Goal: Information Seeking & Learning: Learn about a topic

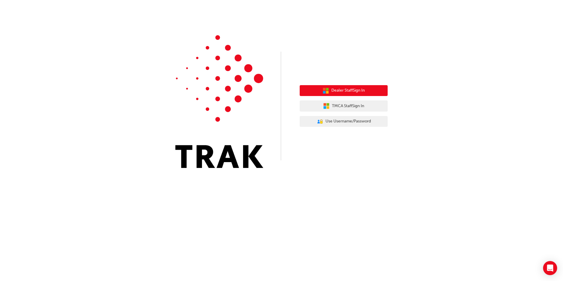
click at [319, 93] on button "Dealer Staff Sign In" at bounding box center [344, 90] width 88 height 11
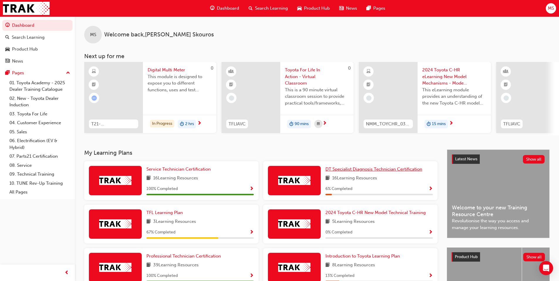
click at [347, 172] on span "DT Specialist Diagnosis Technician Certification" at bounding box center [373, 168] width 97 height 5
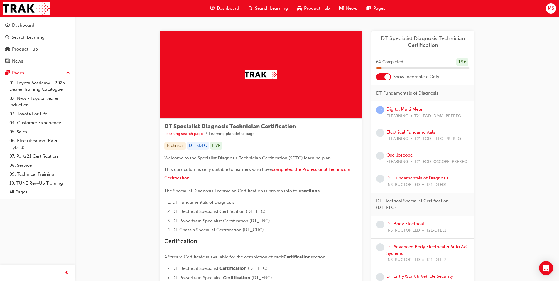
click at [403, 107] on link "Digital Multi Meter" at bounding box center [405, 108] width 38 height 5
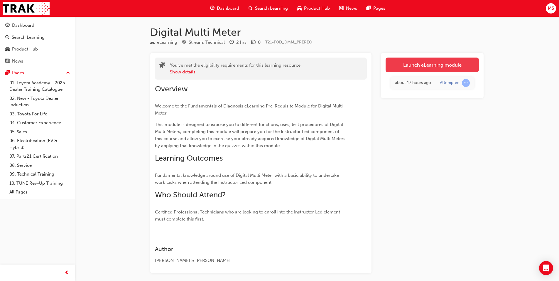
click at [415, 69] on link "Launch eLearning module" at bounding box center [431, 64] width 93 height 15
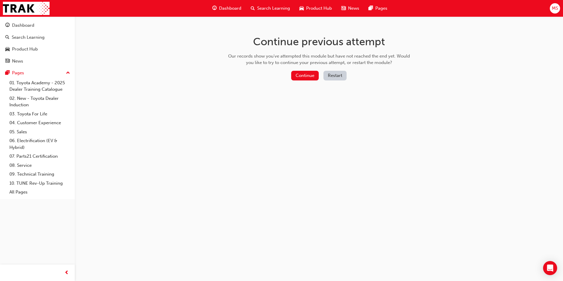
click at [335, 77] on button "Restart" at bounding box center [335, 76] width 23 height 10
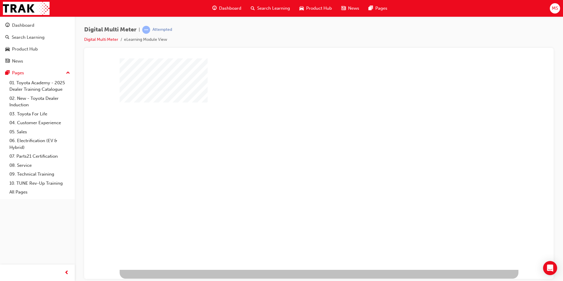
click at [302, 147] on div "play" at bounding box center [302, 147] width 0 height 0
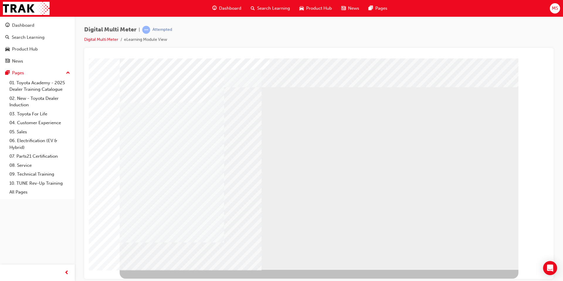
click at [157, 280] on div "NEXT Trigger this button to go to the next slide" at bounding box center [138, 285] width 37 height 11
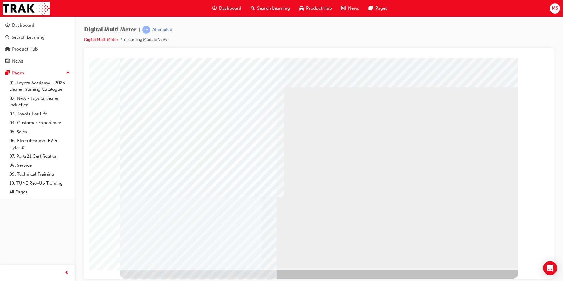
click at [157, 280] on div "NEXT Trigger this button to go to the next slide" at bounding box center [138, 285] width 37 height 11
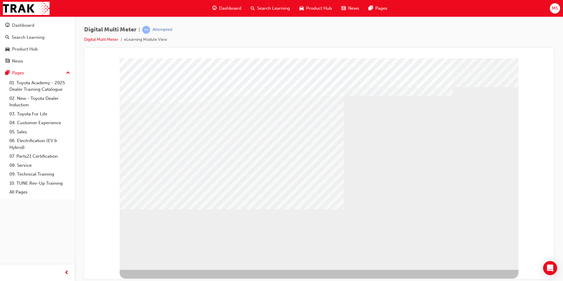
drag, startPoint x: 261, startPoint y: 206, endPoint x: 282, endPoint y: 197, distance: 23.5
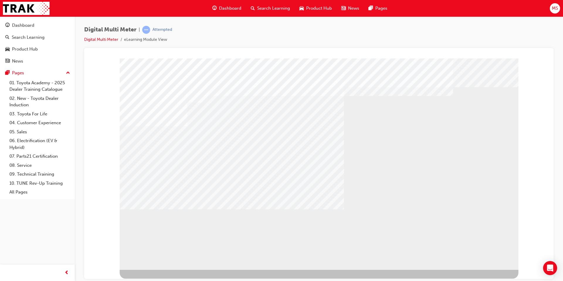
drag, startPoint x: 278, startPoint y: 153, endPoint x: 302, endPoint y: 154, distance: 24.4
drag, startPoint x: 331, startPoint y: 145, endPoint x: 341, endPoint y: 148, distance: 10.2
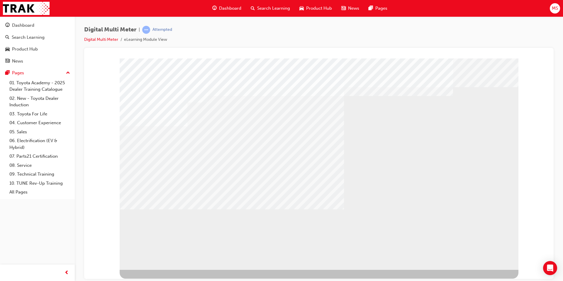
drag, startPoint x: 377, startPoint y: 177, endPoint x: 382, endPoint y: 188, distance: 11.3
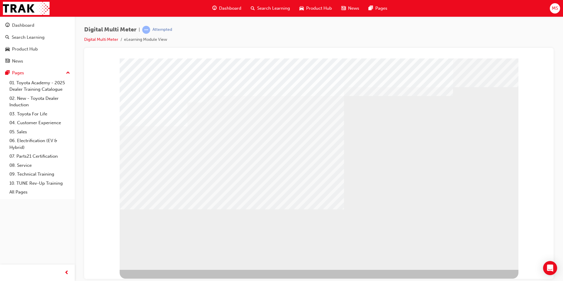
drag, startPoint x: 387, startPoint y: 203, endPoint x: 387, endPoint y: 193, distance: 10.0
click at [157, 280] on div "NEXT Trigger this button to go to the next slide" at bounding box center [138, 285] width 37 height 11
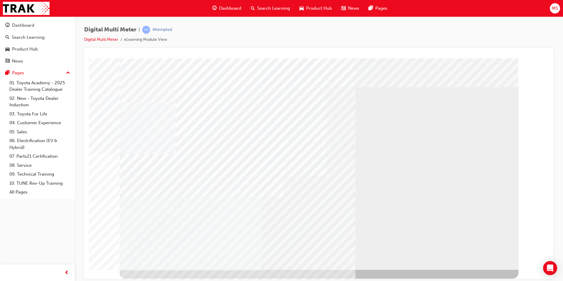
click at [157, 280] on div "NEXT Trigger this button to go to the next slide" at bounding box center [138, 285] width 37 height 11
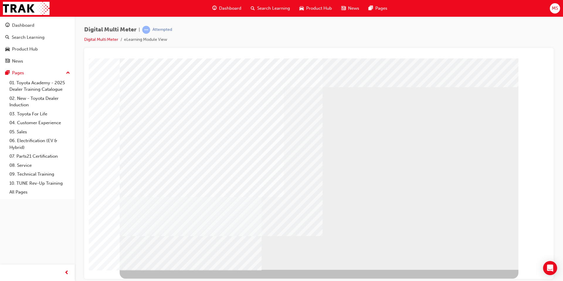
click at [157, 280] on div "NEXT Trigger this button to go to the next slide" at bounding box center [138, 285] width 37 height 11
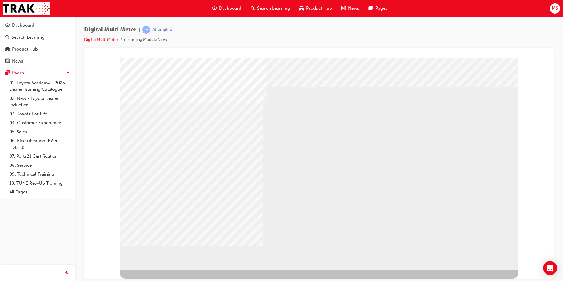
drag, startPoint x: 363, startPoint y: 190, endPoint x: 362, endPoint y: 185, distance: 5.6
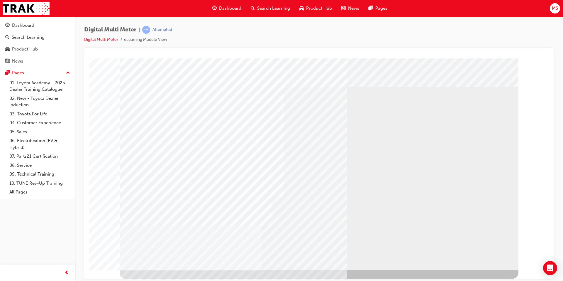
click at [157, 280] on div "NEXT Trigger this button to go to the next slide" at bounding box center [138, 285] width 37 height 11
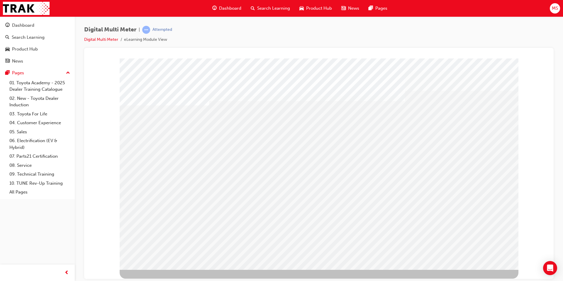
drag, startPoint x: 376, startPoint y: 157, endPoint x: 382, endPoint y: 157, distance: 6.5
click at [377, 157] on div "multistate" at bounding box center [319, 163] width 399 height 211
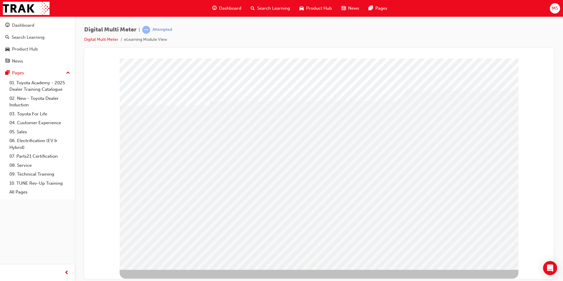
drag, startPoint x: 382, startPoint y: 157, endPoint x: 423, endPoint y: 195, distance: 56.2
click at [157, 280] on div "NEXT Trigger this button to go to the next slide" at bounding box center [138, 285] width 37 height 11
select select
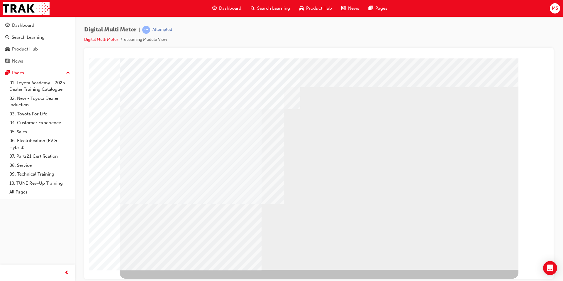
select select
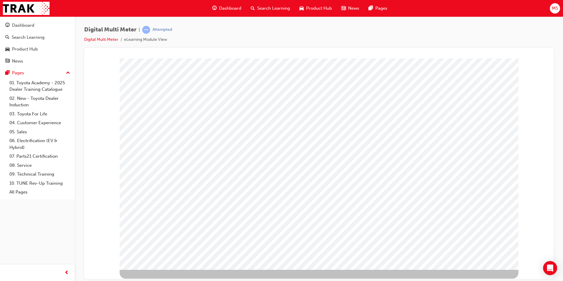
click at [333, 124] on span at bounding box center [331, 123] width 4 height 5
click at [344, 131] on img at bounding box center [350, 135] width 19 height 8
select select "3.233"
click at [322, 138] on img at bounding box center [321, 136] width 4 height 8
click at [331, 179] on img at bounding box center [338, 176] width 15 height 8
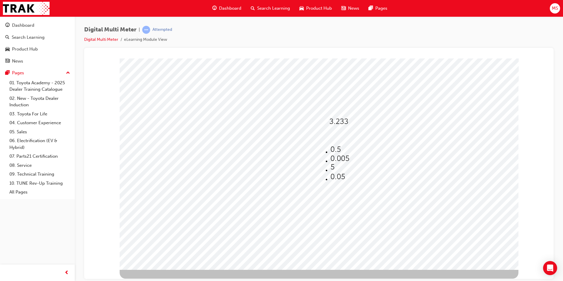
select select "0.05"
click at [336, 151] on span at bounding box center [335, 152] width 4 height 5
click at [344, 163] on img at bounding box center [353, 164] width 19 height 8
select select "9,480"
click at [336, 167] on span at bounding box center [335, 167] width 4 height 5
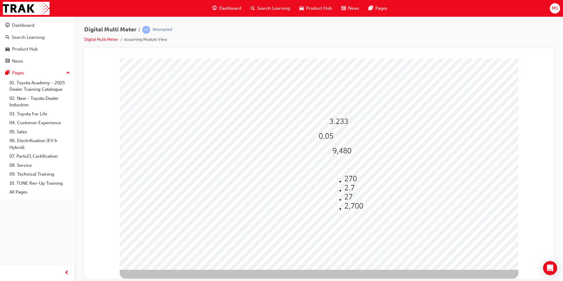
click at [344, 177] on img at bounding box center [350, 179] width 13 height 8
select select "270"
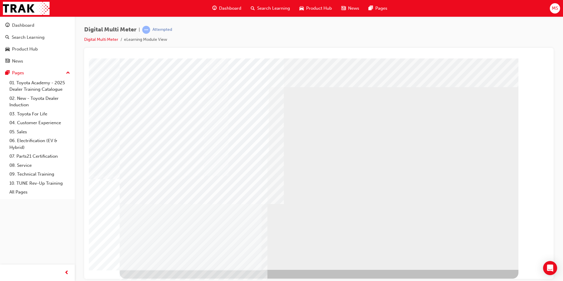
click at [157, 280] on div "NEXT Trigger this button to go to the next slide" at bounding box center [138, 285] width 37 height 11
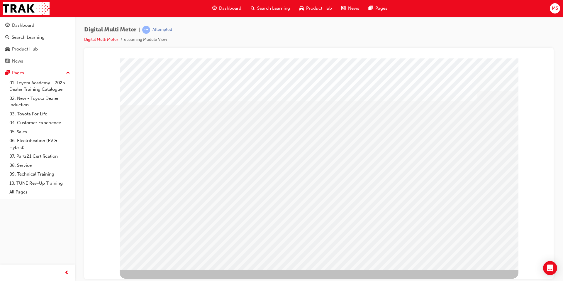
click at [157, 280] on div "NEXT Trigger this button to go to the next slide" at bounding box center [138, 285] width 37 height 11
select select
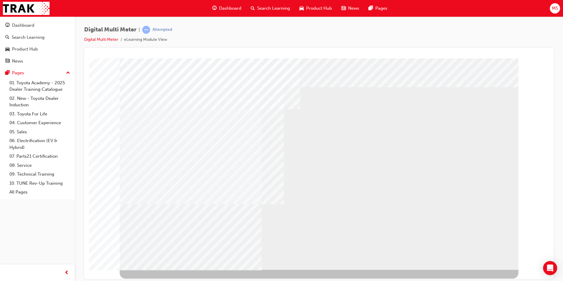
select select
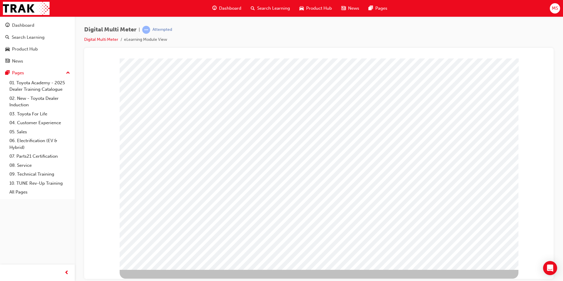
click at [331, 121] on span at bounding box center [331, 123] width 0 height 5
click at [343, 133] on img at bounding box center [352, 135] width 18 height 8
select select "9.416"
click at [335, 123] on img at bounding box center [340, 121] width 18 height 8
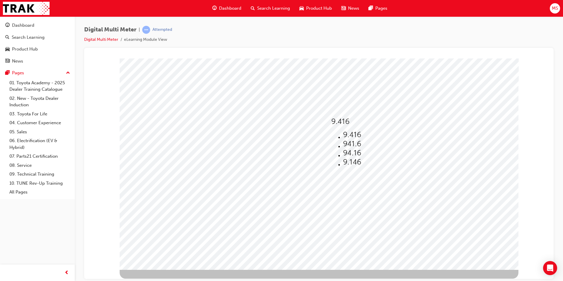
click at [326, 138] on span at bounding box center [324, 138] width 4 height 5
click at [336, 180] on img at bounding box center [341, 176] width 15 height 8
select select "0.09"
click at [339, 151] on img at bounding box center [338, 151] width 4 height 8
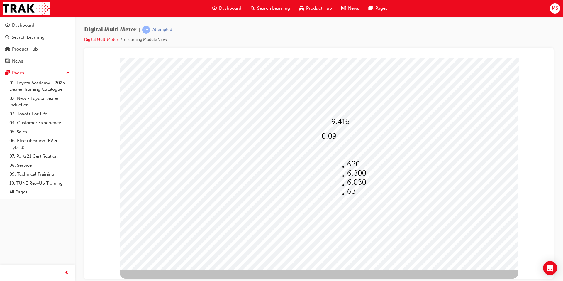
click at [354, 170] on img at bounding box center [356, 173] width 19 height 8
select select "6,300"
click at [343, 168] on div at bounding box center [340, 165] width 14 height 9
click at [345, 176] on img at bounding box center [351, 179] width 13 height 8
select select "780"
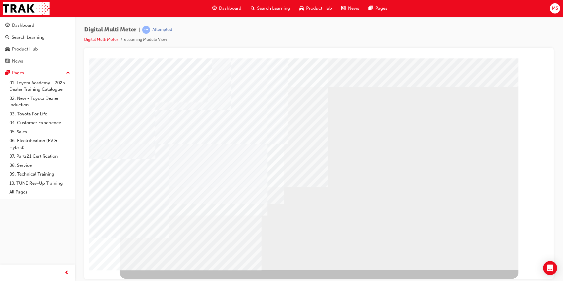
click at [157, 280] on div "NEXT Trigger this button to go to the next slide" at bounding box center [138, 285] width 37 height 11
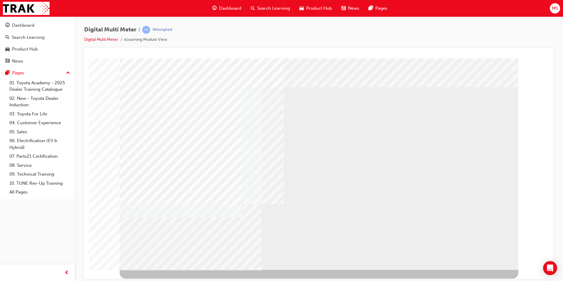
click at [157, 280] on div "NEXT Trigger this button to go to the next slide" at bounding box center [138, 285] width 37 height 11
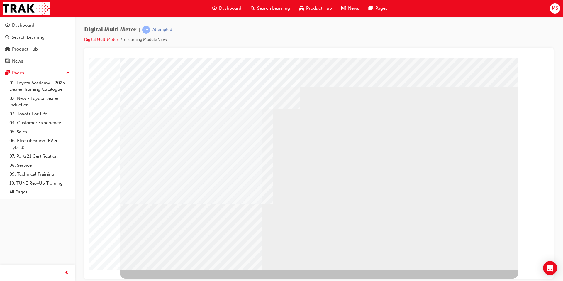
click at [157, 280] on div "NEXT Trigger this button to go to the next slide" at bounding box center [138, 285] width 37 height 11
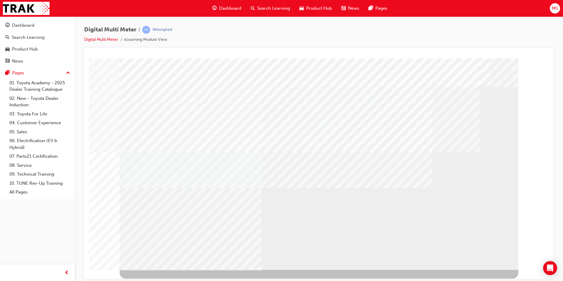
click at [157, 280] on div "NEXT Trigger this button to go to the next slide" at bounding box center [138, 285] width 37 height 11
drag, startPoint x: 192, startPoint y: 161, endPoint x: 234, endPoint y: 161, distance: 41.4
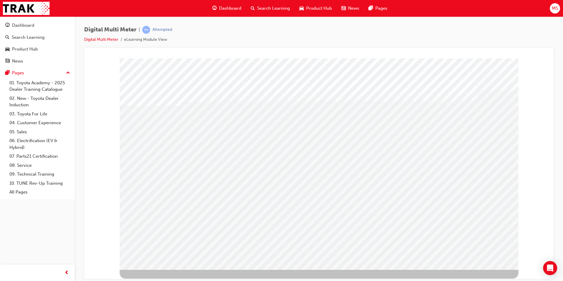
drag, startPoint x: 402, startPoint y: 151, endPoint x: 406, endPoint y: 151, distance: 3.5
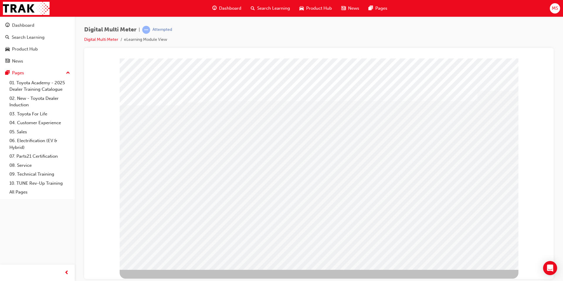
click at [157, 280] on div "NEXT Trigger this button to go to the next slide" at bounding box center [138, 285] width 37 height 11
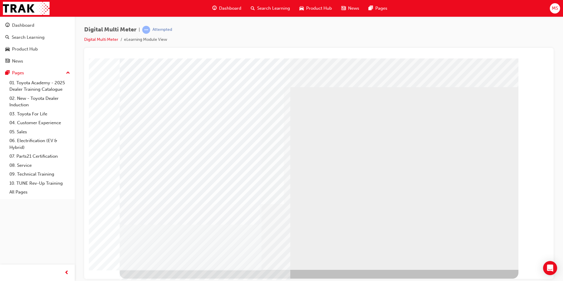
click at [157, 280] on div "NEXT Trigger this button to go to the next slide" at bounding box center [138, 285] width 37 height 11
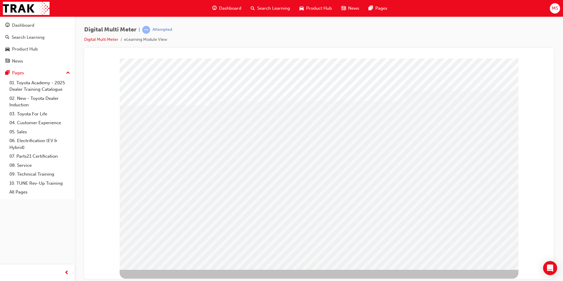
drag, startPoint x: 215, startPoint y: 159, endPoint x: 318, endPoint y: 145, distance: 104.2
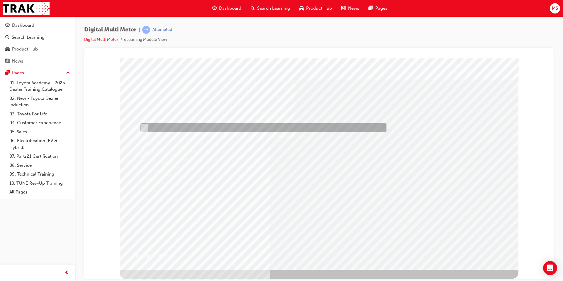
click at [224, 128] on div at bounding box center [262, 127] width 246 height 9
radio input "true"
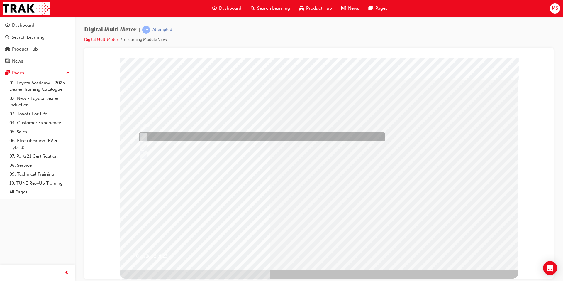
click at [192, 137] on div at bounding box center [261, 136] width 246 height 9
radio input "true"
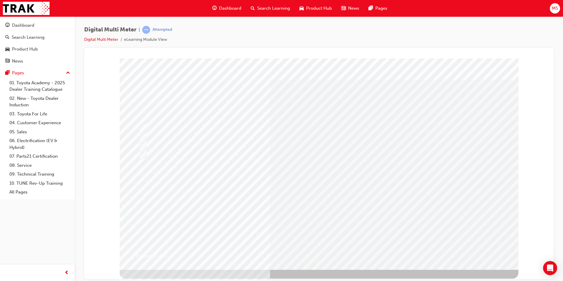
drag, startPoint x: 142, startPoint y: 97, endPoint x: 222, endPoint y: 106, distance: 80.3
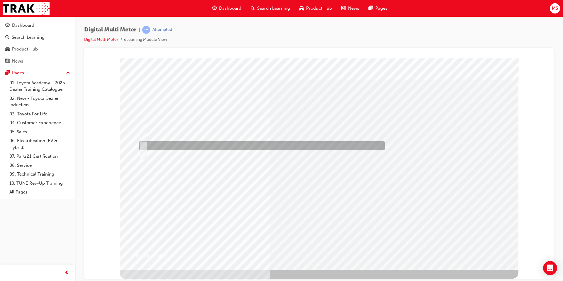
click at [168, 143] on div at bounding box center [261, 145] width 246 height 9
radio input "true"
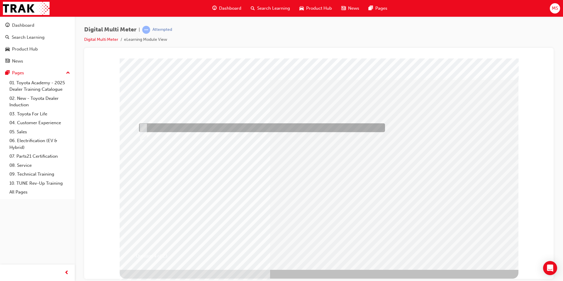
click at [162, 126] on div at bounding box center [261, 127] width 246 height 9
radio input "true"
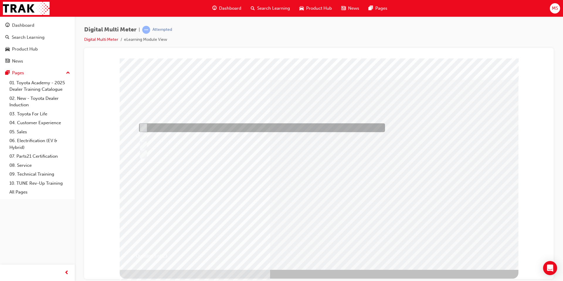
click at [209, 130] on div at bounding box center [261, 127] width 246 height 9
radio input "true"
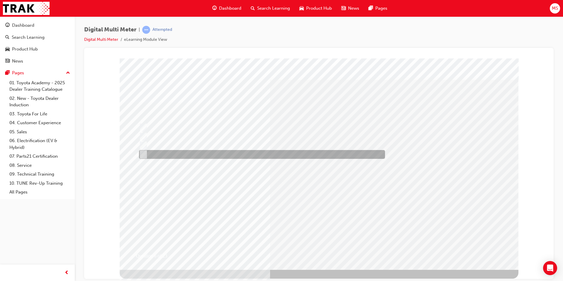
click at [178, 155] on div at bounding box center [261, 154] width 246 height 9
radio input "true"
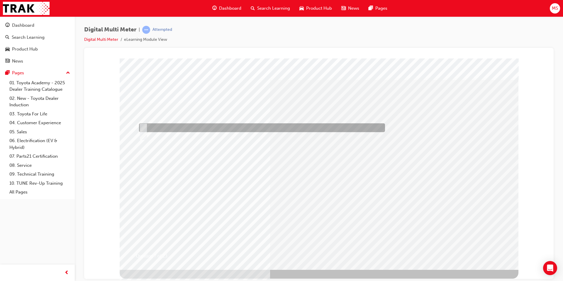
click at [160, 131] on div at bounding box center [261, 127] width 246 height 9
radio input "true"
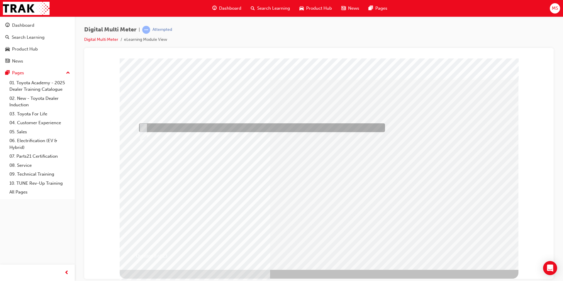
click at [190, 126] on div at bounding box center [261, 127] width 246 height 9
radio input "true"
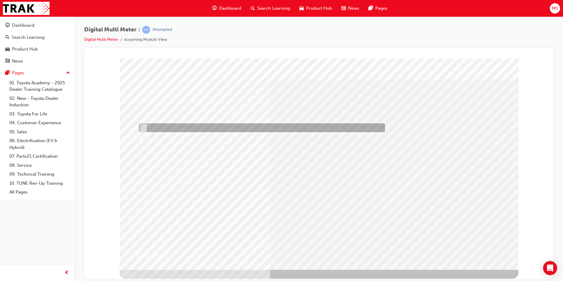
click at [158, 126] on div at bounding box center [261, 127] width 246 height 9
radio input "true"
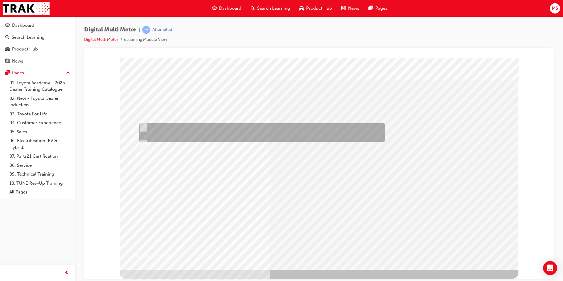
click at [167, 127] on div at bounding box center [261, 132] width 246 height 18
radio input "true"
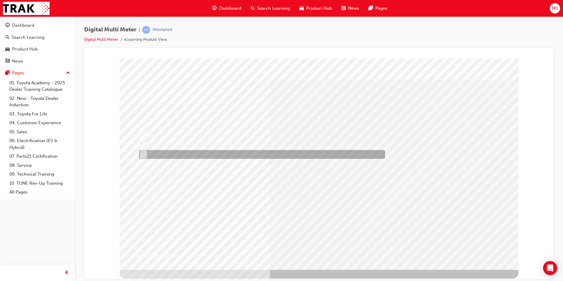
click at [188, 157] on div at bounding box center [261, 154] width 246 height 9
radio input "true"
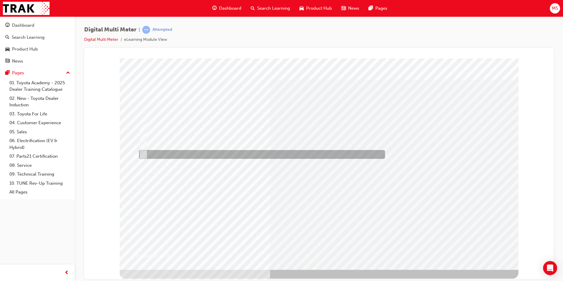
click at [181, 152] on div at bounding box center [261, 154] width 246 height 9
radio input "true"
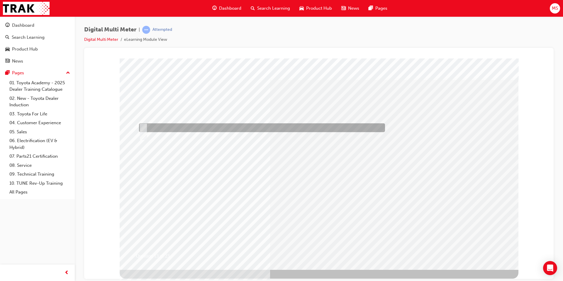
click at [200, 127] on div at bounding box center [261, 127] width 246 height 9
radio input "true"
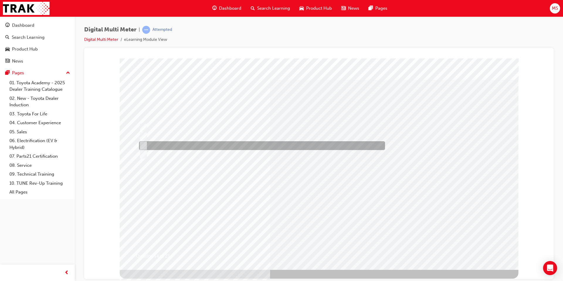
click at [148, 146] on div at bounding box center [261, 145] width 246 height 9
radio input "true"
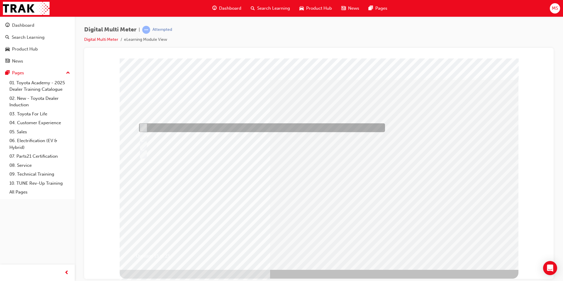
click at [267, 125] on div at bounding box center [261, 127] width 246 height 9
radio input "true"
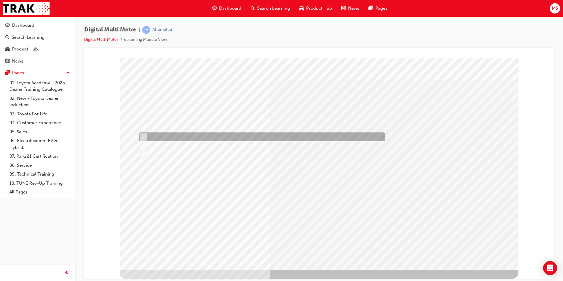
click at [167, 137] on div at bounding box center [261, 136] width 246 height 9
radio input "true"
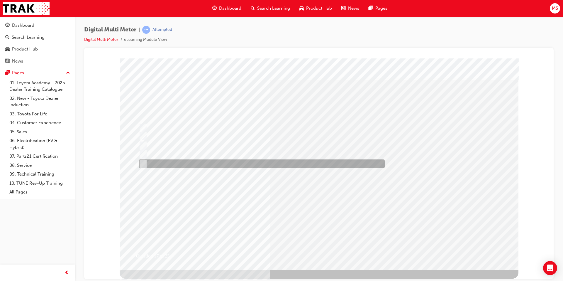
click at [183, 163] on div at bounding box center [260, 163] width 246 height 9
radio input "true"
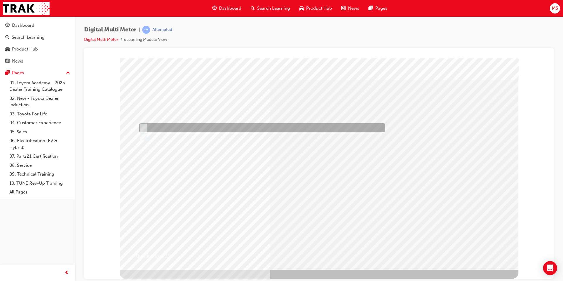
drag, startPoint x: 160, startPoint y: 125, endPoint x: 175, endPoint y: 134, distance: 16.7
click at [161, 126] on div at bounding box center [261, 127] width 246 height 9
radio input "true"
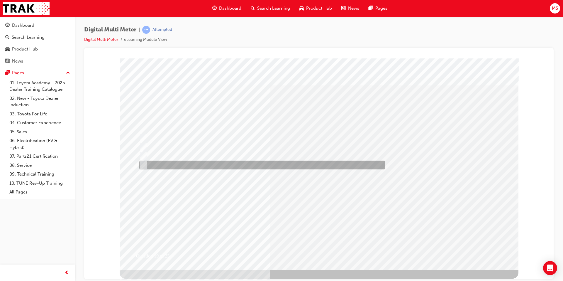
click at [211, 164] on div at bounding box center [261, 164] width 246 height 9
radio input "true"
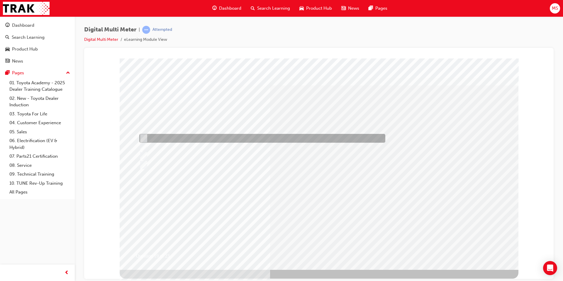
click at [165, 138] on div at bounding box center [261, 138] width 246 height 9
radio input "true"
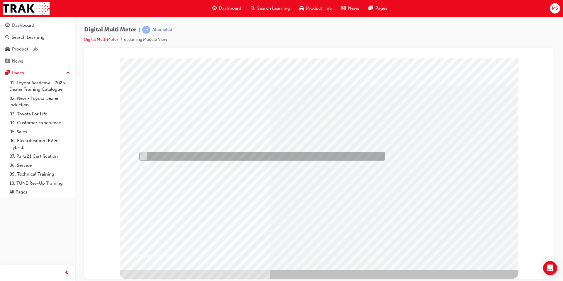
click at [195, 156] on div at bounding box center [261, 156] width 246 height 9
radio input "true"
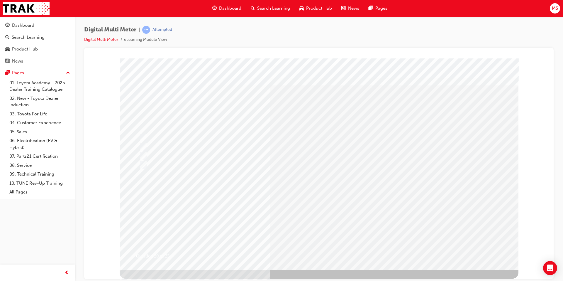
click at [136, 124] on input "" at bounding box center [135, 124] width 6 height 6
radio input "true"
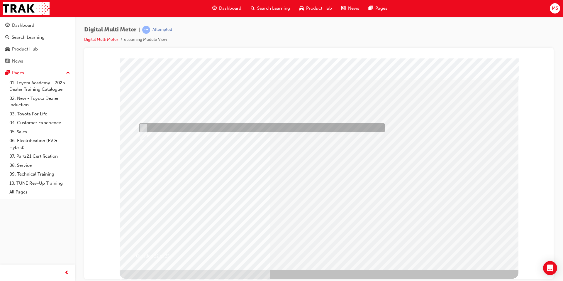
click at [165, 126] on div at bounding box center [261, 127] width 246 height 9
radio input "true"
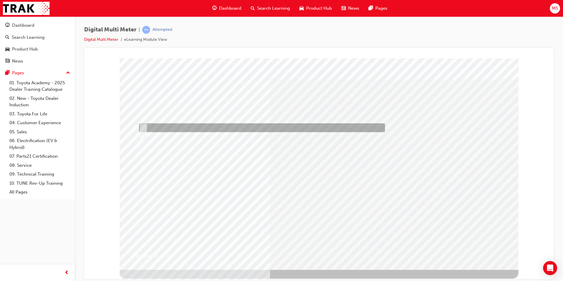
click at [159, 126] on div at bounding box center [261, 127] width 246 height 9
radio input "true"
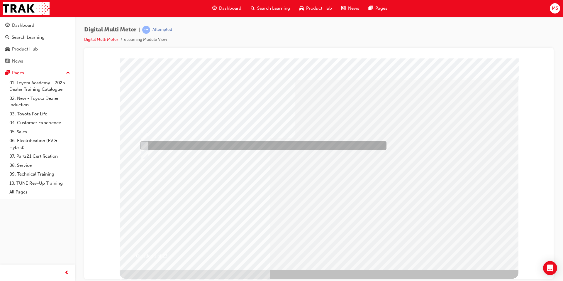
click at [173, 146] on div at bounding box center [262, 145] width 246 height 9
radio input "true"
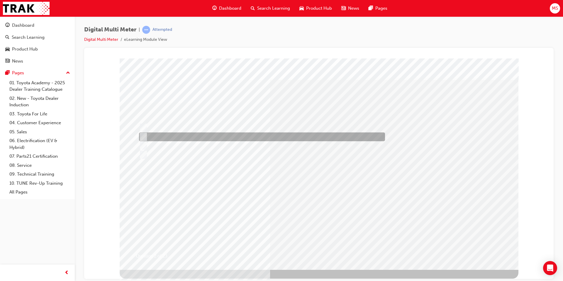
click at [183, 136] on div at bounding box center [261, 136] width 246 height 9
radio input "true"
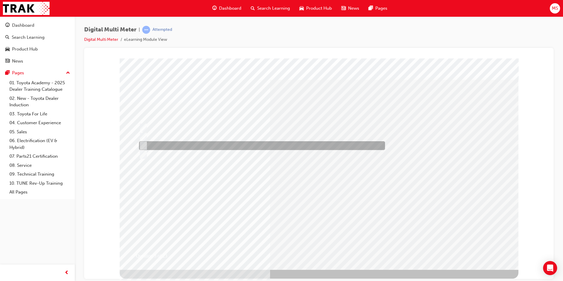
click at [170, 137] on div at bounding box center [261, 136] width 246 height 9
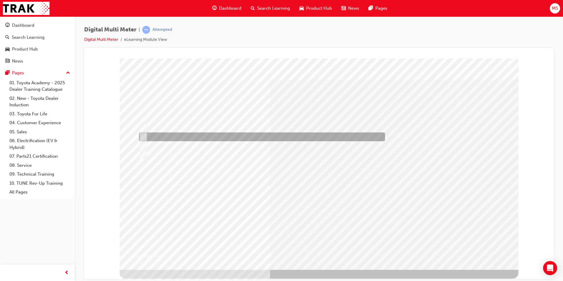
radio input "true"
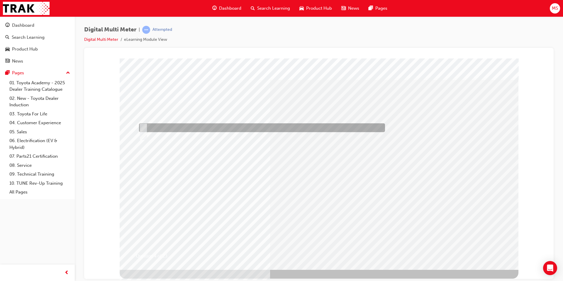
click at [156, 127] on div at bounding box center [261, 127] width 246 height 9
radio input "true"
click at [187, 127] on div at bounding box center [261, 127] width 246 height 9
radio input "true"
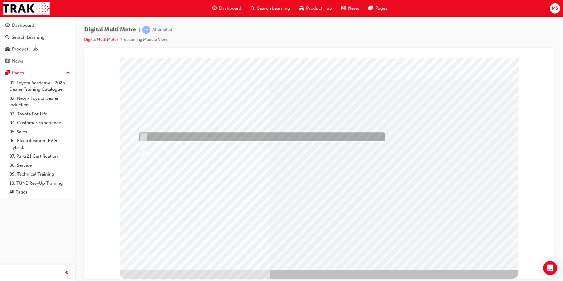
click at [179, 135] on div at bounding box center [261, 136] width 246 height 9
radio input "true"
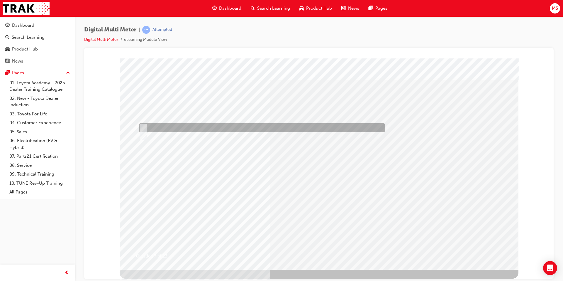
click at [174, 130] on div at bounding box center [261, 127] width 246 height 9
radio input "true"
click at [174, 128] on div at bounding box center [261, 127] width 246 height 9
radio input "true"
click at [162, 127] on div at bounding box center [261, 127] width 246 height 9
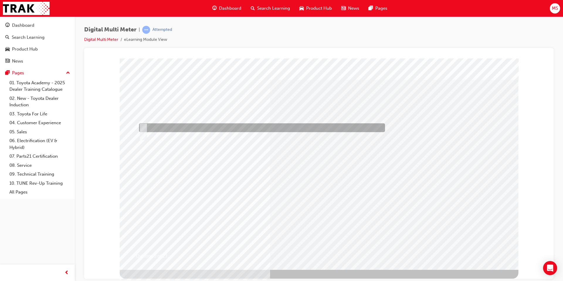
radio input "true"
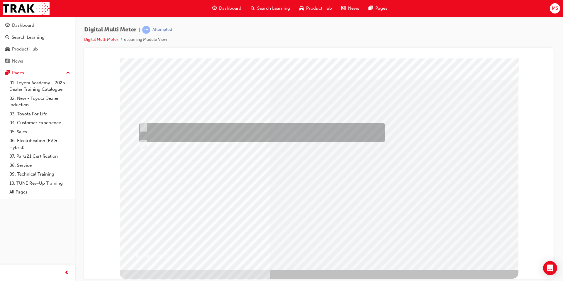
click at [164, 131] on div at bounding box center [261, 132] width 246 height 18
radio input "true"
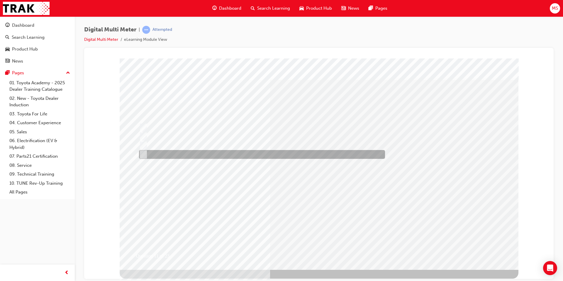
click at [185, 155] on div at bounding box center [261, 154] width 246 height 9
radio input "true"
click at [191, 156] on div at bounding box center [261, 154] width 246 height 9
radio input "true"
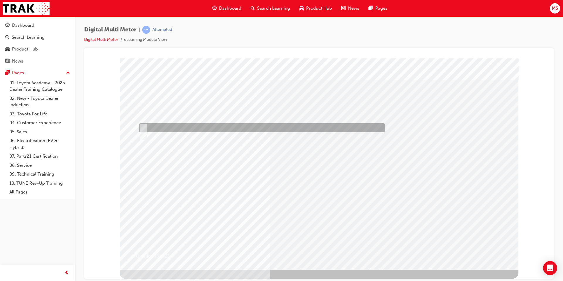
click at [161, 130] on div at bounding box center [261, 127] width 246 height 9
radio input "true"
click at [174, 129] on div at bounding box center [261, 127] width 246 height 9
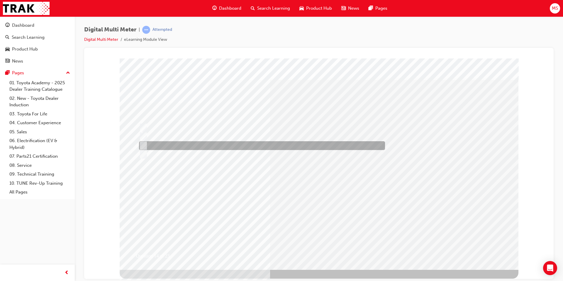
click at [170, 147] on div at bounding box center [261, 145] width 246 height 9
radio input "false"
radio input "true"
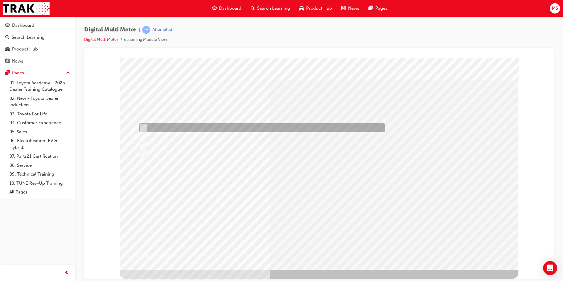
click at [182, 123] on div at bounding box center [261, 127] width 246 height 9
radio input "true"
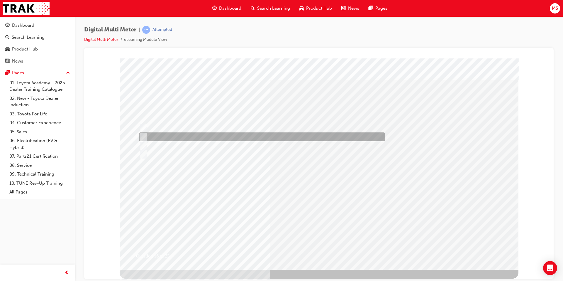
click at [180, 134] on div at bounding box center [261, 136] width 246 height 9
radio input "true"
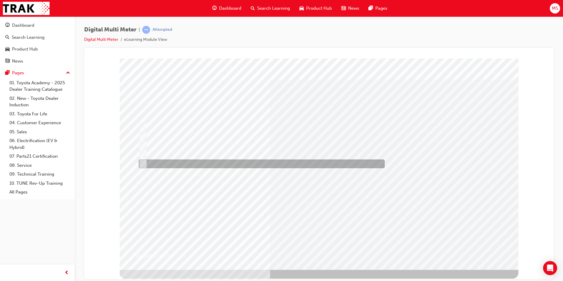
click at [178, 163] on div at bounding box center [260, 163] width 246 height 9
radio input "true"
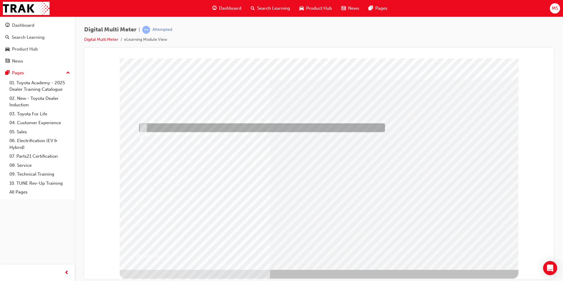
click at [160, 127] on div at bounding box center [261, 127] width 246 height 9
radio input "true"
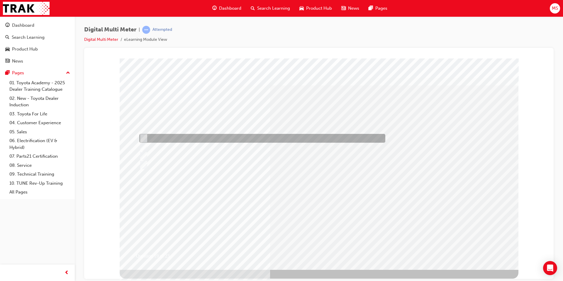
click at [174, 140] on div at bounding box center [261, 138] width 246 height 9
radio input "true"
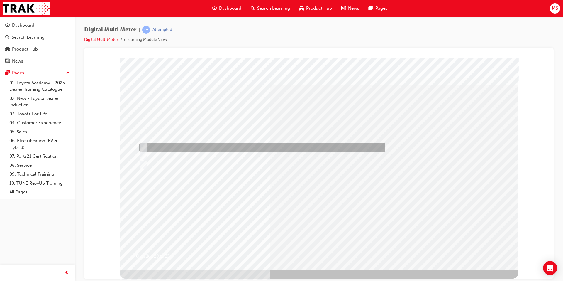
click at [190, 147] on div at bounding box center [261, 147] width 246 height 9
radio input "true"
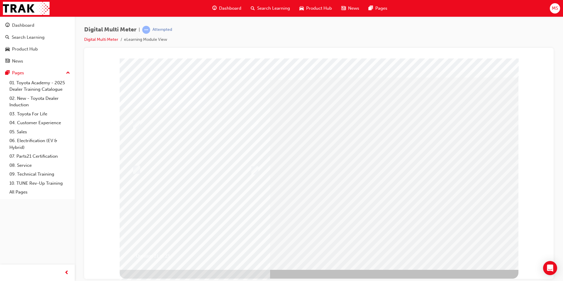
click at [258, 168] on div at bounding box center [276, 170] width 55 height 9
radio input "true"
click at [134, 124] on input "" at bounding box center [135, 124] width 6 height 6
radio input "true"
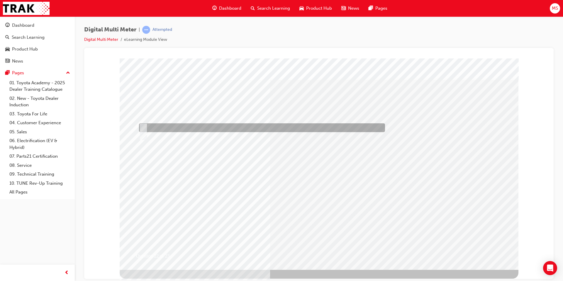
click at [162, 128] on div at bounding box center [261, 127] width 246 height 9
radio input "true"
click at [162, 127] on div at bounding box center [261, 127] width 246 height 9
radio input "true"
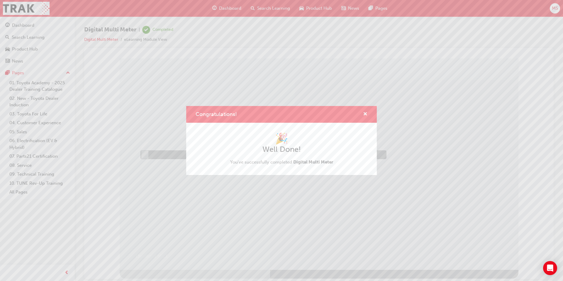
click at [207, 155] on div "🎉 Well Done! You've successfully completed Digital Multi Meter" at bounding box center [282, 148] width 172 height 33
click at [366, 114] on span "cross-icon" at bounding box center [365, 114] width 4 height 5
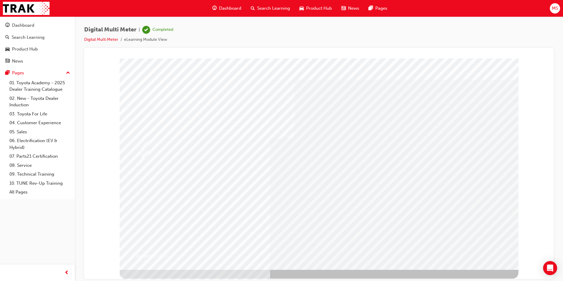
click at [255, 9] on div "Search Learning" at bounding box center [270, 8] width 49 height 12
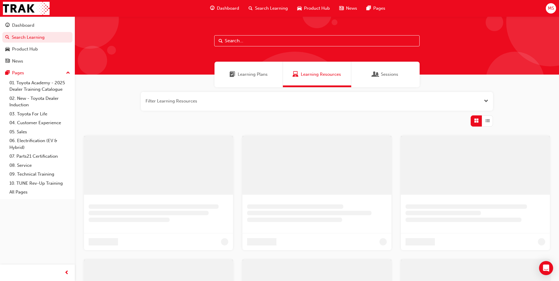
click at [243, 71] on span "Learning Plans" at bounding box center [253, 74] width 30 height 7
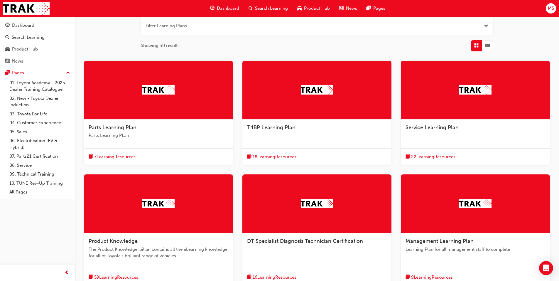
scroll to position [88, 0]
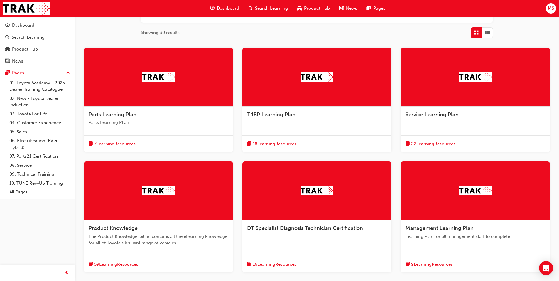
click at [266, 224] on div "DT Specialist Diagnosis Technician Certification" at bounding box center [316, 231] width 149 height 22
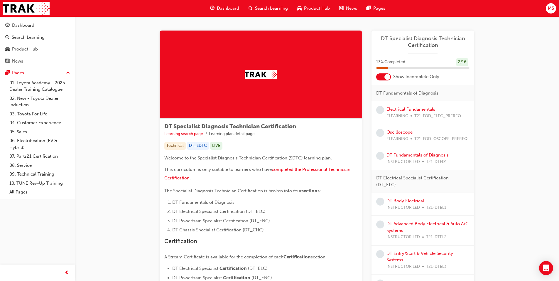
click at [380, 76] on div at bounding box center [383, 76] width 15 height 7
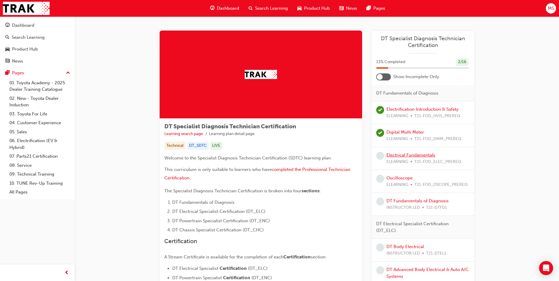
click at [393, 154] on link "Electrical Fundamentals" at bounding box center [410, 154] width 49 height 5
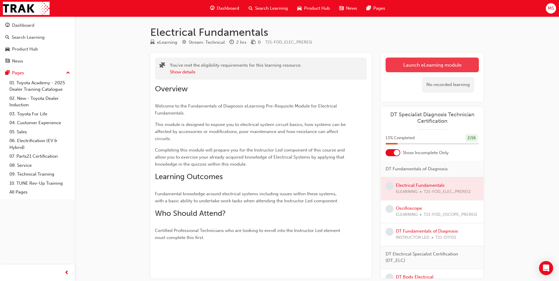
click at [404, 65] on link "Launch eLearning module" at bounding box center [431, 64] width 93 height 15
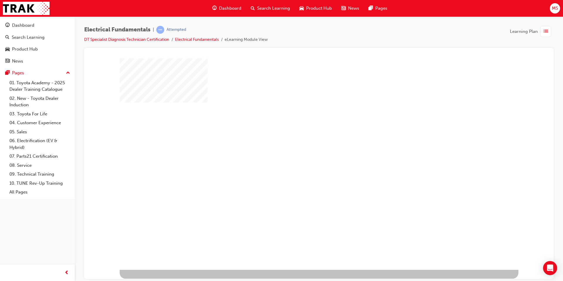
click at [302, 147] on div "play" at bounding box center [302, 147] width 0 height 0
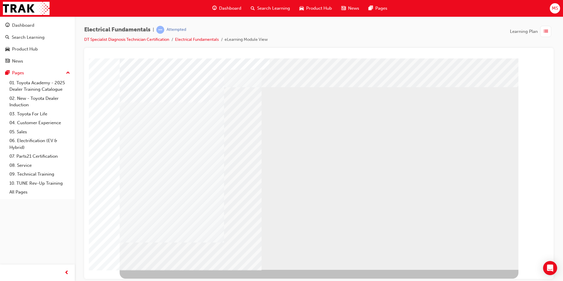
click at [157, 280] on div "NEXT Trigger this button to go to the next slide" at bounding box center [138, 285] width 37 height 11
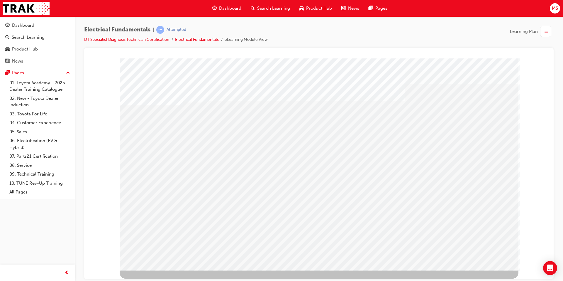
drag, startPoint x: 229, startPoint y: 158, endPoint x: 258, endPoint y: 162, distance: 29.3
drag, startPoint x: 260, startPoint y: 163, endPoint x: 293, endPoint y: 163, distance: 32.6
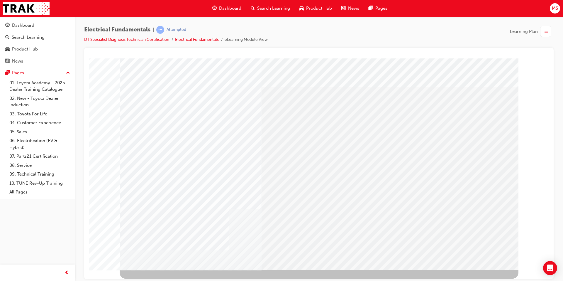
click at [157, 280] on div "NEXT Trigger this button to go to the next slide" at bounding box center [138, 285] width 37 height 11
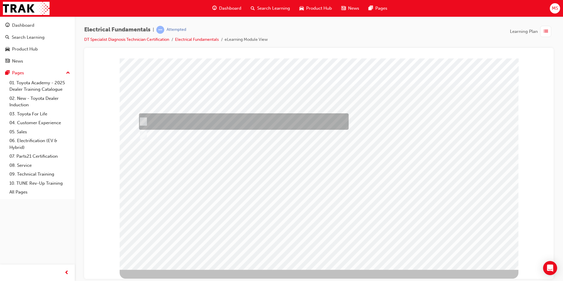
click at [155, 123] on div at bounding box center [243, 121] width 210 height 16
checkbox input "true"
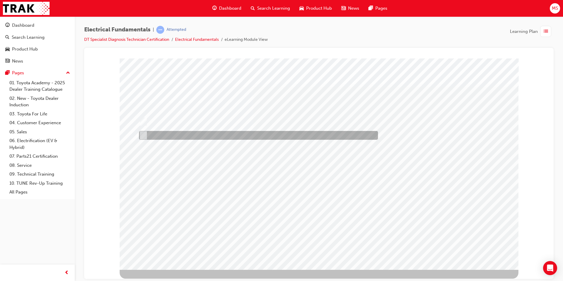
click at [168, 135] on div at bounding box center [257, 135] width 239 height 9
click at [163, 134] on div at bounding box center [257, 135] width 239 height 9
checkbox input "false"
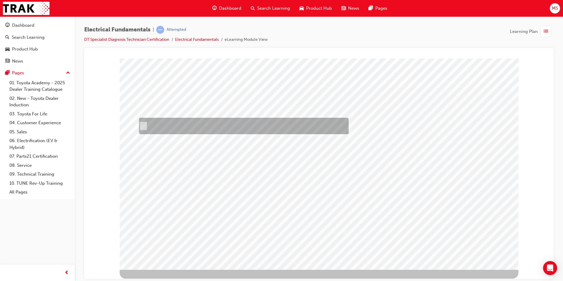
drag, startPoint x: 176, startPoint y: 127, endPoint x: 181, endPoint y: 134, distance: 8.5
click at [176, 128] on div at bounding box center [243, 126] width 210 height 16
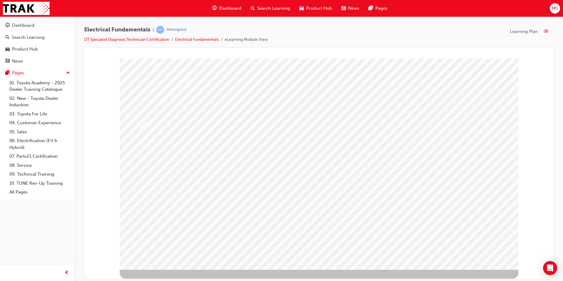
click at [162, 135] on div at bounding box center [319, 163] width 399 height 211
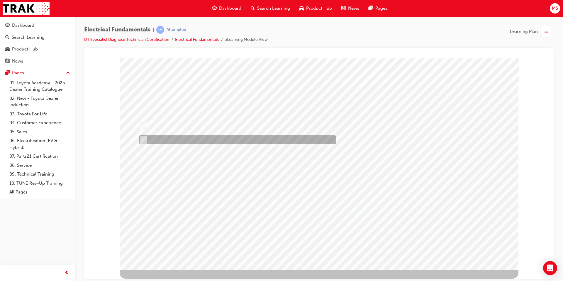
click at [165, 138] on div at bounding box center [236, 139] width 197 height 9
radio input "false"
radio input "true"
drag, startPoint x: 157, startPoint y: 137, endPoint x: 154, endPoint y: 138, distance: 3.6
click at [157, 138] on div at bounding box center [236, 139] width 197 height 9
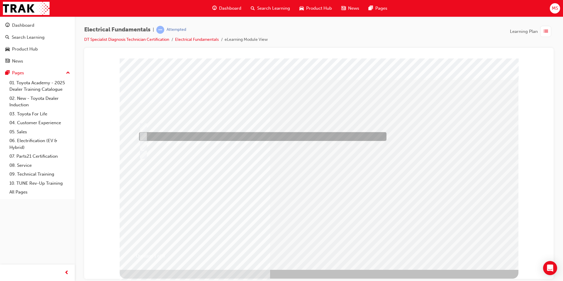
click at [166, 135] on div at bounding box center [262, 136] width 248 height 9
radio input "true"
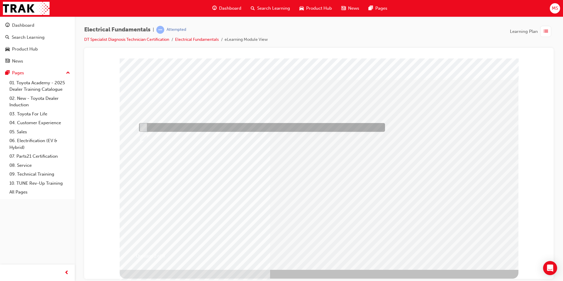
click at [145, 124] on div at bounding box center [261, 127] width 246 height 9
radio input "true"
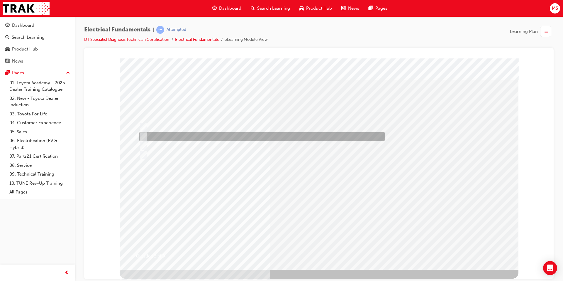
click at [141, 137] on input "A circuit which shows signs of intermittent/improper operation." at bounding box center [142, 136] width 6 height 6
radio input "true"
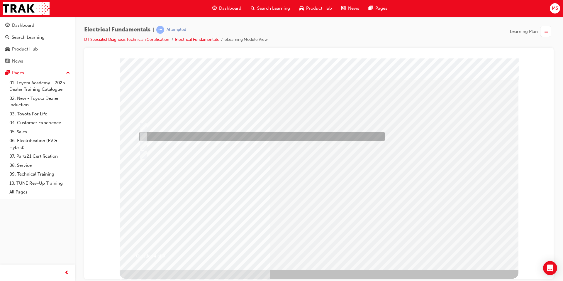
click at [156, 138] on div at bounding box center [261, 136] width 246 height 9
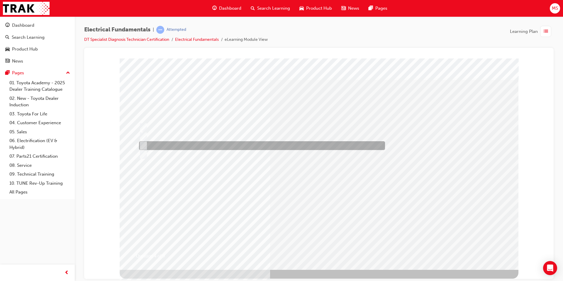
click at [168, 152] on div at bounding box center [261, 154] width 246 height 9
radio input "false"
radio input "true"
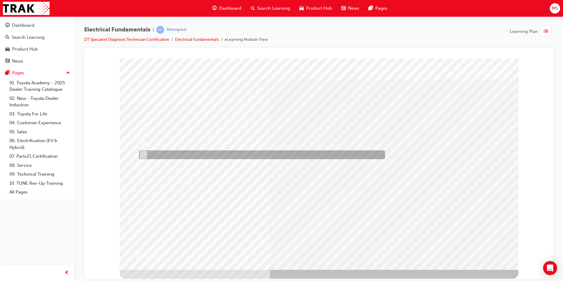
click at [182, 153] on div at bounding box center [261, 154] width 246 height 9
radio input "true"
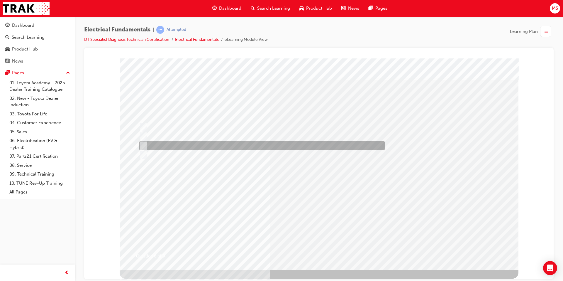
click at [176, 150] on div at bounding box center [261, 145] width 246 height 9
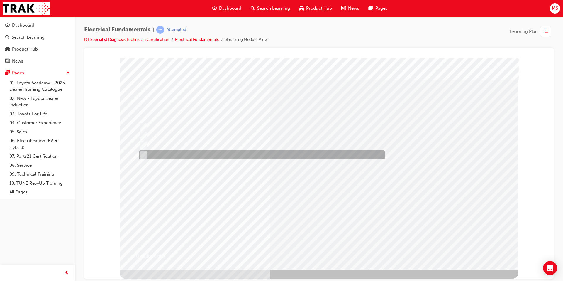
click at [177, 154] on div at bounding box center [261, 154] width 246 height 9
radio input "false"
radio input "true"
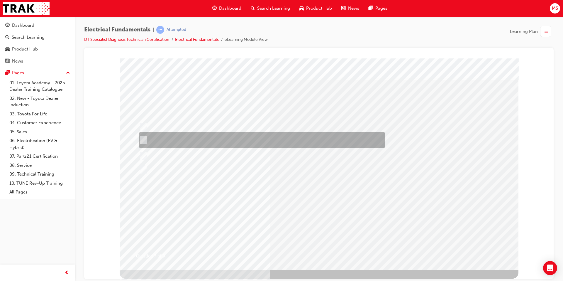
click at [159, 143] on div at bounding box center [261, 140] width 246 height 16
radio input "true"
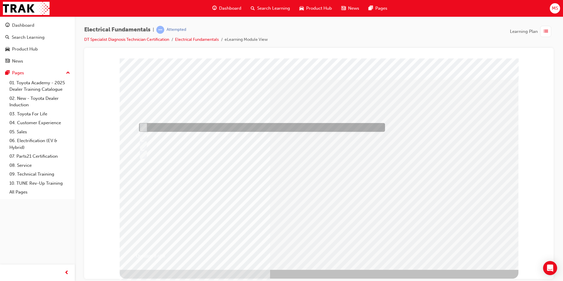
click at [163, 129] on div at bounding box center [261, 127] width 246 height 9
radio input "true"
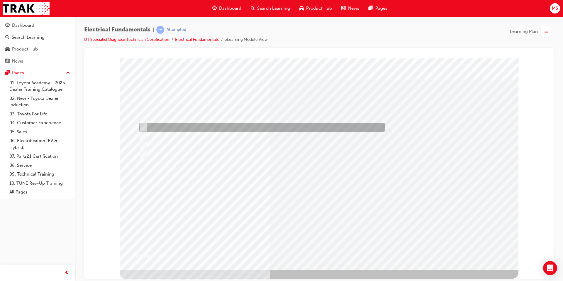
click at [199, 129] on div at bounding box center [261, 127] width 246 height 9
radio input "true"
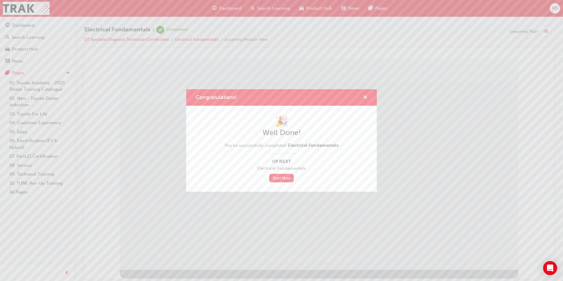
click at [367, 98] on span "cross-icon" at bounding box center [365, 97] width 4 height 5
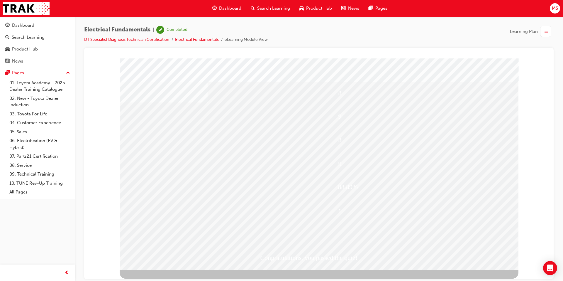
click at [264, 8] on span "Search Learning" at bounding box center [273, 8] width 33 height 7
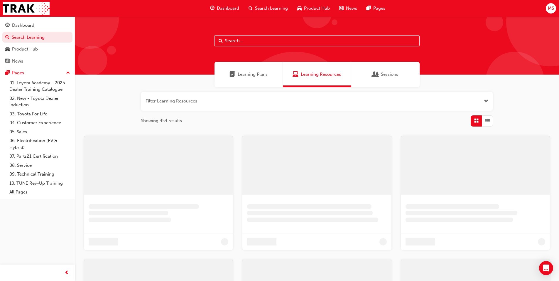
click at [253, 75] on span "Learning Plans" at bounding box center [253, 74] width 30 height 7
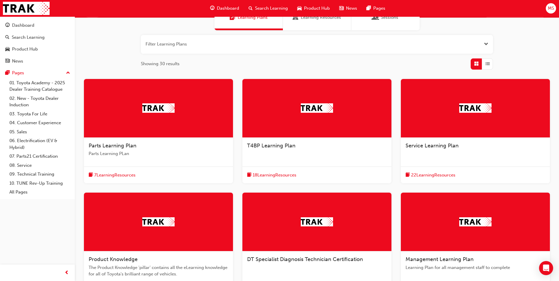
scroll to position [131, 0]
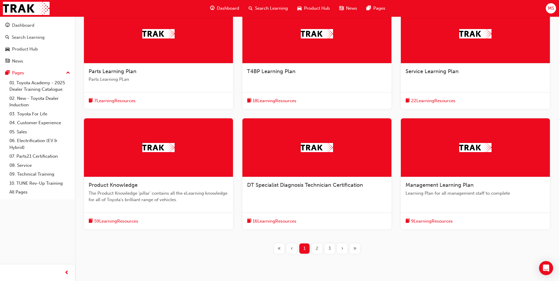
click at [258, 191] on div "DT Specialist Diagnosis Technician Certification" at bounding box center [316, 188] width 149 height 22
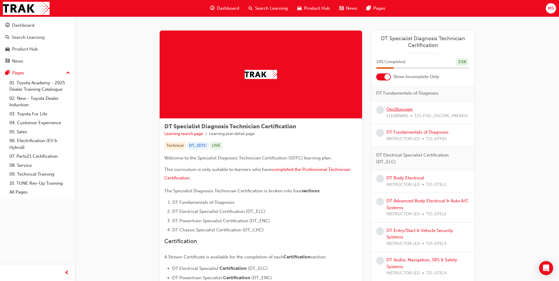
click at [395, 110] on link "Oscilloscope" at bounding box center [399, 108] width 26 height 5
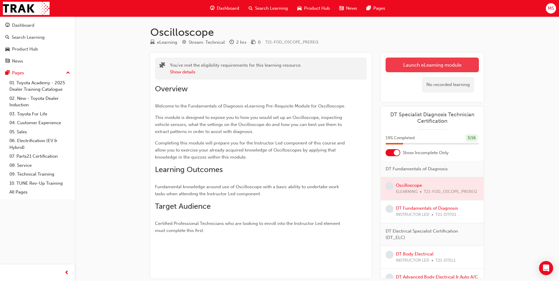
click at [400, 60] on link "Launch eLearning module" at bounding box center [431, 64] width 93 height 15
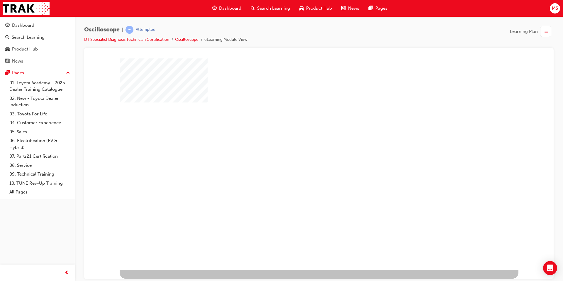
click at [302, 147] on div "play" at bounding box center [302, 147] width 0 height 0
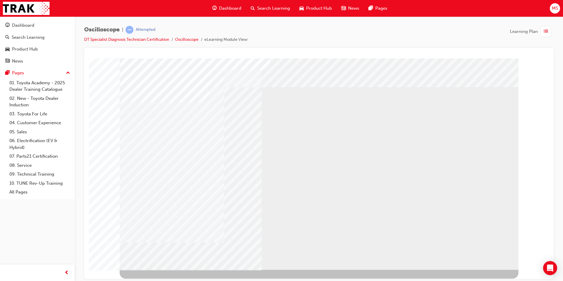
click at [157, 280] on div "NEXT Trigger this button to go to the next slide" at bounding box center [138, 285] width 37 height 11
drag, startPoint x: 199, startPoint y: 148, endPoint x: 232, endPoint y: 147, distance: 33.4
drag, startPoint x: 260, startPoint y: 148, endPoint x: 270, endPoint y: 151, distance: 10.1
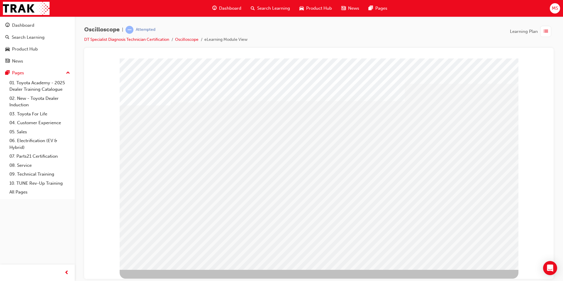
drag, startPoint x: 316, startPoint y: 153, endPoint x: 327, endPoint y: 154, distance: 11.2
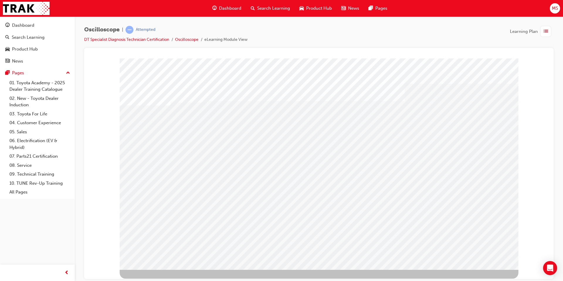
click at [157, 280] on div "NEXT Trigger this button to go to the next slide" at bounding box center [138, 285] width 37 height 11
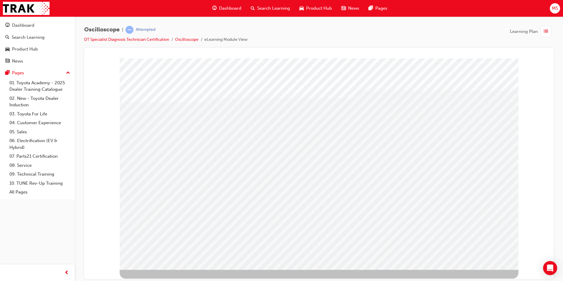
drag, startPoint x: 261, startPoint y: 161, endPoint x: 269, endPoint y: 163, distance: 7.8
drag, startPoint x: 329, startPoint y: 158, endPoint x: 336, endPoint y: 160, distance: 6.9
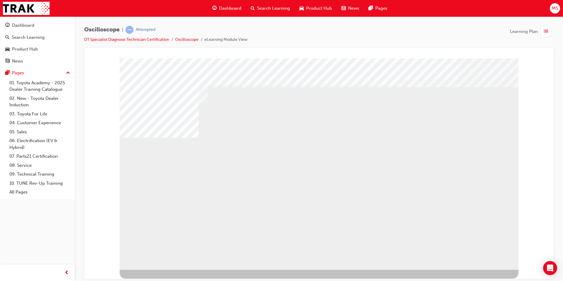
drag, startPoint x: 441, startPoint y: 156, endPoint x: 444, endPoint y: 164, distance: 8.7
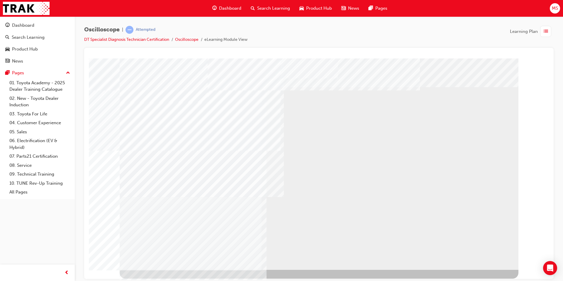
click at [157, 280] on div "NEXT Trigger this button to go to the next slide" at bounding box center [138, 285] width 37 height 11
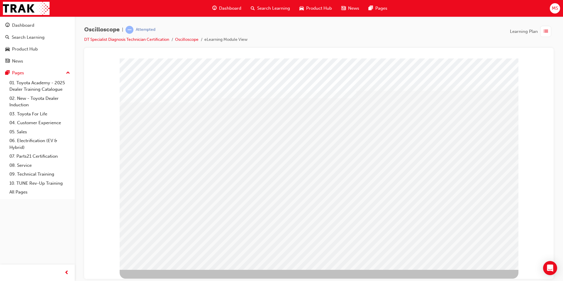
drag, startPoint x: 348, startPoint y: 156, endPoint x: 395, endPoint y: 158, distance: 47.3
drag, startPoint x: 397, startPoint y: 158, endPoint x: 448, endPoint y: 239, distance: 96.0
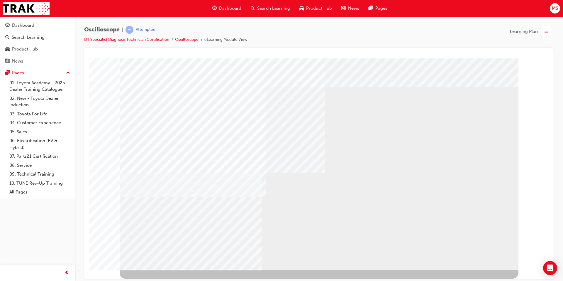
click at [157, 280] on div "NEXT Trigger this button to go to the next slide" at bounding box center [138, 285] width 37 height 11
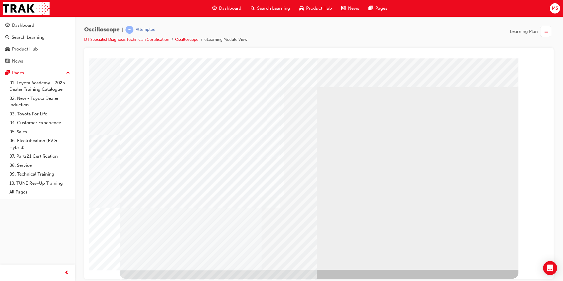
click at [157, 280] on div "NEXT Trigger this button to go to the next slide" at bounding box center [138, 285] width 37 height 11
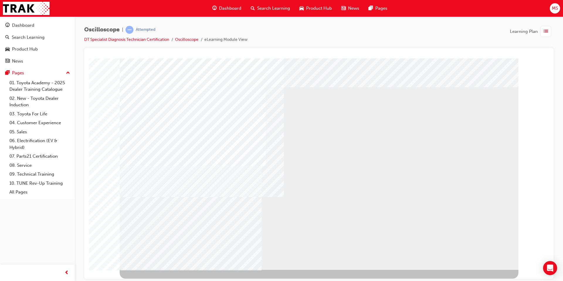
click at [157, 280] on div "NEXT Trigger this button to go to the next slide" at bounding box center [138, 285] width 37 height 11
drag, startPoint x: 206, startPoint y: 147, endPoint x: 252, endPoint y: 146, distance: 46.7
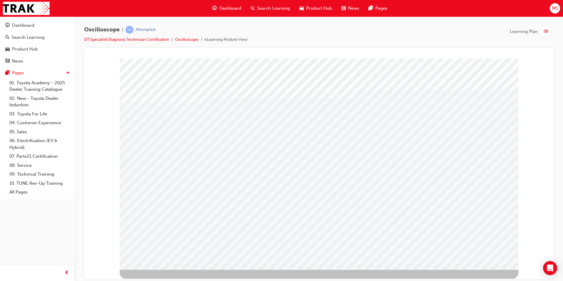
drag, startPoint x: 339, startPoint y: 149, endPoint x: 370, endPoint y: 153, distance: 31.4
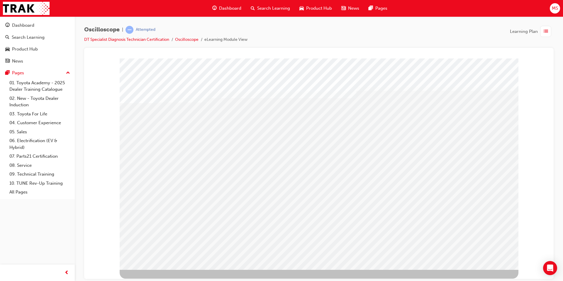
drag, startPoint x: 373, startPoint y: 154, endPoint x: 382, endPoint y: 154, distance: 8.5
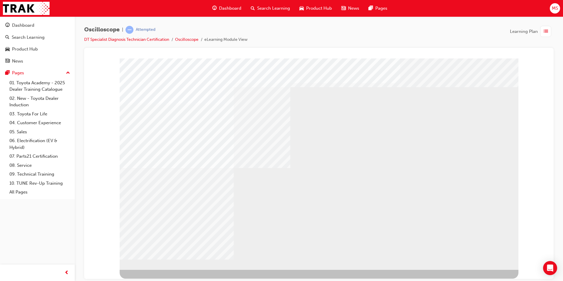
drag, startPoint x: 269, startPoint y: 227, endPoint x: 294, endPoint y: 227, distance: 24.9
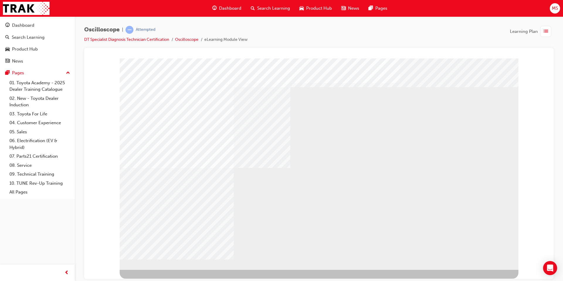
click at [157, 280] on div "NEXT Trigger this button to go to the next slide" at bounding box center [138, 285] width 37 height 11
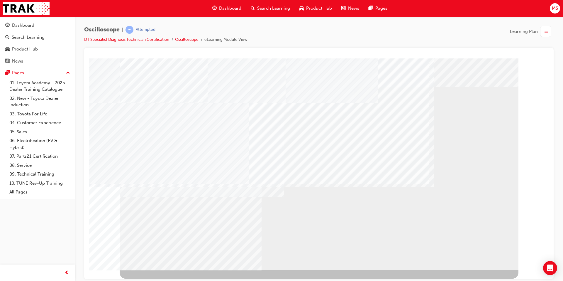
click at [157, 280] on div "NEXT Trigger this button to go to the next slide" at bounding box center [138, 285] width 37 height 11
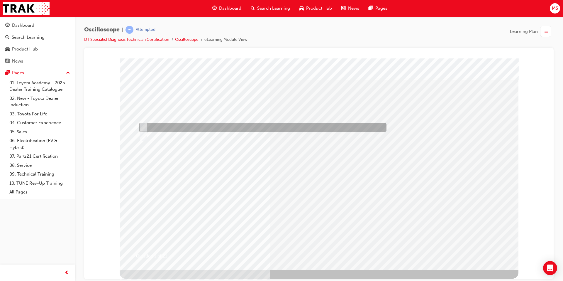
click at [145, 128] on input "True" at bounding box center [142, 127] width 6 height 6
radio input "true"
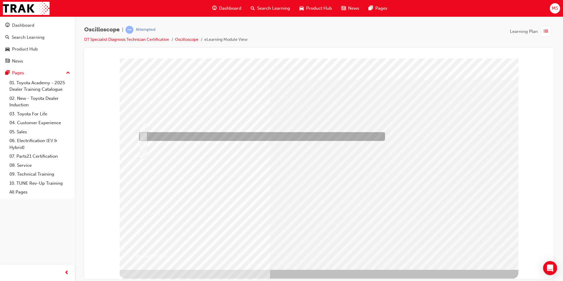
click at [170, 135] on div at bounding box center [261, 136] width 246 height 9
radio input "true"
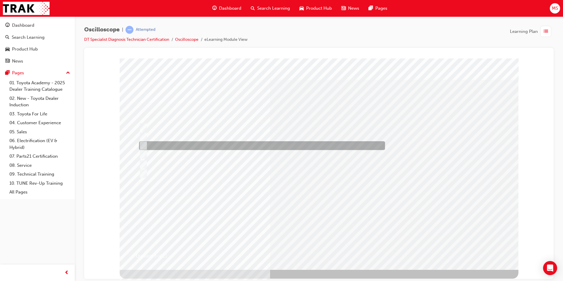
click at [157, 144] on div at bounding box center [261, 145] width 246 height 9
radio input "true"
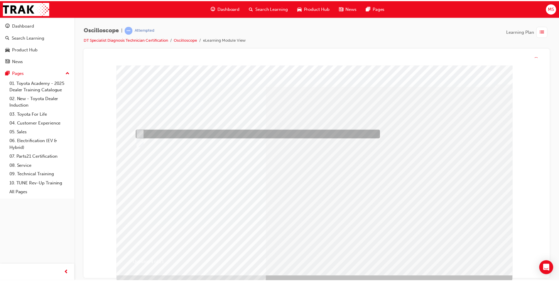
click at [141, 138] on div at bounding box center [257, 134] width 246 height 9
radio input "true"
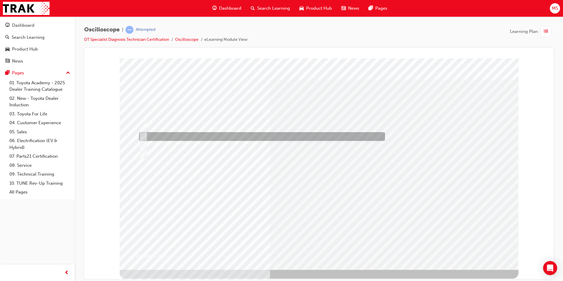
click at [172, 135] on div at bounding box center [261, 136] width 246 height 9
radio input "true"
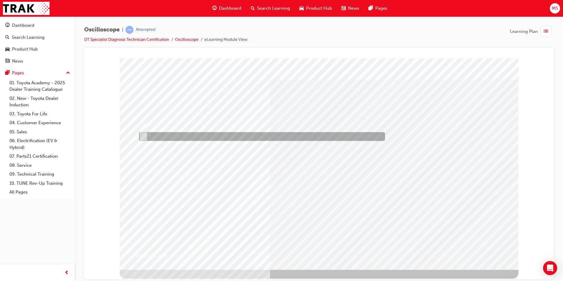
click at [171, 136] on div at bounding box center [261, 136] width 246 height 9
radio input "true"
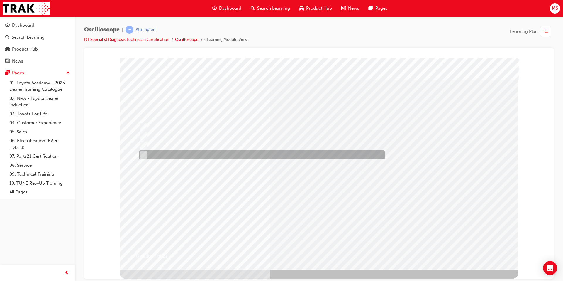
click at [215, 154] on div at bounding box center [261, 154] width 246 height 9
radio input "true"
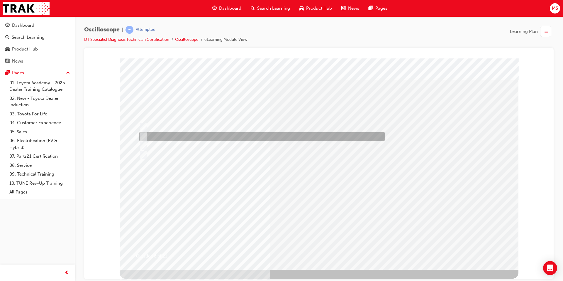
click at [188, 140] on div at bounding box center [261, 136] width 246 height 9
radio input "true"
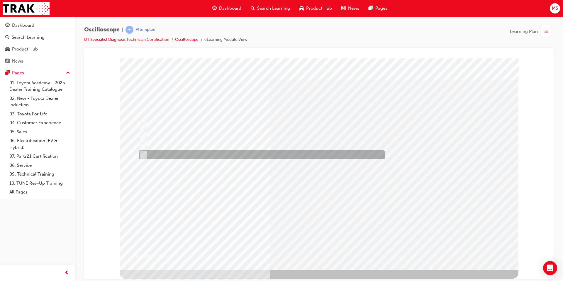
click at [228, 153] on div at bounding box center [261, 154] width 246 height 9
radio input "true"
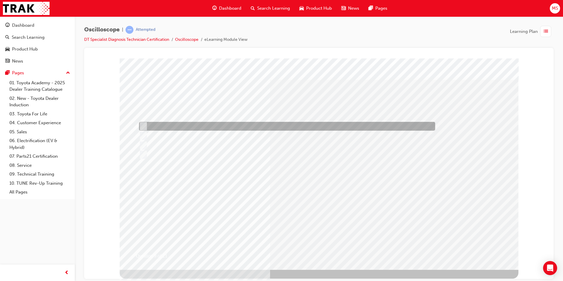
click at [241, 122] on div at bounding box center [286, 126] width 296 height 9
radio input "true"
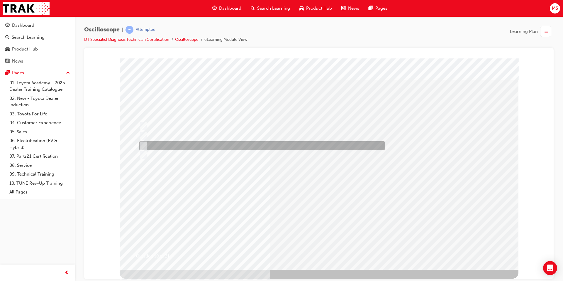
click at [260, 146] on div at bounding box center [261, 145] width 246 height 9
radio input "true"
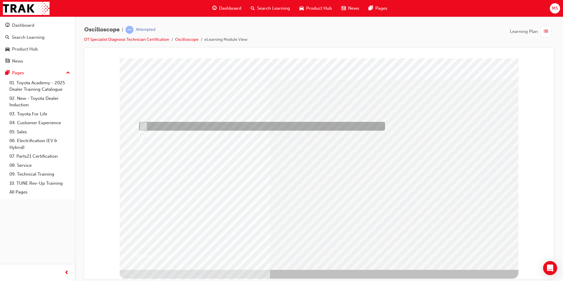
click at [238, 126] on div at bounding box center [261, 126] width 246 height 9
radio input "true"
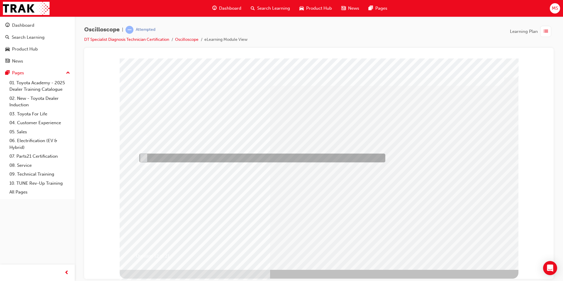
click at [200, 157] on div at bounding box center [261, 157] width 246 height 9
radio input "true"
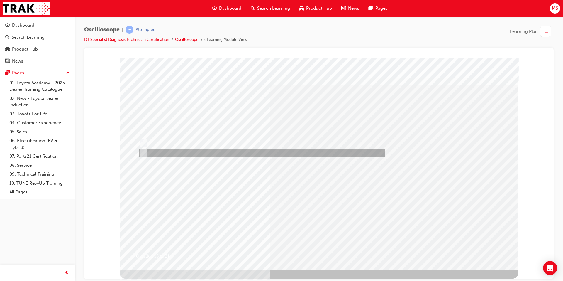
click at [229, 154] on div at bounding box center [261, 152] width 246 height 9
radio input "true"
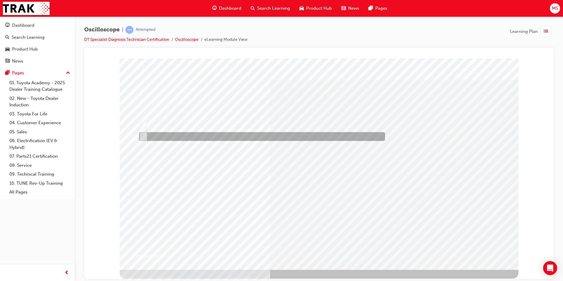
click at [217, 135] on div at bounding box center [261, 136] width 246 height 9
radio input "true"
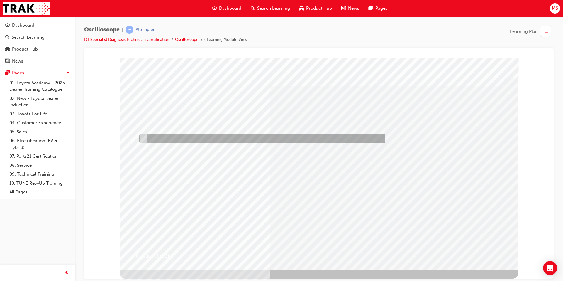
click at [246, 137] on div at bounding box center [261, 138] width 246 height 9
radio input "true"
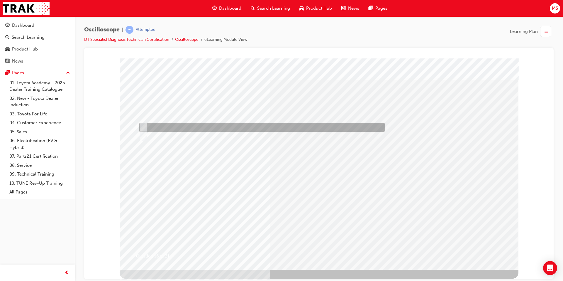
click at [170, 129] on div at bounding box center [261, 127] width 246 height 9
radio input "true"
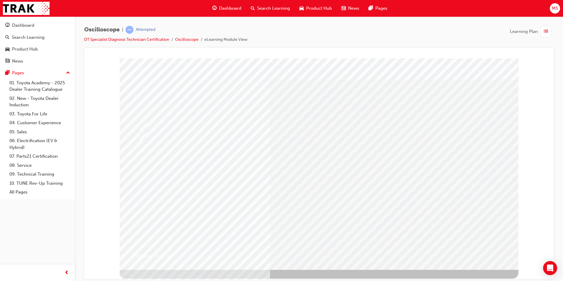
click at [211, 143] on div at bounding box center [261, 138] width 246 height 9
radio input "true"
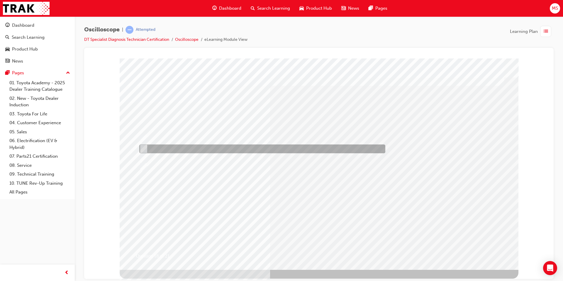
click at [201, 148] on div at bounding box center [261, 148] width 246 height 9
radio input "true"
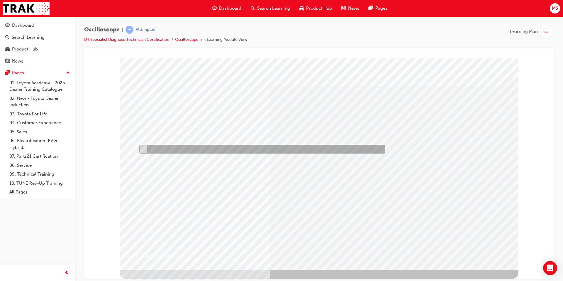
click at [286, 147] on div at bounding box center [261, 149] width 246 height 9
radio input "true"
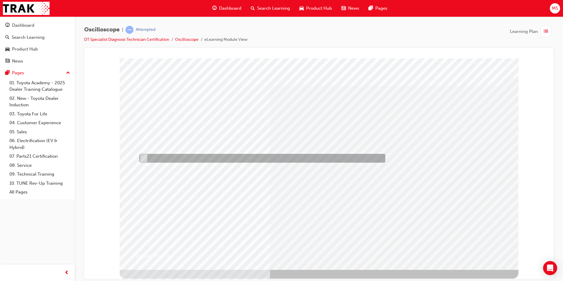
click at [247, 160] on div at bounding box center [261, 158] width 246 height 9
radio input "true"
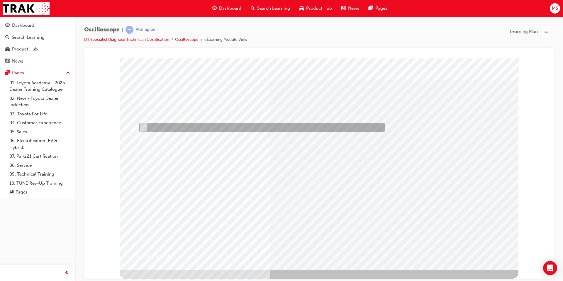
click at [184, 131] on div at bounding box center [261, 127] width 246 height 9
radio input "true"
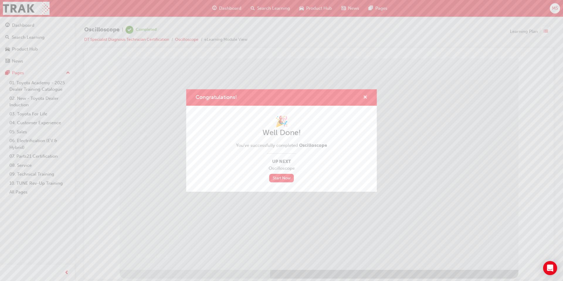
drag, startPoint x: 366, startPoint y: 98, endPoint x: 268, endPoint y: 35, distance: 116.5
click at [366, 98] on span "cross-icon" at bounding box center [365, 97] width 4 height 5
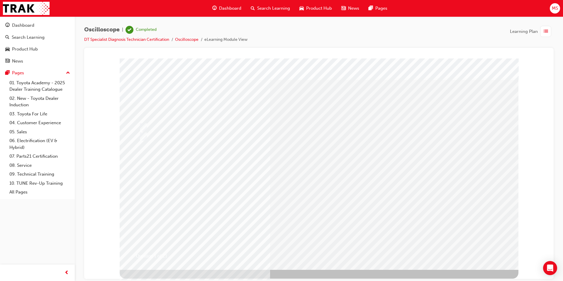
click at [265, 3] on div "Search Learning" at bounding box center [270, 8] width 49 height 12
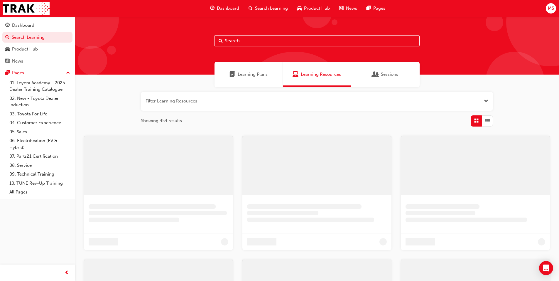
click at [247, 76] on span "Learning Plans" at bounding box center [253, 74] width 30 height 7
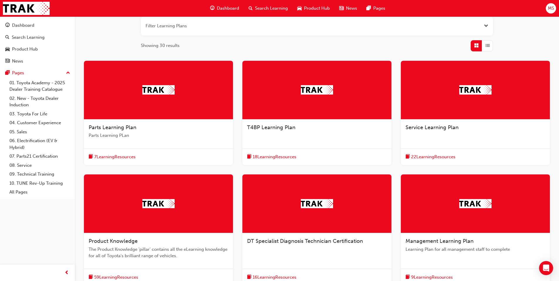
scroll to position [88, 0]
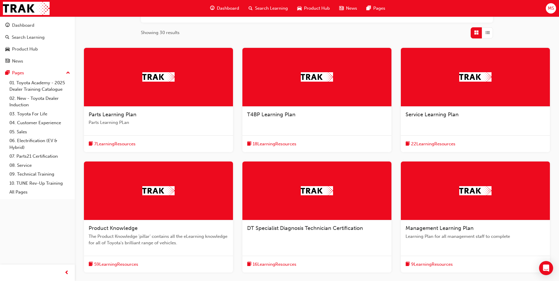
click at [257, 234] on div "DT Specialist Diagnosis Technician Certification" at bounding box center [316, 231] width 149 height 22
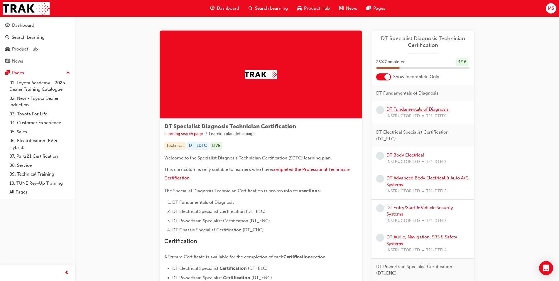
click at [397, 109] on link "DT Fundamentals of Diagnosis" at bounding box center [417, 108] width 62 height 5
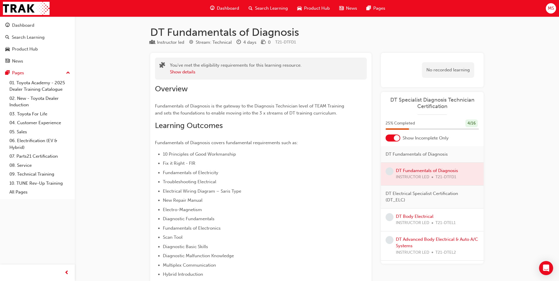
click at [406, 172] on div at bounding box center [432, 174] width 103 height 23
click at [405, 172] on div at bounding box center [432, 174] width 103 height 23
click at [181, 72] on button "Show details" at bounding box center [183, 72] width 26 height 7
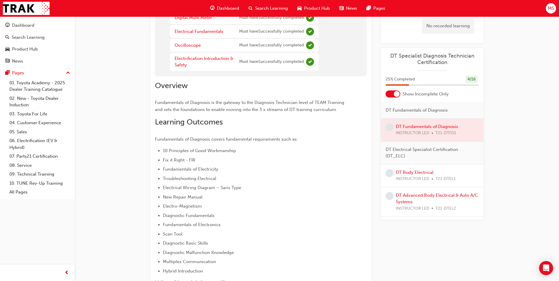
scroll to position [59, 0]
click at [406, 170] on link "DT Body Electrical" at bounding box center [415, 172] width 38 height 5
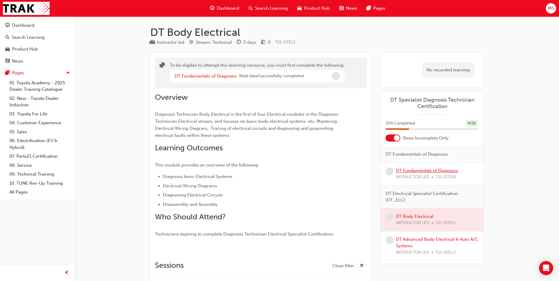
click at [402, 172] on link "DT Fundamentals of Diagnosis" at bounding box center [427, 170] width 62 height 5
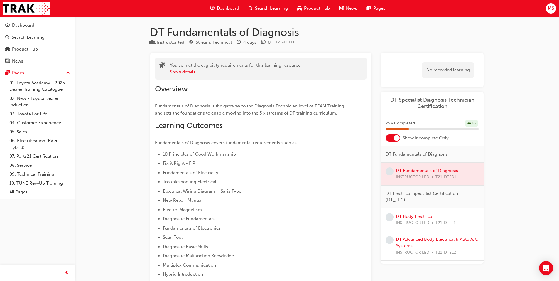
click at [391, 140] on div at bounding box center [392, 137] width 15 height 7
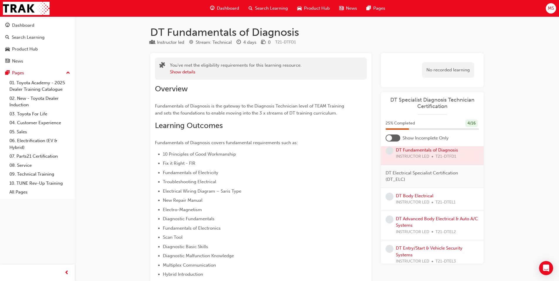
scroll to position [117, 0]
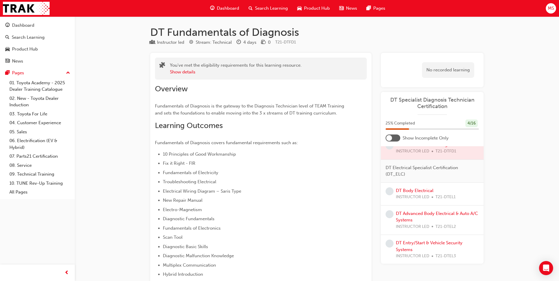
click at [403, 150] on div at bounding box center [432, 148] width 103 height 23
click at [186, 75] on button "Show details" at bounding box center [183, 72] width 26 height 7
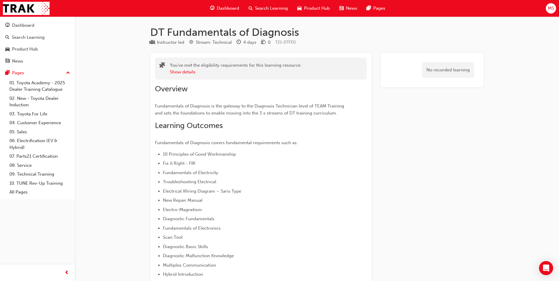
click at [256, 11] on span "Search Learning" at bounding box center [271, 8] width 33 height 7
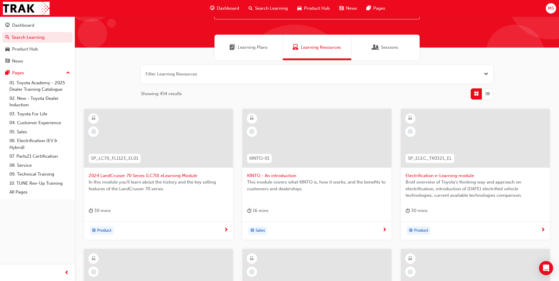
scroll to position [23, 0]
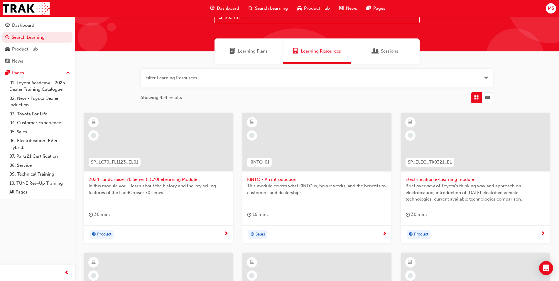
drag, startPoint x: 239, startPoint y: 53, endPoint x: 243, endPoint y: 65, distance: 12.9
click at [238, 53] on span "Learning Plans" at bounding box center [253, 51] width 30 height 7
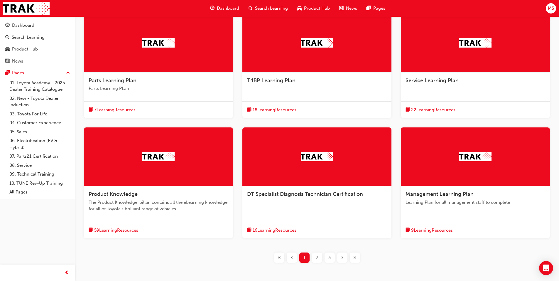
scroll to position [151, 0]
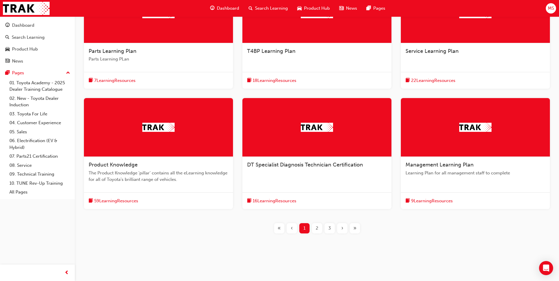
click at [285, 164] on span "DT Specialist Diagnosis Technician Certification" at bounding box center [305, 164] width 116 height 6
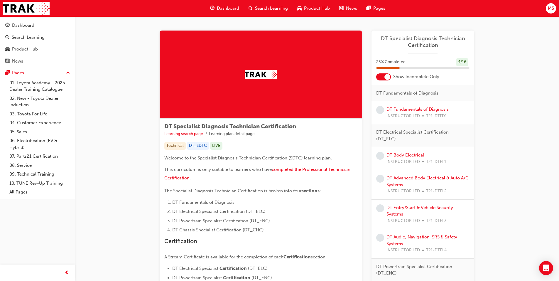
click at [391, 108] on link "DT Fundamentals of Diagnosis" at bounding box center [417, 108] width 62 height 5
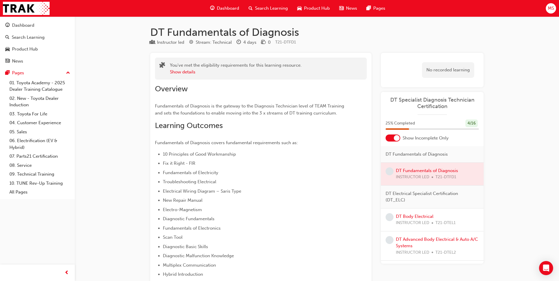
click at [390, 139] on div at bounding box center [392, 137] width 15 height 7
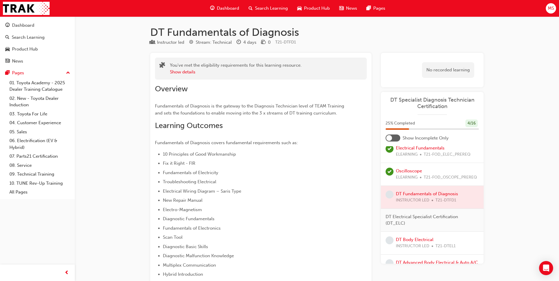
scroll to position [59, 0]
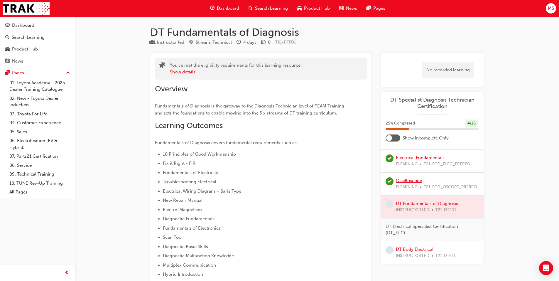
click at [409, 180] on link "Oscilloscope" at bounding box center [409, 180] width 26 height 5
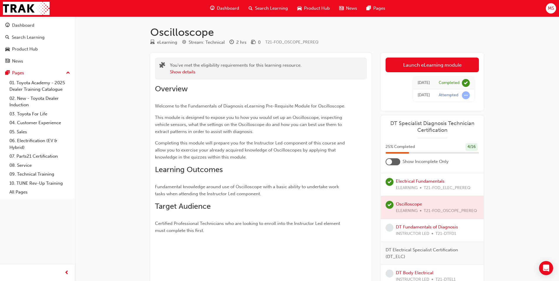
click at [416, 67] on link "Launch eLearning module" at bounding box center [431, 64] width 93 height 15
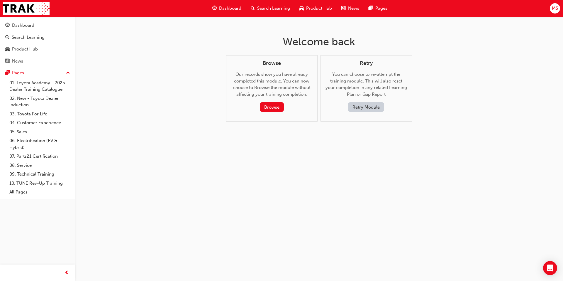
click at [254, 11] on span "search-icon" at bounding box center [253, 8] width 4 height 7
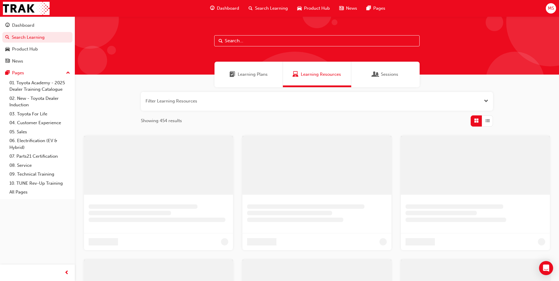
click at [249, 73] on span "Learning Plans" at bounding box center [253, 74] width 30 height 7
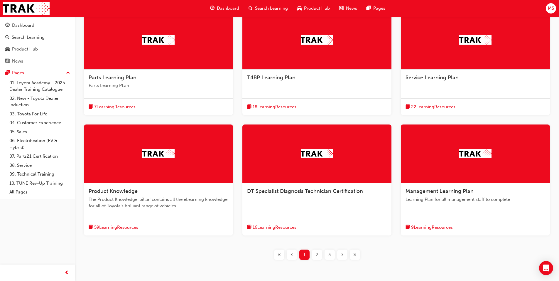
scroll to position [147, 0]
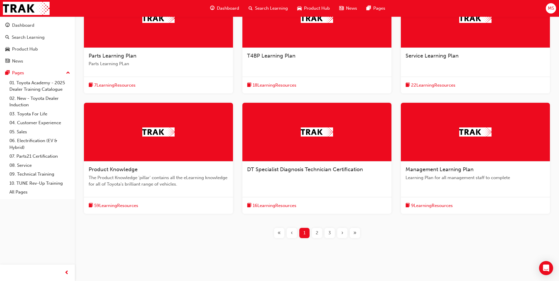
click at [273, 167] on span "DT Specialist Diagnosis Technician Certification" at bounding box center [305, 169] width 116 height 6
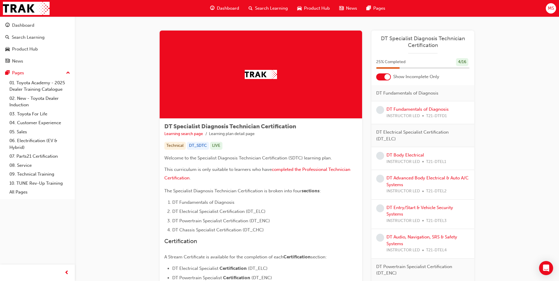
click at [400, 44] on span "DT Specialist Diagnosis Technician Certification" at bounding box center [422, 41] width 93 height 13
drag, startPoint x: 385, startPoint y: 78, endPoint x: 387, endPoint y: 83, distance: 4.9
click at [385, 78] on div at bounding box center [387, 77] width 6 height 6
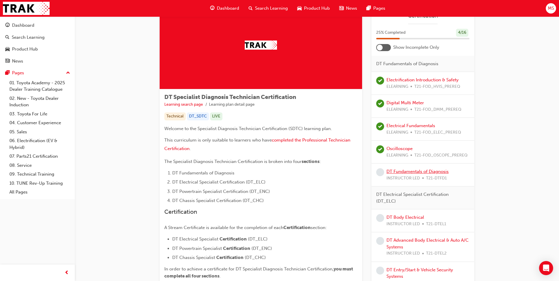
click at [395, 172] on link "DT Fundamentals of Diagnosis" at bounding box center [417, 171] width 62 height 5
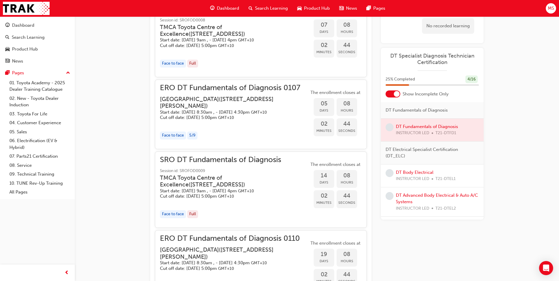
scroll to position [450, 0]
click at [437, 29] on div "No recorded learning" at bounding box center [448, 26] width 52 height 16
click at [409, 128] on div at bounding box center [432, 130] width 103 height 23
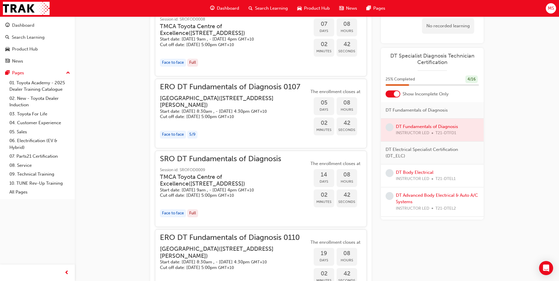
click at [409, 128] on div at bounding box center [432, 130] width 103 height 23
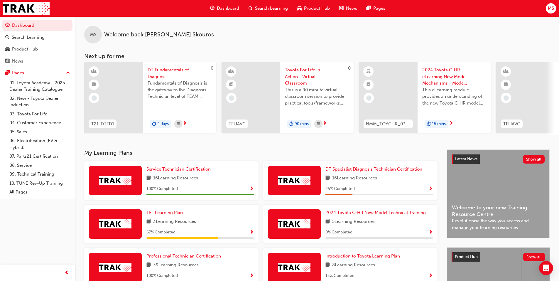
click at [337, 171] on span "DT Specialist Diagnosis Technician Certification" at bounding box center [373, 168] width 97 height 5
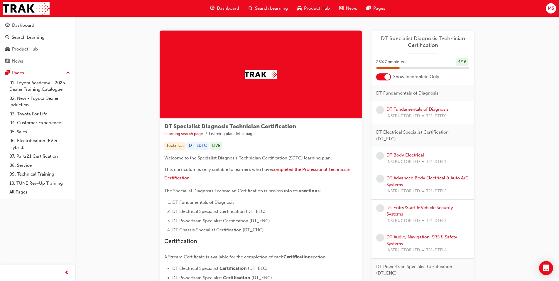
click at [393, 107] on link "DT Fundamentals of Diagnosis" at bounding box center [417, 108] width 62 height 5
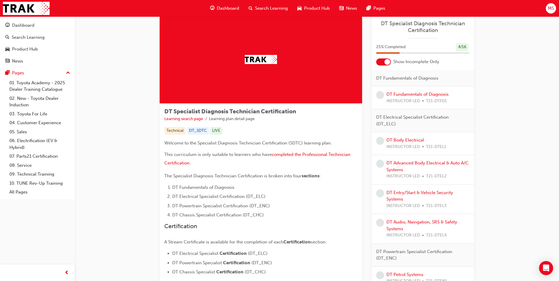
scroll to position [29, 0]
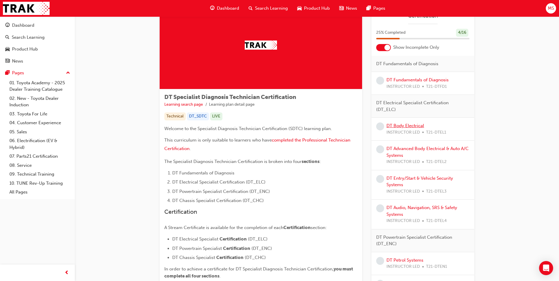
click at [404, 126] on link "DT Body Electrical" at bounding box center [405, 125] width 38 height 5
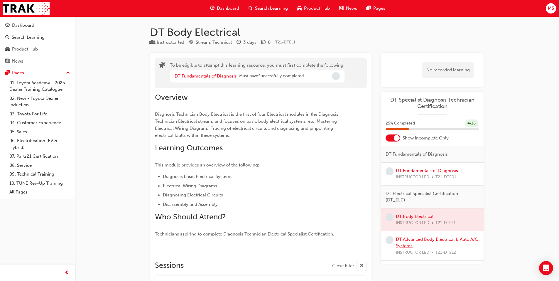
click at [409, 244] on link "DT Advanced Body Electrical & Auto A/C Systems" at bounding box center [437, 242] width 82 height 12
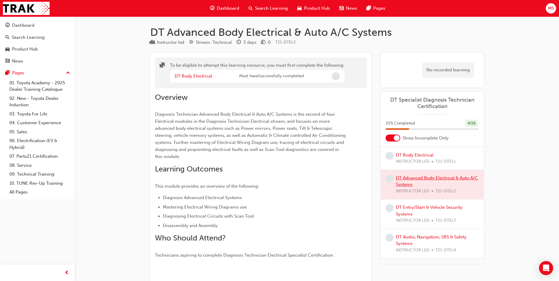
scroll to position [176, 0]
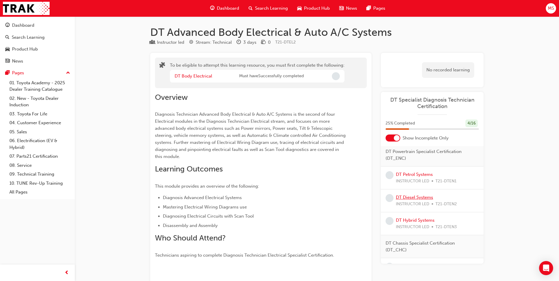
click at [409, 197] on link "DT Diesel Systems" at bounding box center [414, 196] width 37 height 5
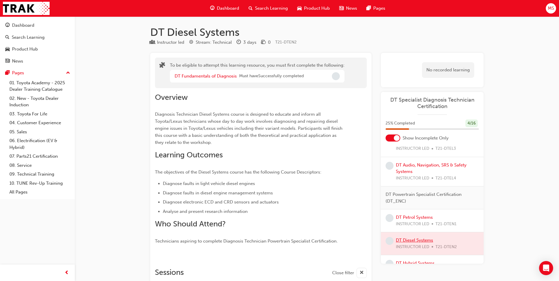
scroll to position [147, 0]
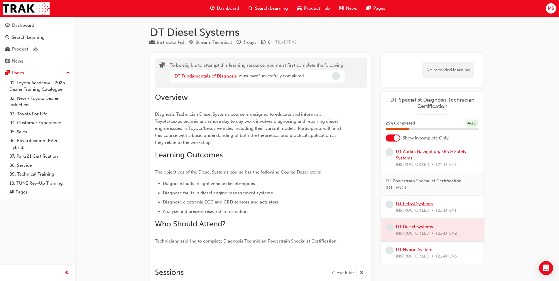
click at [409, 204] on link "DT Petrol Systems" at bounding box center [414, 203] width 37 height 5
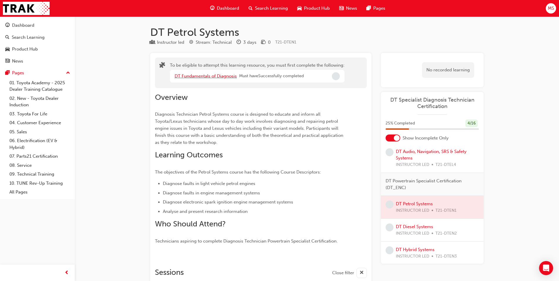
click at [206, 74] on link "DT Fundamentals of Diagnosis" at bounding box center [206, 75] width 62 height 5
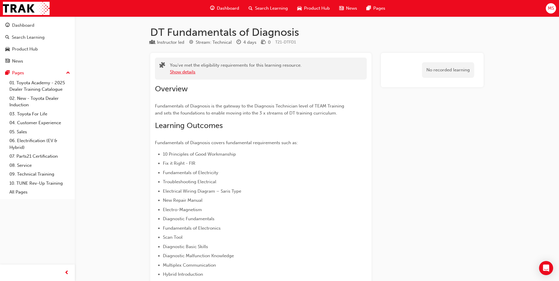
click at [178, 72] on button "Show details" at bounding box center [183, 72] width 26 height 7
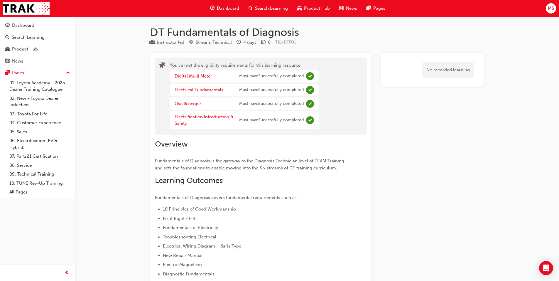
click at [253, 7] on div "Search Learning" at bounding box center [268, 8] width 49 height 12
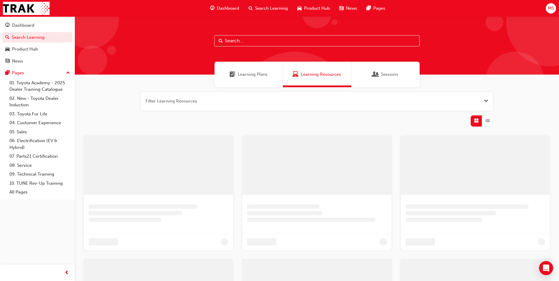
click at [237, 79] on div "Learning Plans" at bounding box center [248, 75] width 68 height 26
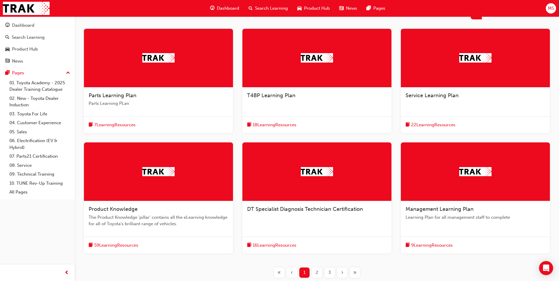
scroll to position [117, 0]
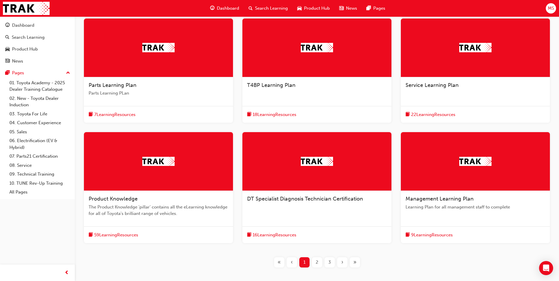
click at [315, 262] on div "2" at bounding box center [317, 262] width 10 height 10
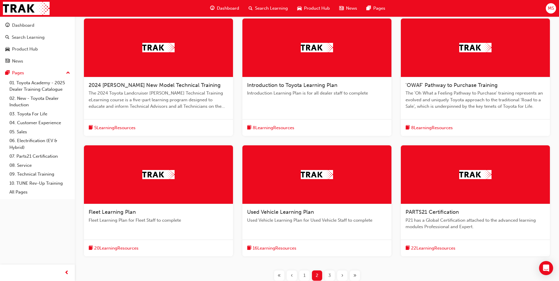
click at [328, 273] on div "3" at bounding box center [329, 275] width 10 height 10
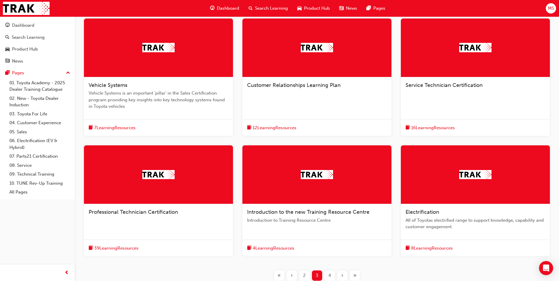
click at [330, 273] on span "4" at bounding box center [329, 275] width 3 height 7
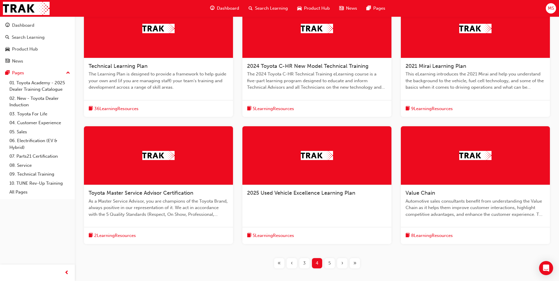
scroll to position [147, 0]
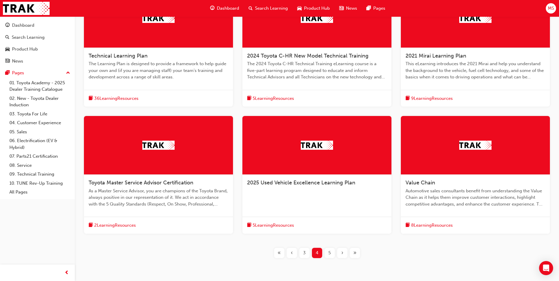
click at [328, 254] on span "5" at bounding box center [329, 252] width 2 height 7
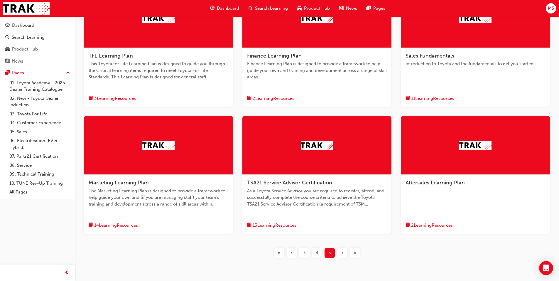
click at [292, 251] on span "‹" at bounding box center [292, 252] width 2 height 7
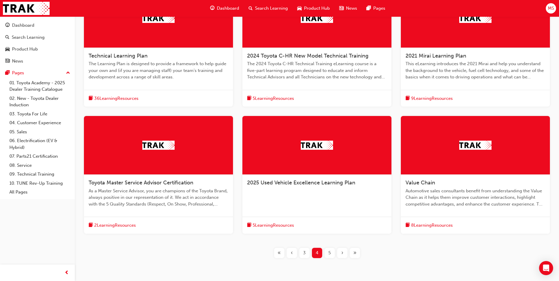
click at [292, 251] on span "‹" at bounding box center [292, 252] width 2 height 7
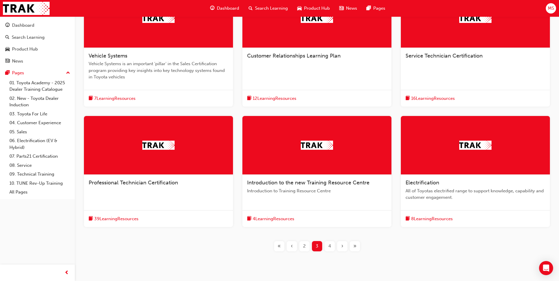
click at [292, 251] on div "Vehicle Systems Vehicle Systems is an important 'pillar' in the Sales Certifica…" at bounding box center [316, 125] width 465 height 272
click at [290, 245] on div "‹" at bounding box center [292, 246] width 10 height 10
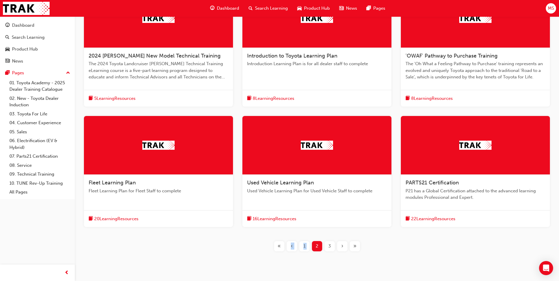
click at [290, 245] on div "‹" at bounding box center [292, 246] width 10 height 10
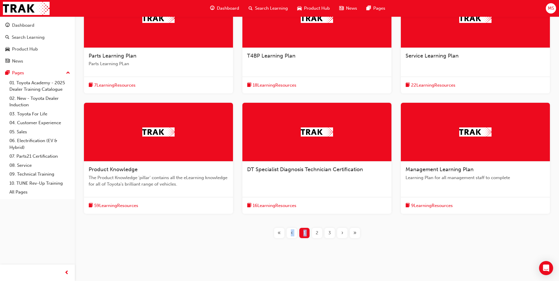
click at [421, 53] on span "Service Learning Plan" at bounding box center [431, 56] width 53 height 6
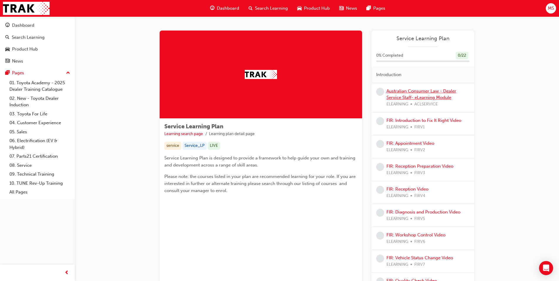
click at [400, 95] on link "Australian Consumer Law - Dealer Service Staff- eLearning Module" at bounding box center [421, 94] width 70 height 12
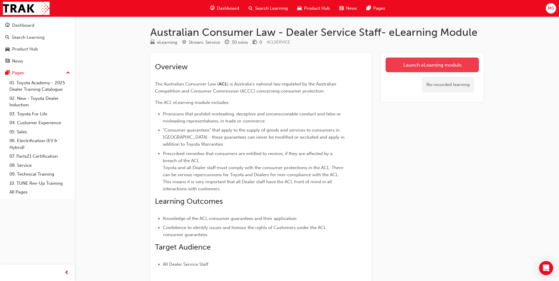
click at [397, 66] on link "Launch eLearning module" at bounding box center [431, 64] width 93 height 15
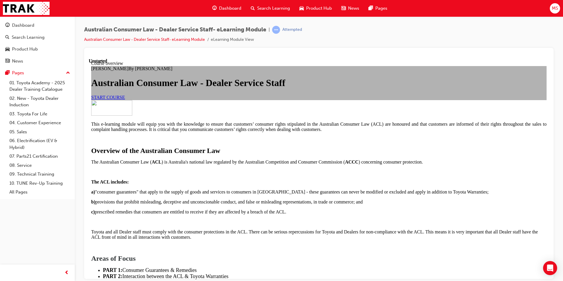
click at [125, 99] on span "START COURSE" at bounding box center [108, 96] width 34 height 5
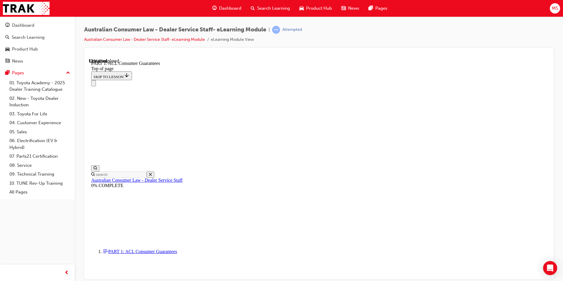
scroll to position [957, 0]
click button "CONTINUE"
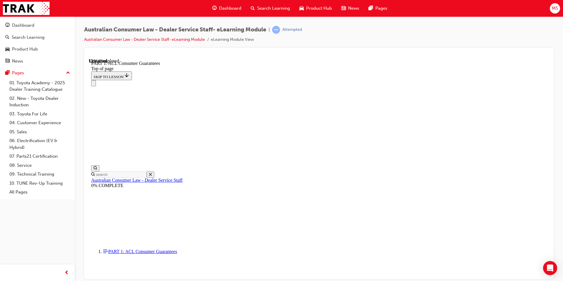
scroll to position [962, 0]
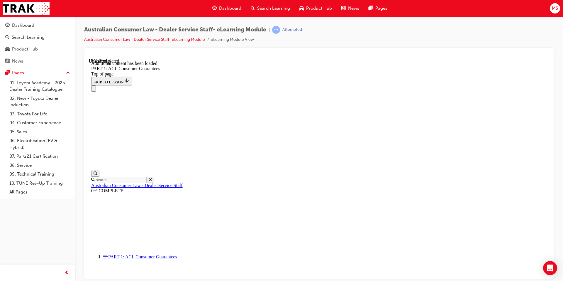
scroll to position [1121, 0]
drag, startPoint x: 206, startPoint y: 138, endPoint x: 210, endPoint y: 141, distance: 4.6
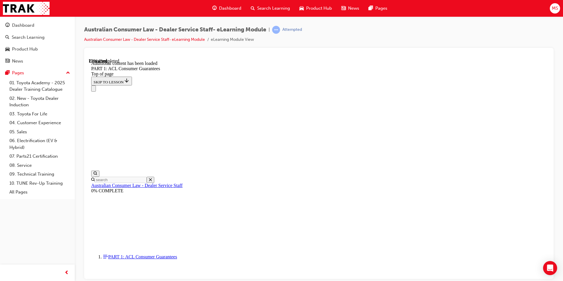
scroll to position [1525, 0]
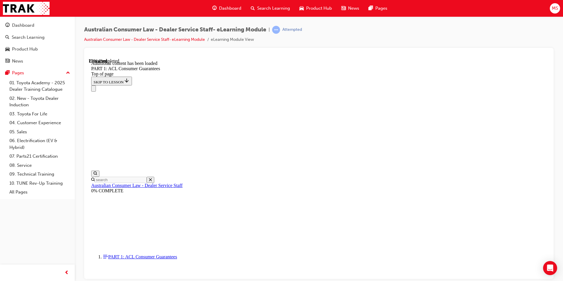
scroll to position [1524, 0]
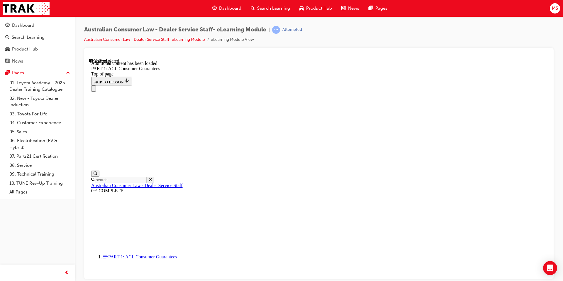
scroll to position [2222, 0]
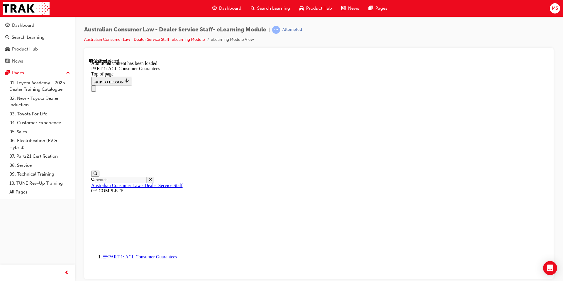
drag, startPoint x: 290, startPoint y: 226, endPoint x: 405, endPoint y: 227, distance: 115.6
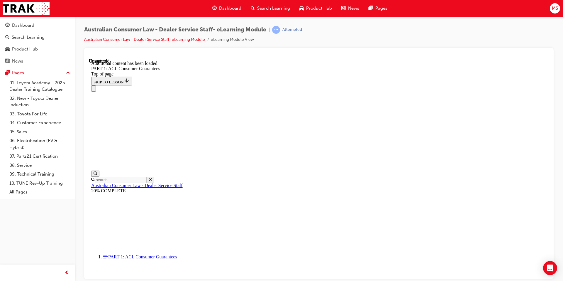
drag, startPoint x: 301, startPoint y: 170, endPoint x: 399, endPoint y: 97, distance: 121.5
drag, startPoint x: 302, startPoint y: 100, endPoint x: 295, endPoint y: 184, distance: 84.2
drag, startPoint x: 295, startPoint y: 171, endPoint x: 350, endPoint y: 100, distance: 89.4
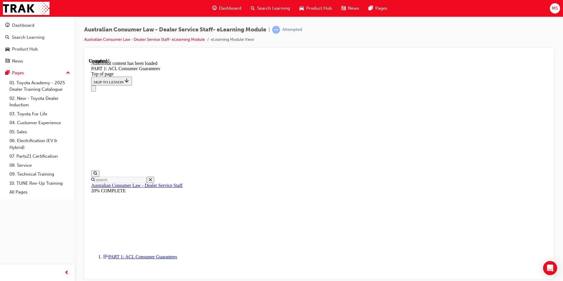
drag, startPoint x: 306, startPoint y: 174, endPoint x: 305, endPoint y: 166, distance: 7.5
drag, startPoint x: 314, startPoint y: 99, endPoint x: 301, endPoint y: 239, distance: 140.5
drag, startPoint x: 296, startPoint y: 168, endPoint x: 313, endPoint y: 102, distance: 68.3
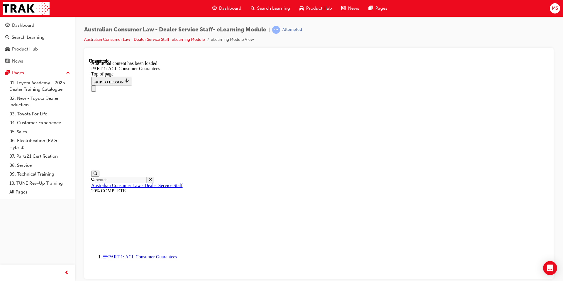
drag, startPoint x: 303, startPoint y: 143, endPoint x: 319, endPoint y: 143, distance: 16.4
drag, startPoint x: 307, startPoint y: 197, endPoint x: 317, endPoint y: 202, distance: 10.0
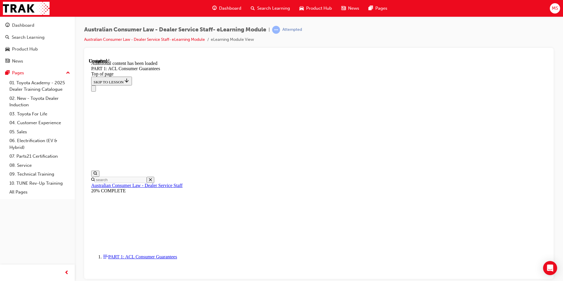
drag, startPoint x: 322, startPoint y: 204, endPoint x: 340, endPoint y: 207, distance: 18.7
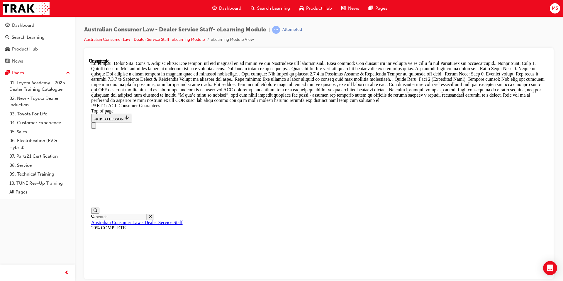
scroll to position [6332, 0]
drag, startPoint x: 292, startPoint y: 222, endPoint x: 308, endPoint y: 224, distance: 16.5
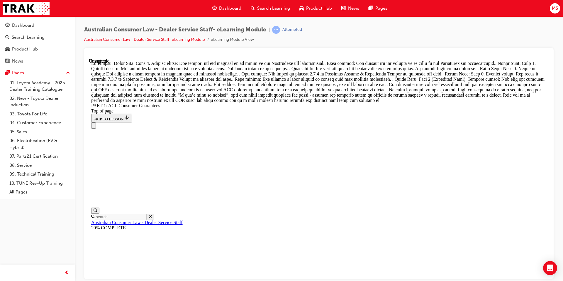
drag, startPoint x: 301, startPoint y: 251, endPoint x: 317, endPoint y: 187, distance: 65.7
drag, startPoint x: 301, startPoint y: 121, endPoint x: 317, endPoint y: 122, distance: 15.9
drag, startPoint x: 303, startPoint y: 147, endPoint x: 319, endPoint y: 149, distance: 15.6
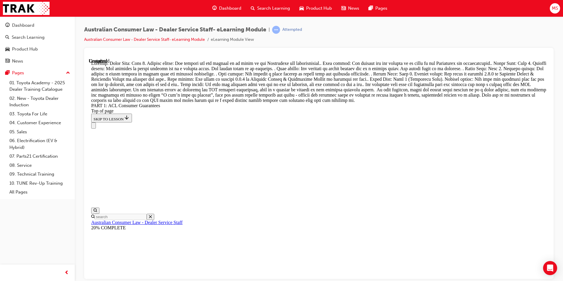
scroll to position [6701, 0]
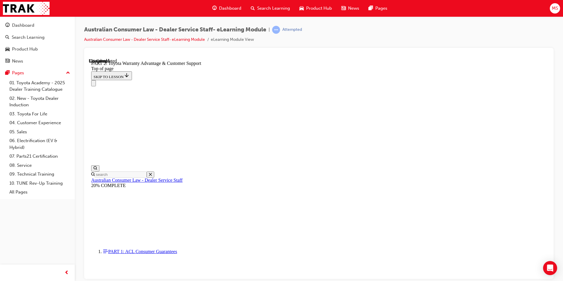
scroll to position [432, 0]
click button "CONTINUE"
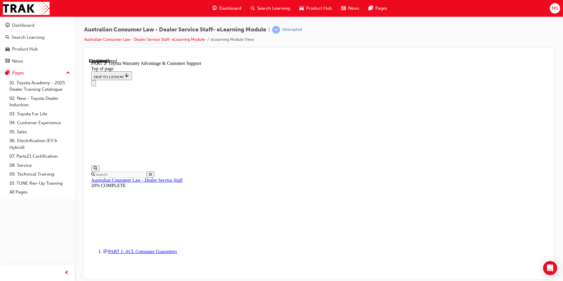
click button "CONTINUE"
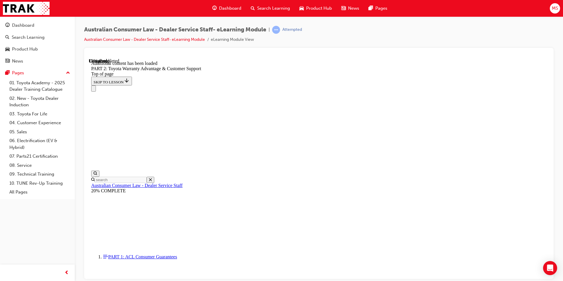
scroll to position [590, 0]
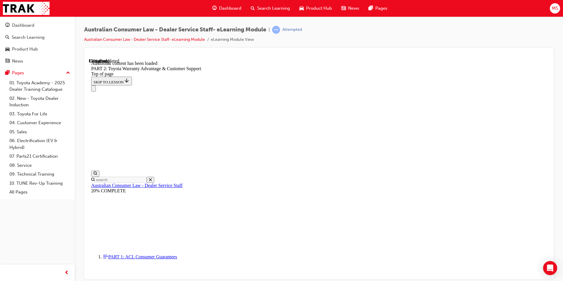
drag, startPoint x: 282, startPoint y: 184, endPoint x: 276, endPoint y: 158, distance: 26.1
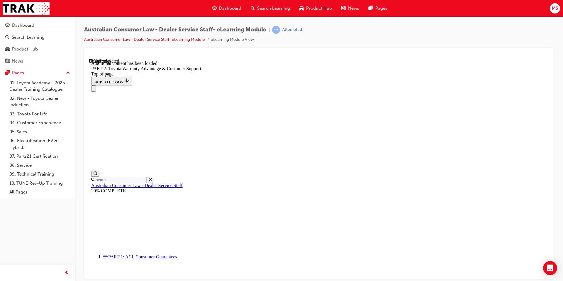
click button "CONTINUE"
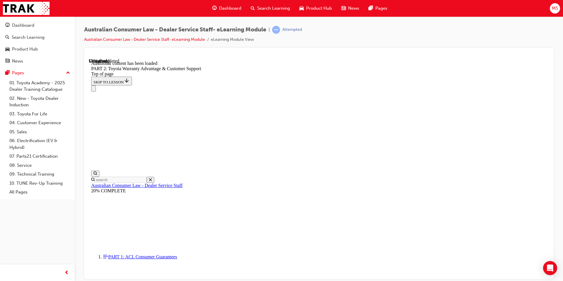
click button "CONTINUE"
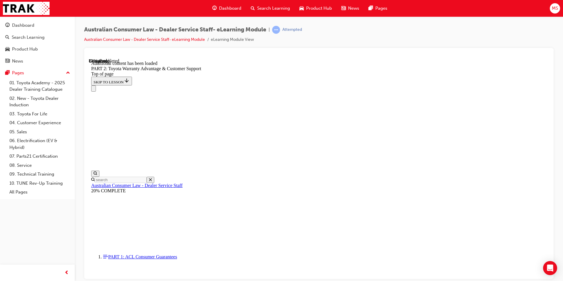
click div "START OVER"
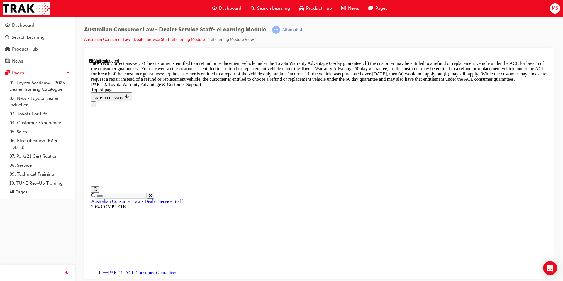
scroll to position [2247, 0]
drag, startPoint x: 305, startPoint y: 174, endPoint x: 313, endPoint y: 217, distance: 44.2
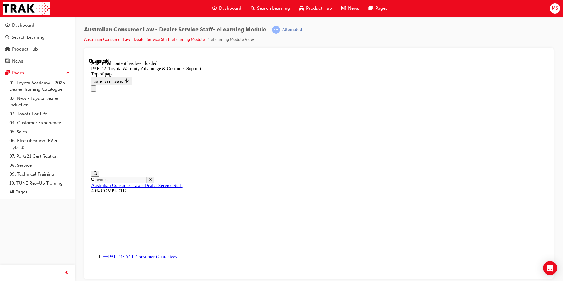
scroll to position [2432, 0]
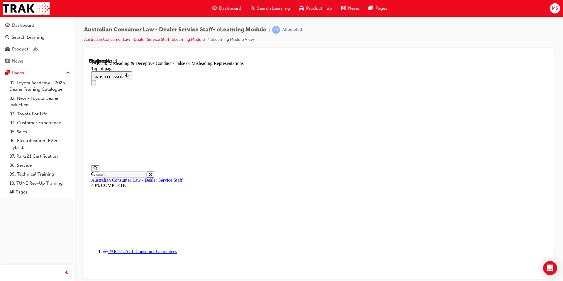
scroll to position [417, 0]
click button "CONTINUE"
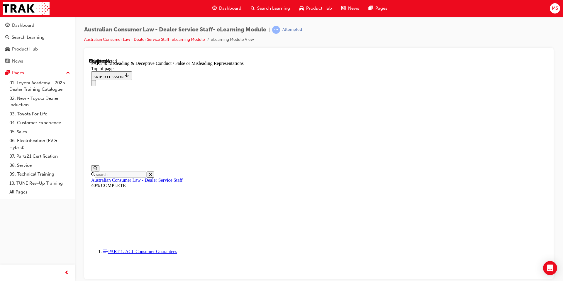
click button "CONTINUE"
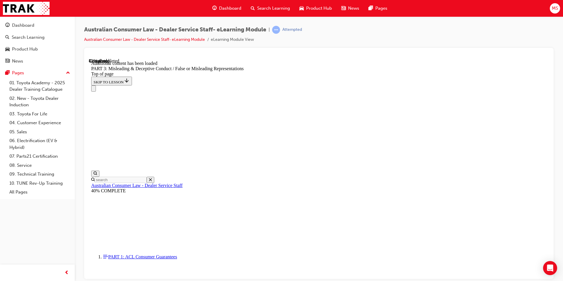
scroll to position [1351, 0]
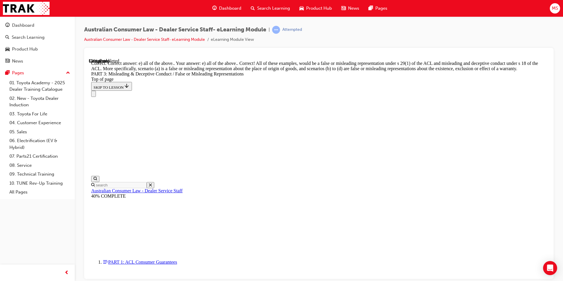
scroll to position [1541, 0]
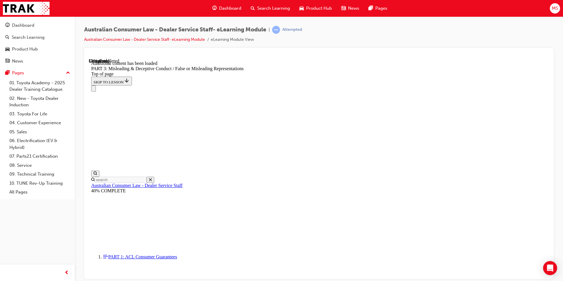
scroll to position [1753, 0]
click button "CONTINUE"
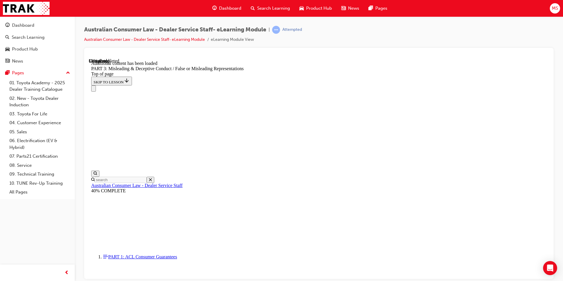
click button "CONTINUE"
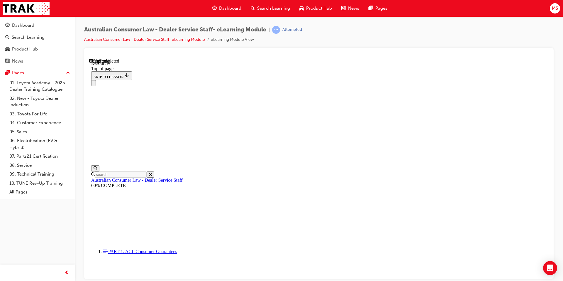
scroll to position [270, 0]
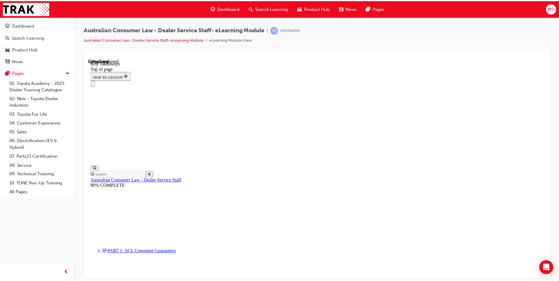
scroll to position [122, 0]
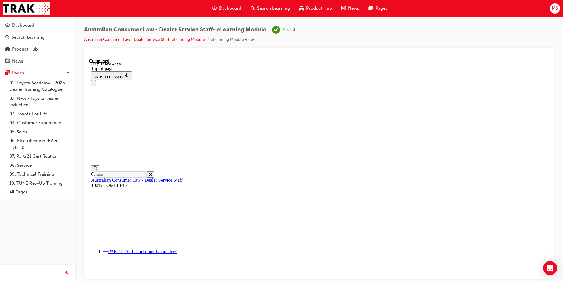
click at [265, 8] on span "Search Learning" at bounding box center [273, 8] width 33 height 7
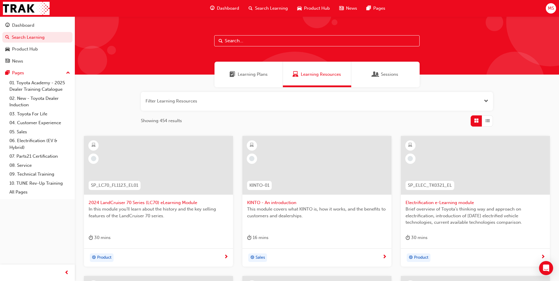
click at [245, 79] on div "Learning Plans" at bounding box center [248, 75] width 68 height 26
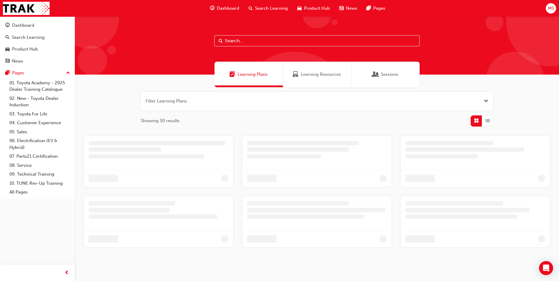
click at [177, 101] on button "button" at bounding box center [317, 101] width 352 height 19
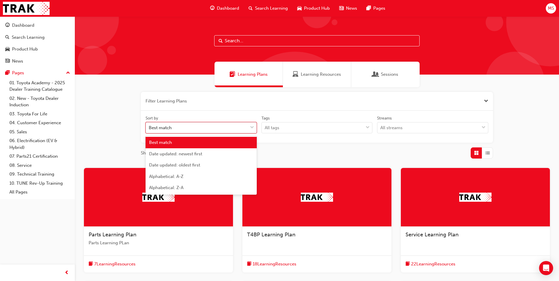
click at [189, 128] on div "Best match" at bounding box center [197, 128] width 102 height 10
click at [149, 128] on input "Sort by option Best match focused, 1 of 5. 5 results available. Use Up and Down…" at bounding box center [149, 127] width 1 height 5
click at [195, 129] on div "Best match" at bounding box center [197, 128] width 102 height 10
click at [149, 129] on input "Sort by option Best match focused, 1 of 5. 5 results available. Use Up and Down…" at bounding box center [149, 127] width 1 height 5
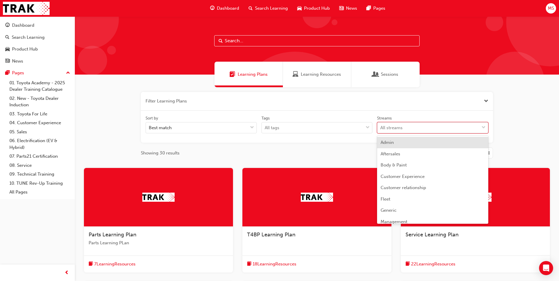
click at [408, 128] on div "All streams" at bounding box center [428, 128] width 102 height 10
click at [381, 128] on input "Streams option Admin focused, 1 of 23. 23 results available. Use Up and Down to…" at bounding box center [380, 127] width 1 height 5
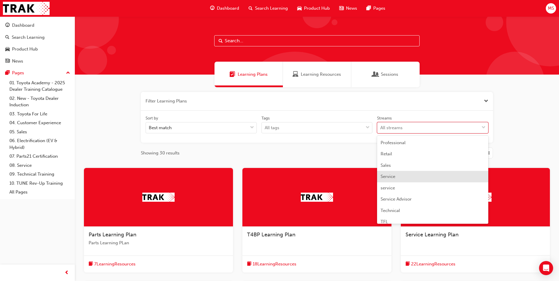
scroll to position [174, 0]
click at [401, 174] on div "Service Advisor" at bounding box center [432, 171] width 111 height 11
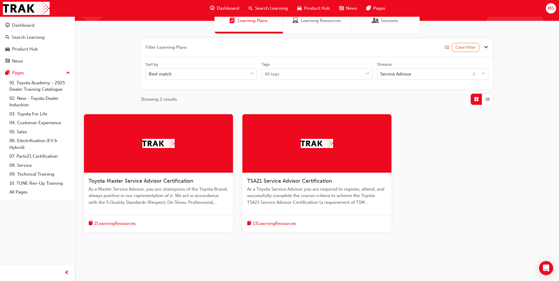
scroll to position [59, 0]
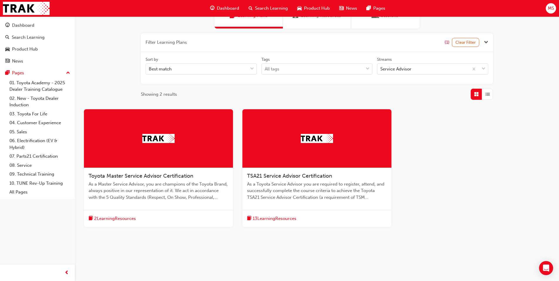
click at [276, 175] on span "TSA21 Service Advisor Certification" at bounding box center [289, 175] width 85 height 6
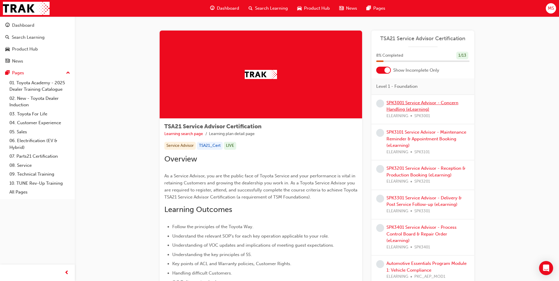
click at [395, 106] on link "SPK3001 Service Advisor - Concern Handling (eLearning)" at bounding box center [422, 106] width 72 height 12
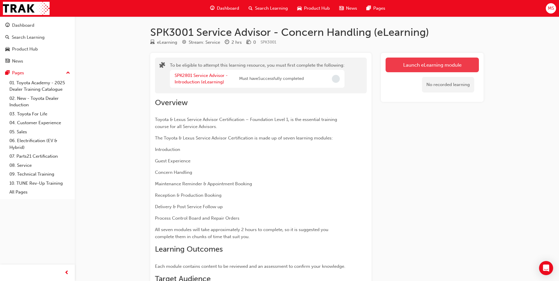
click at [405, 68] on button "Launch eLearning module" at bounding box center [431, 64] width 93 height 15
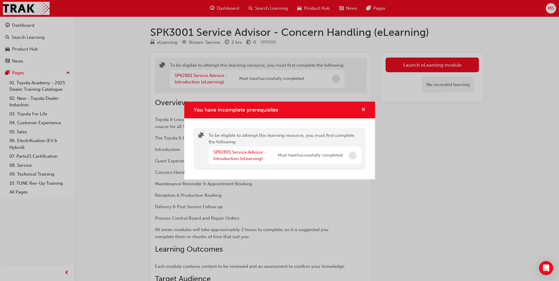
click at [363, 111] on span "cross-icon" at bounding box center [363, 109] width 4 height 5
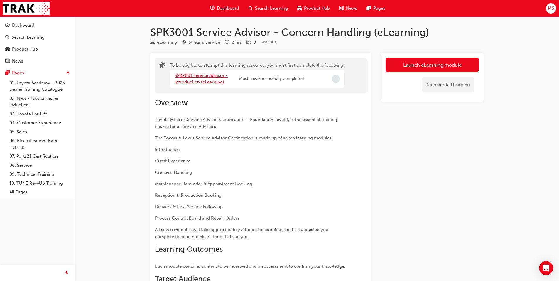
click at [199, 80] on link "SPK2801 Service Advisor - Introduction (eLearning)" at bounding box center [201, 79] width 53 height 12
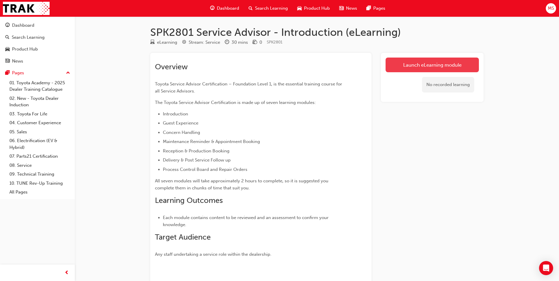
click at [432, 66] on link "Launch eLearning module" at bounding box center [431, 64] width 93 height 15
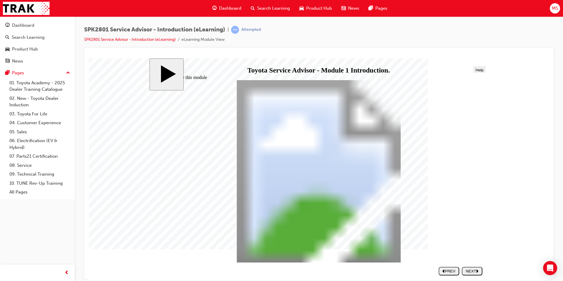
click at [472, 270] on div "NEXT" at bounding box center [472, 270] width 16 height 4
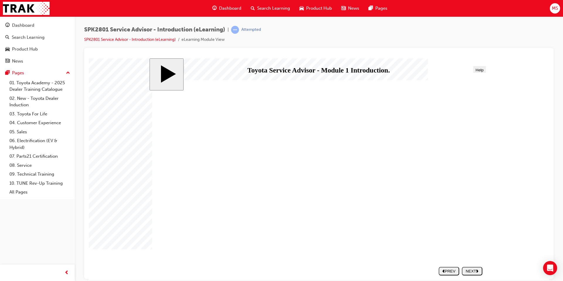
click at [472, 270] on div "NEXT" at bounding box center [472, 270] width 16 height 4
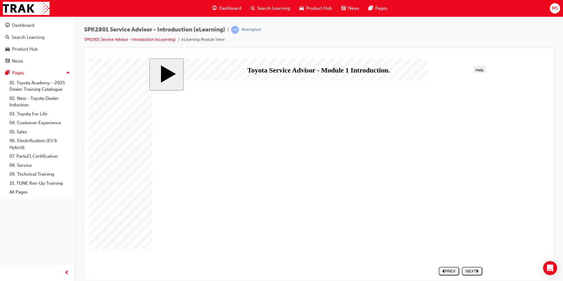
click at [472, 270] on nav "SUBMIT NEXT PREV" at bounding box center [459, 270] width 47 height 13
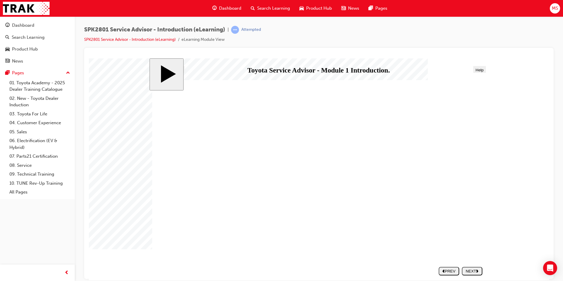
click at [472, 270] on nav "SUBMIT NEXT PREV" at bounding box center [459, 270] width 47 height 13
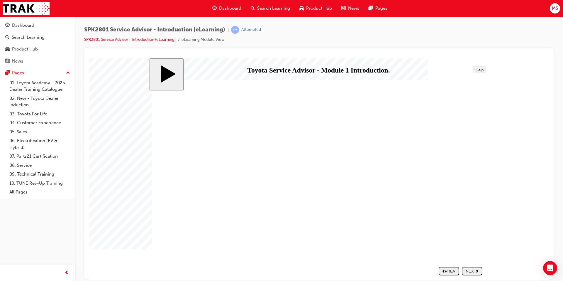
click at [472, 270] on nav "SUBMIT NEXT PREV" at bounding box center [459, 270] width 47 height 13
drag, startPoint x: 397, startPoint y: 195, endPoint x: 388, endPoint y: 225, distance: 30.8
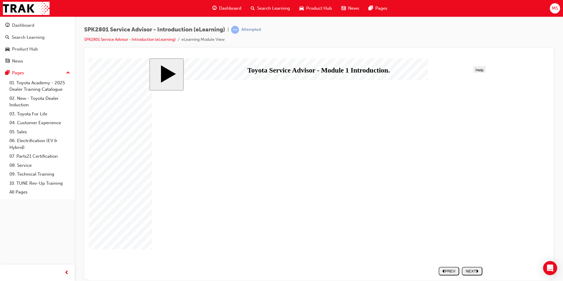
drag, startPoint x: 389, startPoint y: 229, endPoint x: 410, endPoint y: 238, distance: 22.6
click at [473, 271] on div "NEXT" at bounding box center [472, 270] width 16 height 4
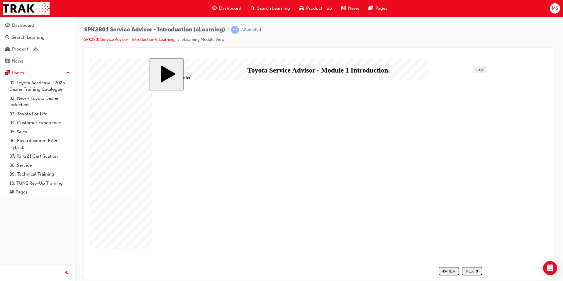
click at [473, 271] on nav "SUBMIT NEXT PREV" at bounding box center [459, 270] width 47 height 13
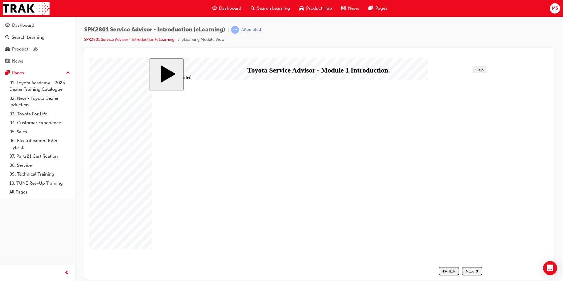
click at [473, 271] on nav "SUBMIT NEXT PREV" at bounding box center [459, 270] width 47 height 13
click at [471, 271] on div "NEXT" at bounding box center [472, 270] width 16 height 4
click at [471, 271] on div "PREV" at bounding box center [473, 270] width 16 height 4
click at [471, 271] on nav "SUBMIT NEXT PREV" at bounding box center [470, 270] width 23 height 13
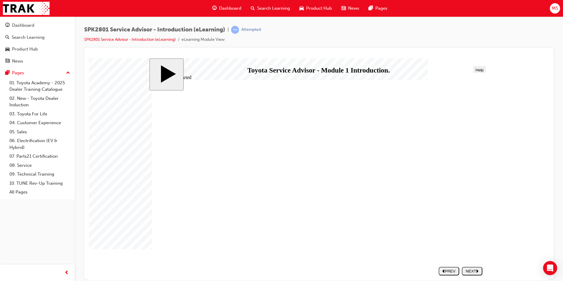
click at [471, 271] on nav "SUBMIT NEXT PREV" at bounding box center [459, 270] width 47 height 13
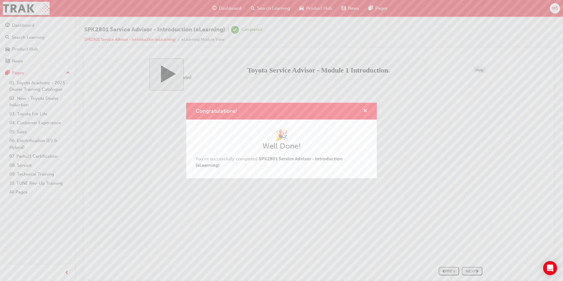
click at [363, 112] on span "cross-icon" at bounding box center [365, 111] width 4 height 5
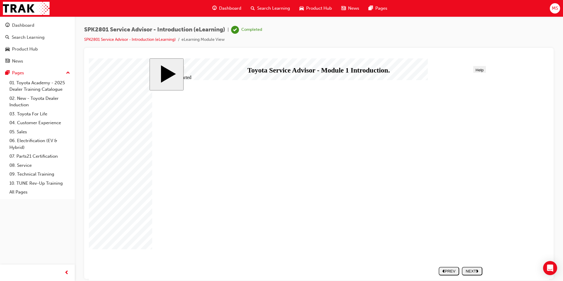
click at [264, 7] on span "Search Learning" at bounding box center [273, 8] width 33 height 7
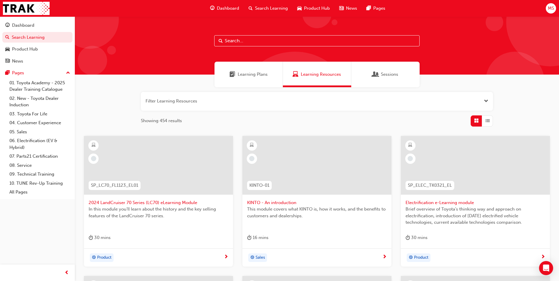
click at [257, 68] on div "Learning Plans" at bounding box center [248, 75] width 68 height 26
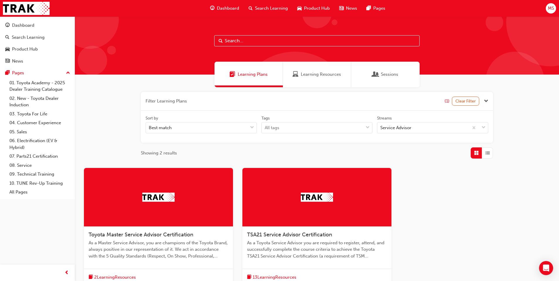
click at [263, 205] on div at bounding box center [316, 197] width 149 height 59
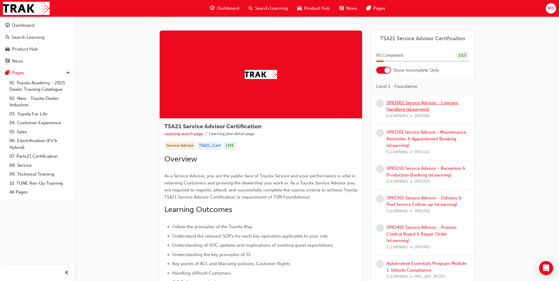
drag, startPoint x: 406, startPoint y: 113, endPoint x: 405, endPoint y: 109, distance: 3.7
click at [406, 111] on div "SPK3001 Service Advisor - Concern Handling (eLearning) ELEARNING SPK3001" at bounding box center [427, 109] width 83 height 20
click at [403, 109] on link "SPK3001 Service Advisor - Concern Handling (eLearning)" at bounding box center [422, 106] width 72 height 12
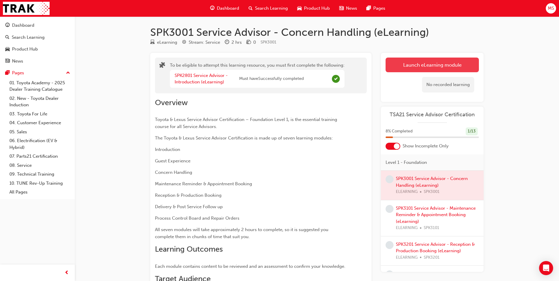
click at [408, 60] on button "Launch eLearning module" at bounding box center [431, 64] width 93 height 15
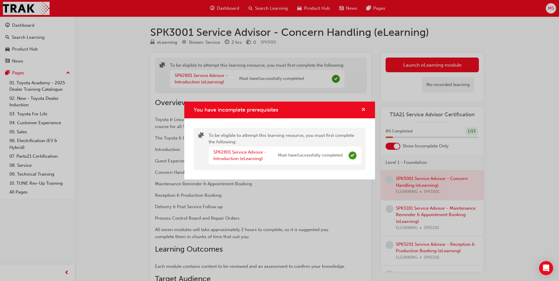
click at [361, 109] on span "cross-icon" at bounding box center [363, 109] width 4 height 5
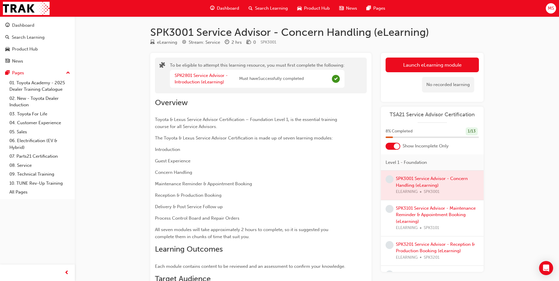
click at [387, 146] on div at bounding box center [392, 146] width 15 height 7
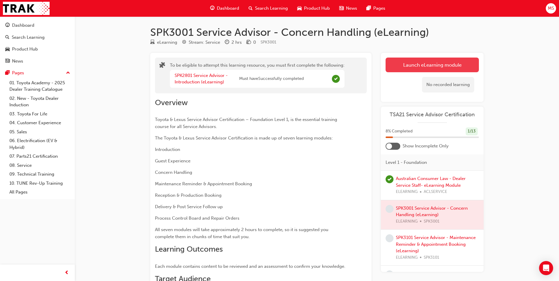
click at [395, 65] on button "Launch eLearning module" at bounding box center [431, 64] width 93 height 15
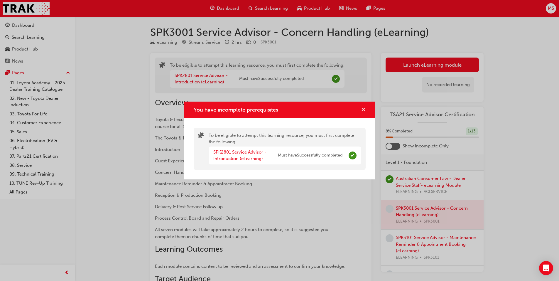
drag, startPoint x: 368, startPoint y: 111, endPoint x: 363, endPoint y: 112, distance: 5.3
click at [367, 111] on div "You have incomplete prerequisites" at bounding box center [279, 110] width 191 height 17
click at [363, 112] on span "cross-icon" at bounding box center [363, 109] width 4 height 5
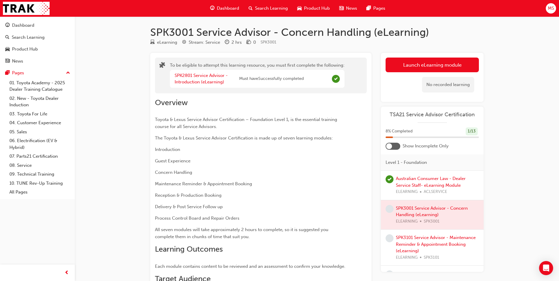
click at [364, 112] on div "Overview Toyota & Lexus Service Advisor Certification – Foundation Level 1, is …" at bounding box center [261, 196] width 212 height 206
click at [190, 78] on div "SPK2801 Service Advisor - Introduction (eLearning)" at bounding box center [207, 78] width 65 height 13
click at [188, 75] on link "SPK2801 Service Advisor - Introduction (eLearning)" at bounding box center [201, 79] width 53 height 12
click at [395, 69] on button "Launch eLearning module" at bounding box center [431, 64] width 93 height 15
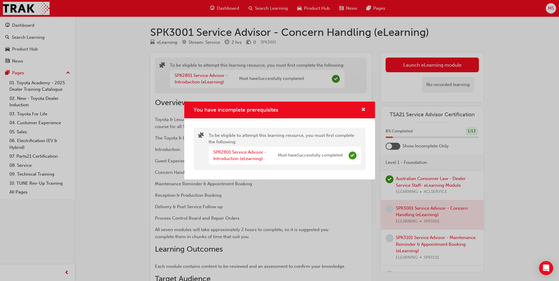
click at [362, 106] on div "You have incomplete prerequisites" at bounding box center [279, 110] width 191 height 17
click at [362, 111] on span "cross-icon" at bounding box center [363, 109] width 4 height 5
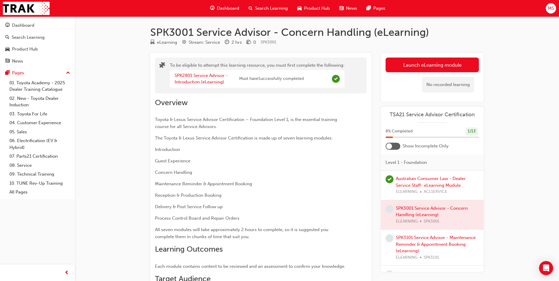
click at [254, 10] on div "Search Learning" at bounding box center [268, 8] width 49 height 12
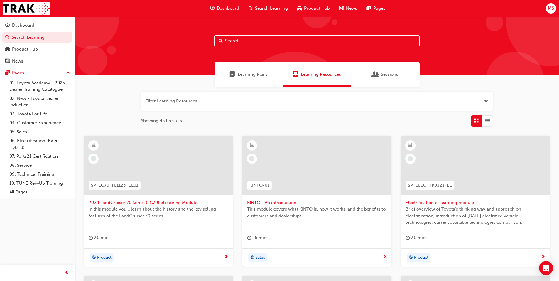
click at [253, 67] on div "Learning Plans" at bounding box center [248, 75] width 68 height 26
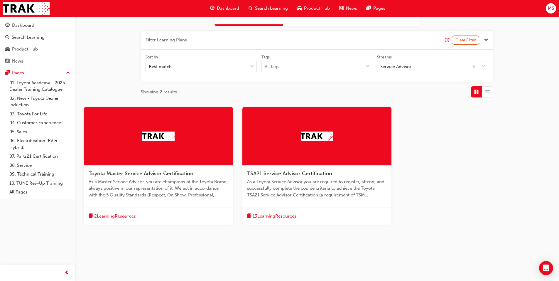
scroll to position [62, 0]
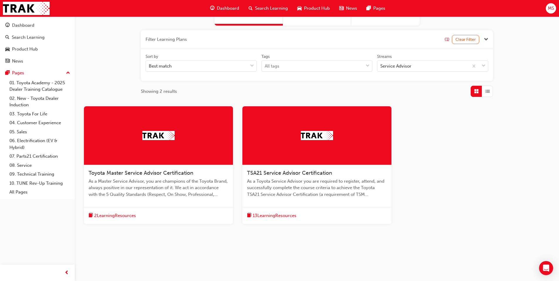
click at [263, 178] on span "As a Toyota Service Advisor you are required to register, attend, and successfu…" at bounding box center [317, 188] width 140 height 20
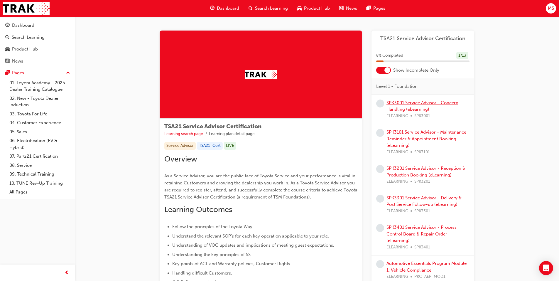
click at [398, 101] on link "SPK3001 Service Advisor - Concern Handling (eLearning)" at bounding box center [422, 106] width 72 height 12
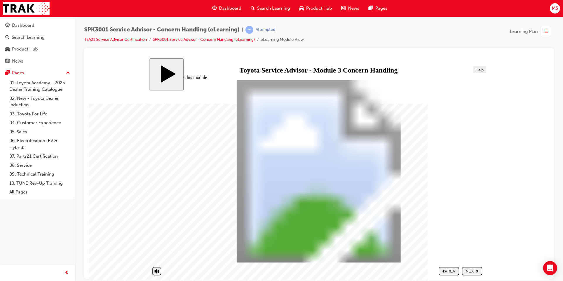
click at [471, 273] on button "NEXT" at bounding box center [472, 270] width 21 height 9
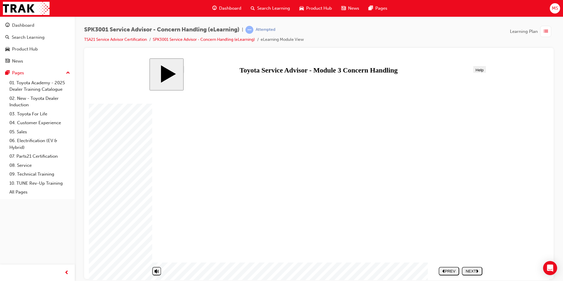
click at [471, 273] on button "NEXT" at bounding box center [472, 270] width 21 height 9
click at [470, 272] on div "NEXT" at bounding box center [472, 270] width 16 height 4
click at [470, 272] on div "SUBMIT" at bounding box center [473, 270] width 16 height 4
drag, startPoint x: 334, startPoint y: 184, endPoint x: 327, endPoint y: 172, distance: 13.8
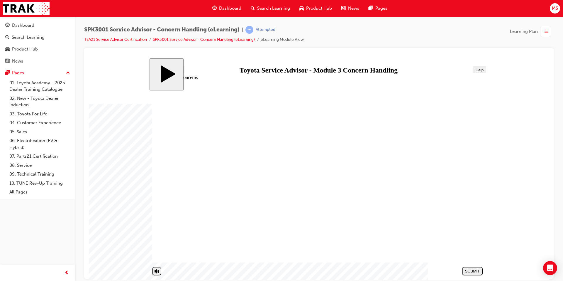
drag, startPoint x: 332, startPoint y: 221, endPoint x: 424, endPoint y: 171, distance: 105.0
drag, startPoint x: 349, startPoint y: 182, endPoint x: 432, endPoint y: 225, distance: 93.3
drag, startPoint x: 407, startPoint y: 160, endPoint x: 401, endPoint y: 142, distance: 18.6
drag, startPoint x: 328, startPoint y: 129, endPoint x: 419, endPoint y: 176, distance: 102.9
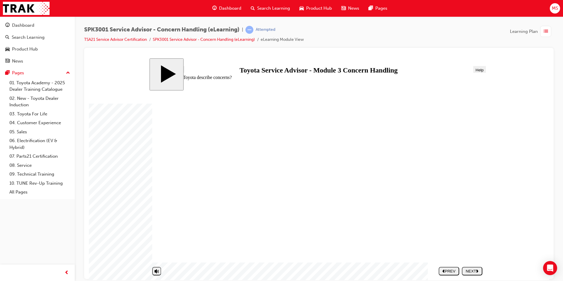
click at [471, 270] on div "NEXT" at bounding box center [472, 270] width 16 height 4
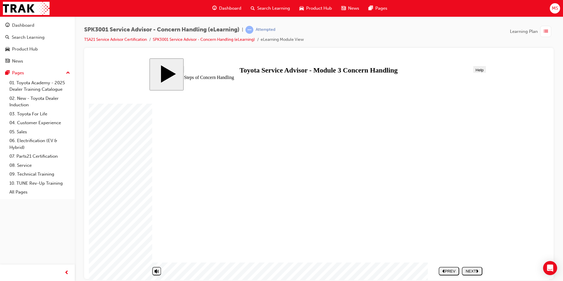
click at [471, 270] on div "NEXT" at bounding box center [472, 270] width 16 height 4
click at [471, 270] on div "SUBMIT" at bounding box center [473, 270] width 16 height 4
drag, startPoint x: 190, startPoint y: 207, endPoint x: 359, endPoint y: 135, distance: 184.1
drag, startPoint x: 206, startPoint y: 197, endPoint x: 363, endPoint y: 150, distance: 163.1
drag, startPoint x: 243, startPoint y: 196, endPoint x: 413, endPoint y: 151, distance: 175.7
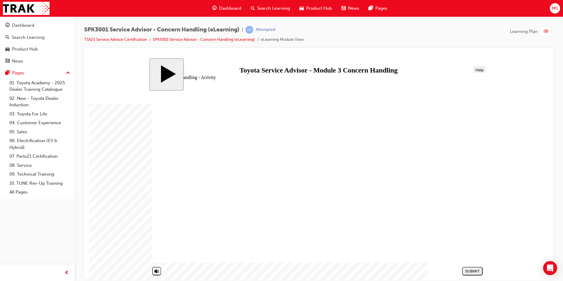
drag, startPoint x: 262, startPoint y: 182, endPoint x: 431, endPoint y: 152, distance: 171.1
drag, startPoint x: 214, startPoint y: 223, endPoint x: 385, endPoint y: 154, distance: 184.2
drag, startPoint x: 220, startPoint y: 248, endPoint x: 389, endPoint y: 153, distance: 194.1
drag, startPoint x: 255, startPoint y: 171, endPoint x: 421, endPoint y: 154, distance: 167.2
drag, startPoint x: 232, startPoint y: 197, endPoint x: 404, endPoint y: 153, distance: 177.2
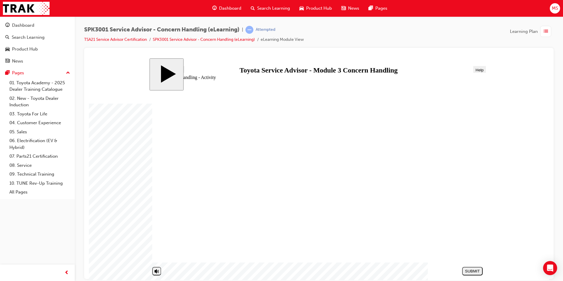
drag, startPoint x: 244, startPoint y: 194, endPoint x: 328, endPoint y: 149, distance: 95.9
drag, startPoint x: 218, startPoint y: 235, endPoint x: 325, endPoint y: 151, distance: 136.1
drag, startPoint x: 256, startPoint y: 194, endPoint x: 326, endPoint y: 170, distance: 74.2
drag, startPoint x: 240, startPoint y: 183, endPoint x: 339, endPoint y: 185, distance: 98.6
drag, startPoint x: 215, startPoint y: 170, endPoint x: 353, endPoint y: 184, distance: 139.5
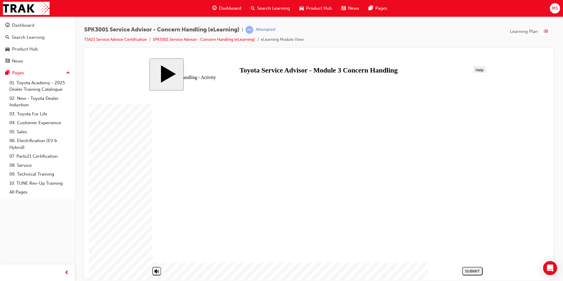
drag, startPoint x: 247, startPoint y: 167, endPoint x: 403, endPoint y: 214, distance: 162.8
drag, startPoint x: 240, startPoint y: 168, endPoint x: 396, endPoint y: 234, distance: 169.2
drag, startPoint x: 231, startPoint y: 250, endPoint x: 400, endPoint y: 184, distance: 181.0
drag, startPoint x: 260, startPoint y: 222, endPoint x: 429, endPoint y: 183, distance: 174.0
drag, startPoint x: 275, startPoint y: 191, endPoint x: 416, endPoint y: 218, distance: 143.9
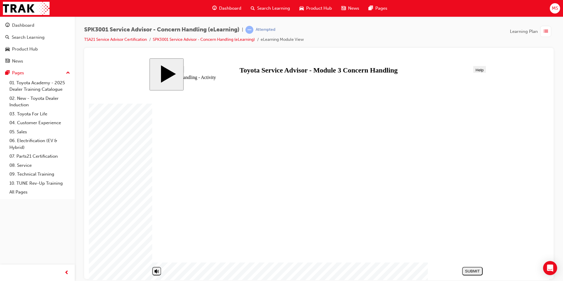
drag, startPoint x: 269, startPoint y: 246, endPoint x: 438, endPoint y: 198, distance: 176.1
click at [466, 270] on div "SUBMIT" at bounding box center [473, 270] width 16 height 4
click at [473, 269] on div "NEXT" at bounding box center [472, 270] width 16 height 4
click at [473, 269] on section "SUBMIT NEXT PREV" at bounding box center [317, 270] width 336 height 13
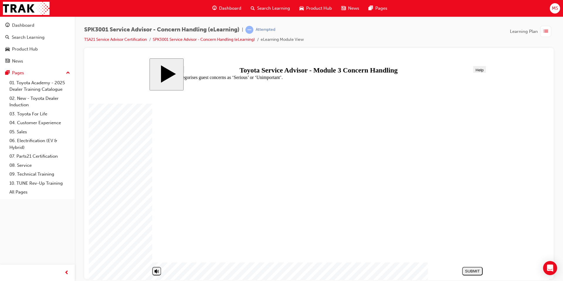
radio input "true"
click at [474, 270] on div "SUBMIT" at bounding box center [473, 270] width 16 height 4
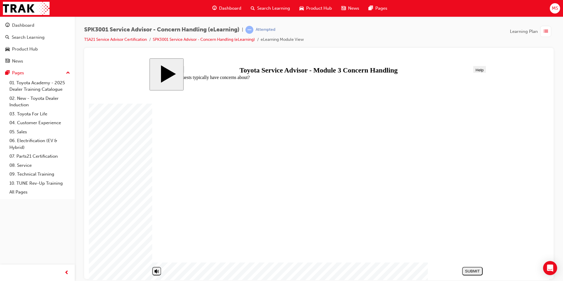
radio input "true"
click at [470, 269] on div "SUBMIT" at bounding box center [473, 270] width 16 height 4
radio input "true"
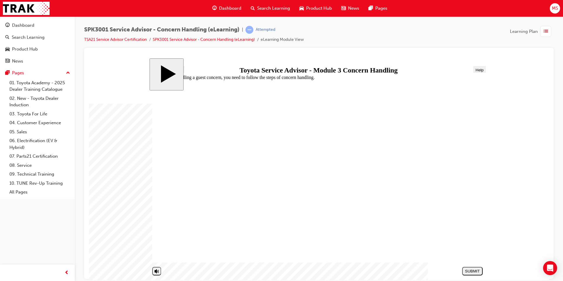
click at [467, 268] on div "SUBMIT" at bounding box center [473, 270] width 16 height 4
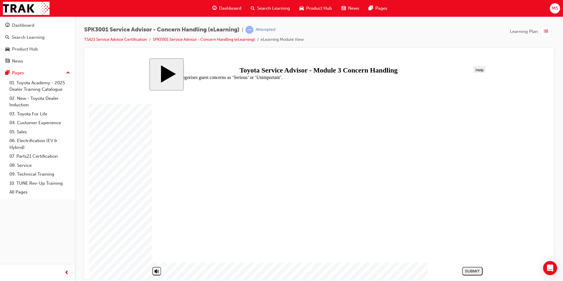
radio input "true"
click at [470, 268] on div "SUBMIT" at bounding box center [473, 270] width 16 height 4
radio input "true"
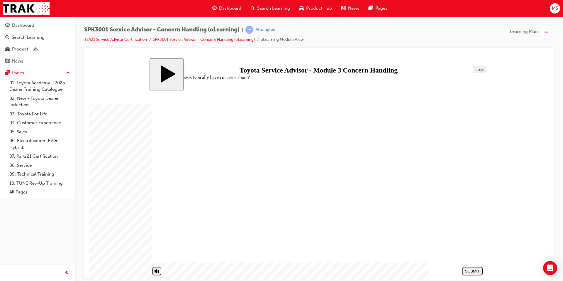
click at [467, 269] on div "SUBMIT" at bounding box center [473, 270] width 16 height 4
radio input "true"
click at [465, 268] on button "SUBMIT" at bounding box center [472, 270] width 21 height 9
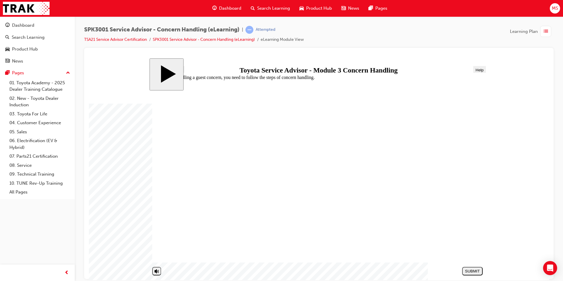
click at [258, 8] on span "Search Learning" at bounding box center [273, 8] width 33 height 7
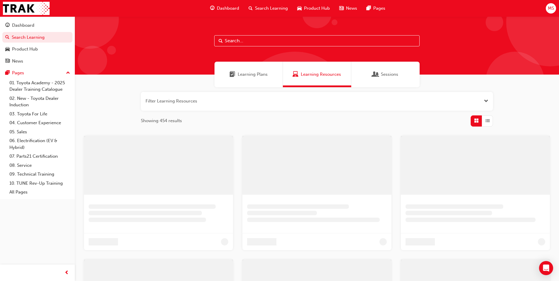
click at [245, 74] on span "Learning Plans" at bounding box center [253, 74] width 30 height 7
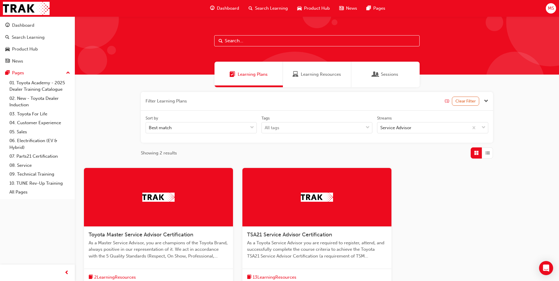
click at [291, 195] on div at bounding box center [316, 197] width 149 height 59
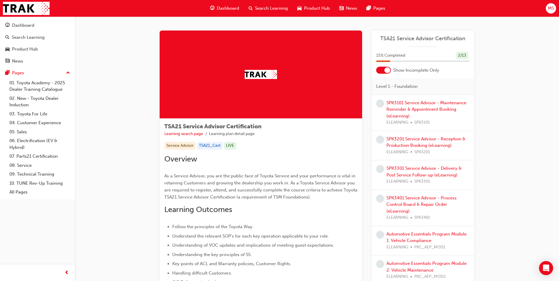
click at [396, 106] on div "SPK3101 Service Advisor - Maintenance Reminder & Appointment Booking (eLearning…" at bounding box center [427, 112] width 83 height 26
click at [394, 104] on link "SPK3101 Service Advisor - Maintenance Reminder & Appointment Booking (eLearning)" at bounding box center [426, 109] width 80 height 18
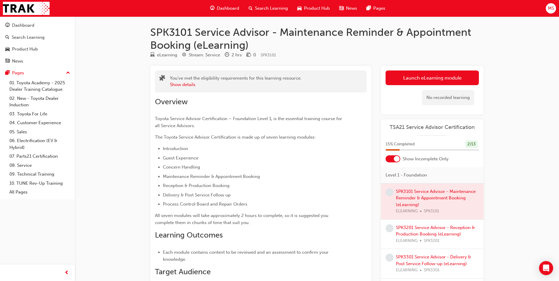
click at [394, 76] on link "Launch eLearning module" at bounding box center [431, 77] width 93 height 15
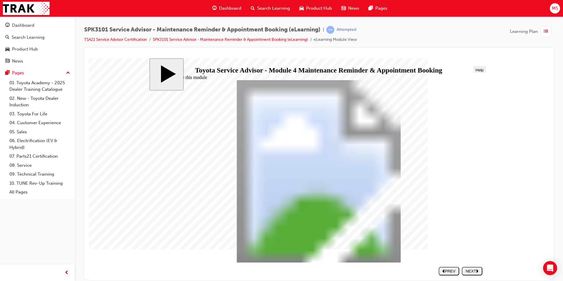
click at [466, 270] on div "NEXT" at bounding box center [472, 270] width 16 height 4
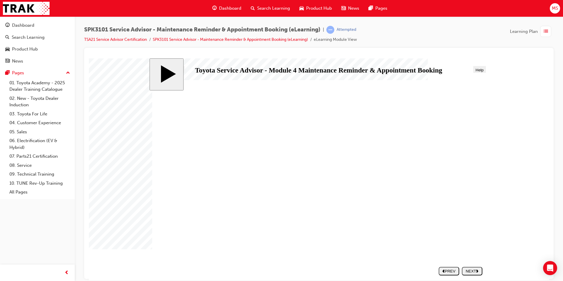
click at [469, 270] on div "NEXT" at bounding box center [472, 270] width 16 height 4
click at [465, 267] on button "NEXT" at bounding box center [472, 270] width 21 height 9
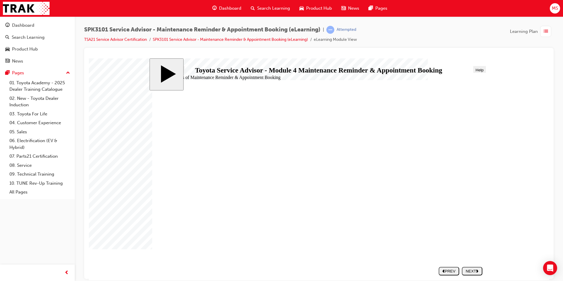
click at [465, 267] on button "NEXT" at bounding box center [472, 270] width 21 height 9
click at [466, 269] on div "NEXT" at bounding box center [472, 270] width 16 height 4
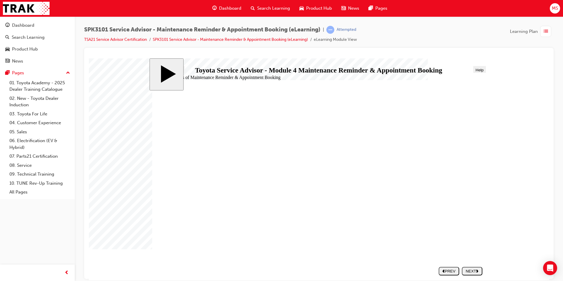
click at [466, 269] on div "NEXT" at bounding box center [472, 270] width 16 height 4
click at [466, 269] on nav "SUBMIT NEXT PREV" at bounding box center [459, 270] width 47 height 13
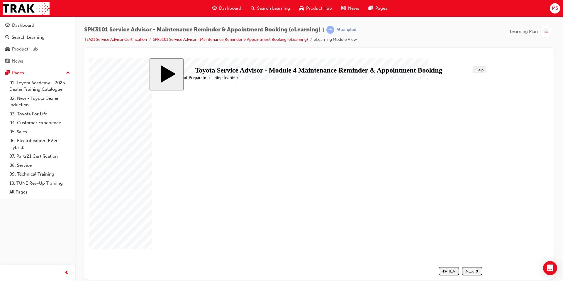
click at [466, 269] on nav "SUBMIT NEXT PREV" at bounding box center [459, 270] width 47 height 13
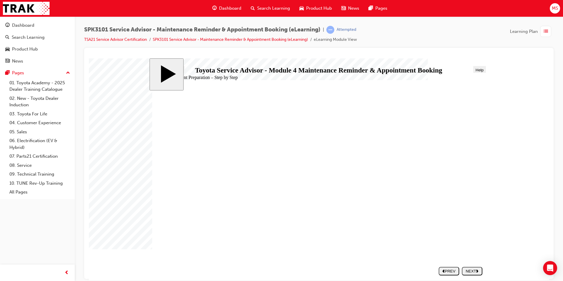
drag, startPoint x: 206, startPoint y: 215, endPoint x: 226, endPoint y: 226, distance: 23.5
click at [468, 271] on div "NEXT" at bounding box center [472, 270] width 16 height 4
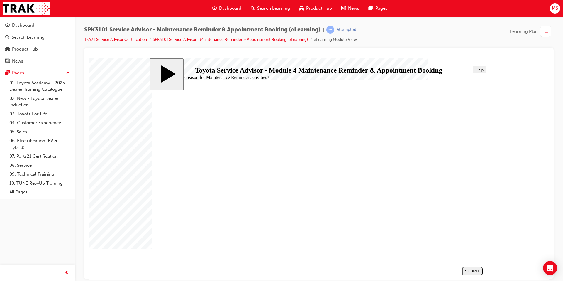
radio input "false"
radio input "true"
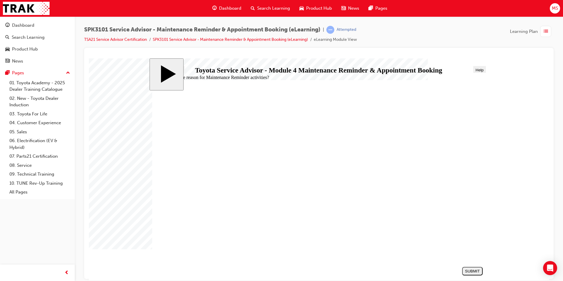
click at [471, 270] on div "SUBMIT" at bounding box center [473, 270] width 16 height 4
radio input "true"
click at [471, 272] on div "SUBMIT" at bounding box center [473, 270] width 16 height 4
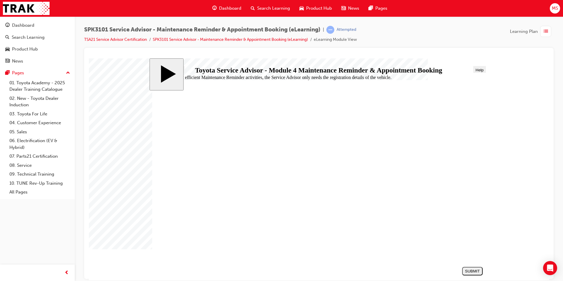
radio input "true"
click at [466, 271] on div "SUBMIT" at bounding box center [473, 270] width 16 height 4
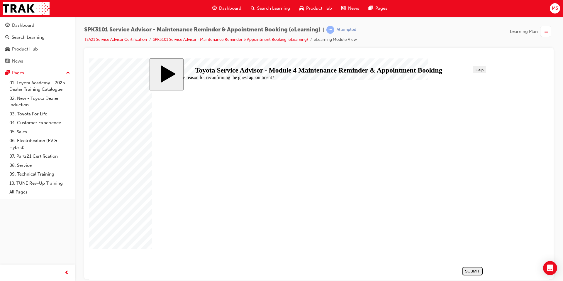
radio input "true"
click at [468, 270] on div "SUBMIT" at bounding box center [473, 270] width 16 height 4
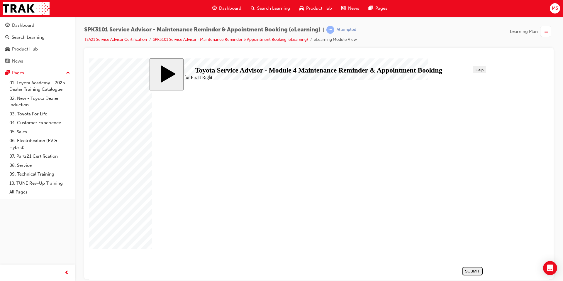
radio input "true"
click at [469, 268] on button "SUBMIT" at bounding box center [472, 270] width 21 height 9
radio input "true"
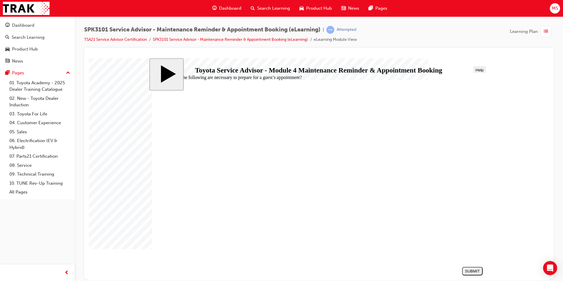
click at [467, 272] on div "SUBMIT" at bounding box center [473, 270] width 16 height 4
click at [263, 8] on span "Search Learning" at bounding box center [273, 8] width 33 height 7
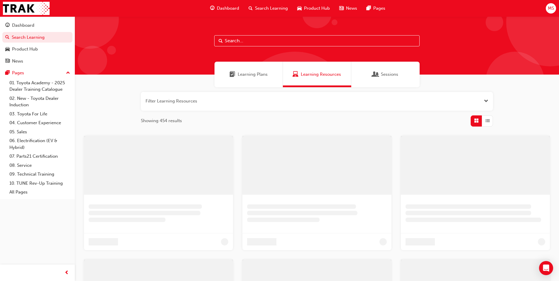
click at [250, 75] on span "Learning Plans" at bounding box center [253, 74] width 30 height 7
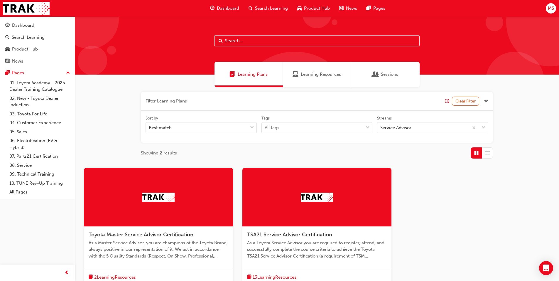
click at [264, 234] on span "TSA21 Service Advisor Certification" at bounding box center [289, 234] width 85 height 6
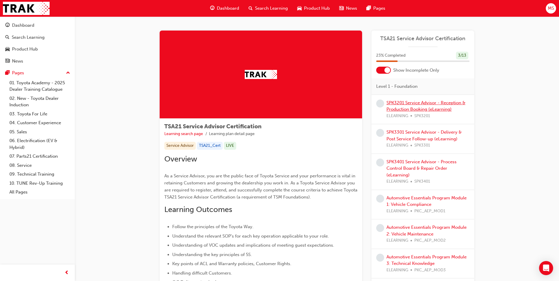
click at [396, 103] on link "SPK3201 Service Advisor - Reception & Production Booking (eLearning)" at bounding box center [425, 106] width 79 height 12
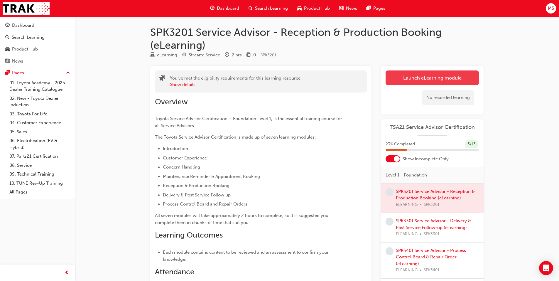
click at [406, 75] on link "Launch eLearning module" at bounding box center [431, 77] width 93 height 15
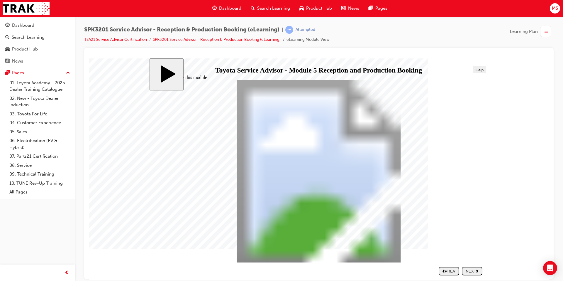
click at [470, 270] on div "NEXT" at bounding box center [472, 270] width 16 height 4
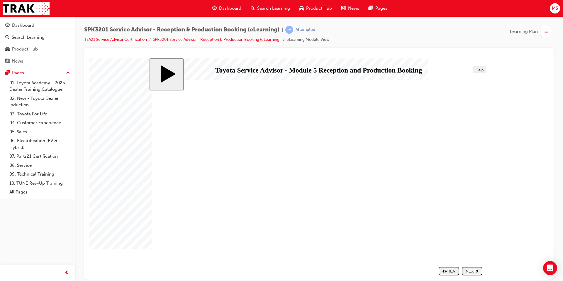
click at [465, 268] on div "NEXT" at bounding box center [472, 270] width 16 height 4
click at [466, 268] on div "NEXT" at bounding box center [472, 270] width 16 height 4
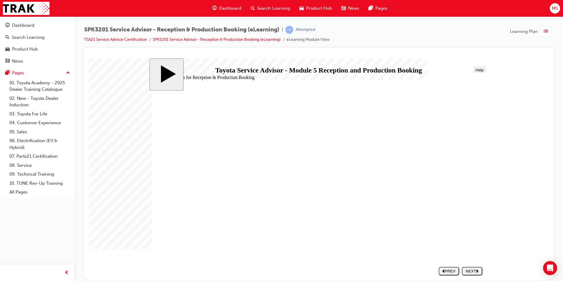
click at [466, 268] on div "NEXT" at bounding box center [472, 270] width 16 height 4
click at [465, 268] on button "NEXT" at bounding box center [472, 270] width 21 height 9
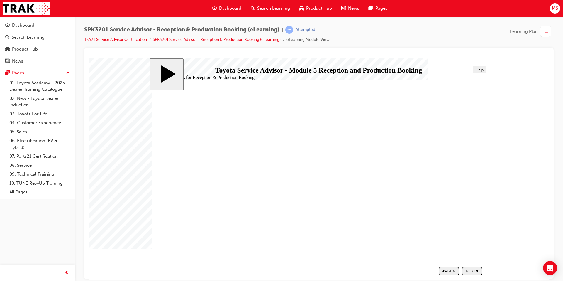
click at [465, 268] on button "NEXT" at bounding box center [472, 270] width 21 height 9
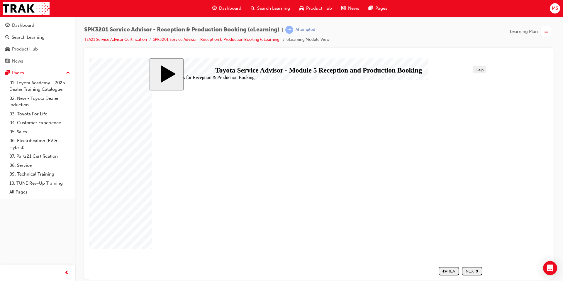
click at [465, 268] on button "NEXT" at bounding box center [472, 270] width 21 height 9
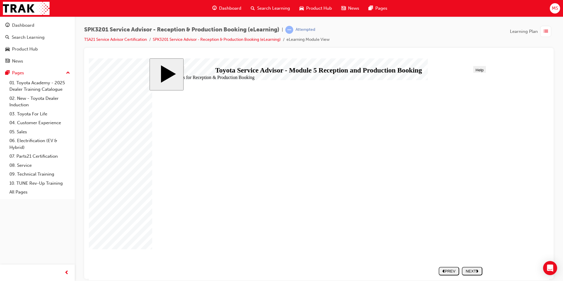
click at [465, 268] on button "NEXT" at bounding box center [472, 270] width 21 height 9
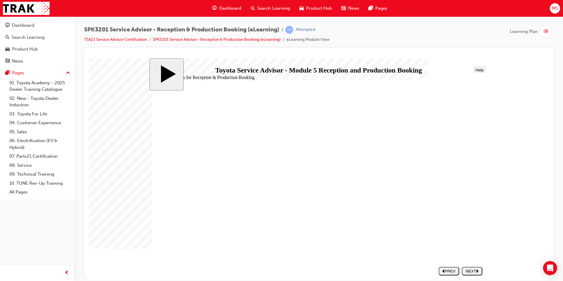
click at [465, 268] on button "NEXT" at bounding box center [472, 270] width 21 height 9
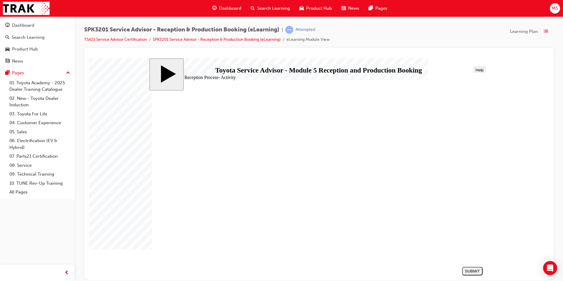
click at [465, 268] on button "SUBMIT" at bounding box center [472, 270] width 21 height 9
click at [465, 268] on div at bounding box center [315, 167] width 452 height 218
drag, startPoint x: 235, startPoint y: 149, endPoint x: 389, endPoint y: 154, distance: 154.4
drag, startPoint x: 325, startPoint y: 151, endPoint x: 385, endPoint y: 158, distance: 60.0
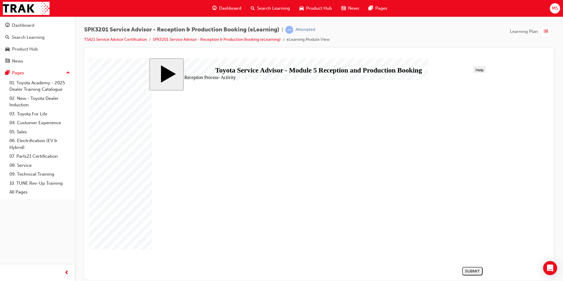
drag, startPoint x: 251, startPoint y: 153, endPoint x: 419, endPoint y: 188, distance: 171.5
drag, startPoint x: 239, startPoint y: 202, endPoint x: 410, endPoint y: 150, distance: 178.0
drag, startPoint x: 261, startPoint y: 204, endPoint x: 432, endPoint y: 171, distance: 174.0
drag, startPoint x: 270, startPoint y: 207, endPoint x: 438, endPoint y: 226, distance: 169.8
drag, startPoint x: 271, startPoint y: 205, endPoint x: 438, endPoint y: 205, distance: 166.6
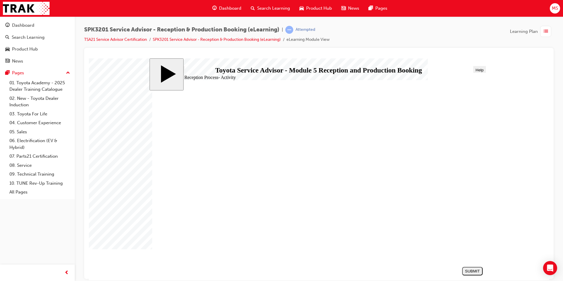
drag, startPoint x: 228, startPoint y: 220, endPoint x: 397, endPoint y: 151, distance: 182.9
drag, startPoint x: 244, startPoint y: 173, endPoint x: 396, endPoint y: 219, distance: 158.0
drag, startPoint x: 262, startPoint y: 187, endPoint x: 417, endPoint y: 171, distance: 156.6
click at [468, 270] on div "SUBMIT" at bounding box center [473, 270] width 16 height 4
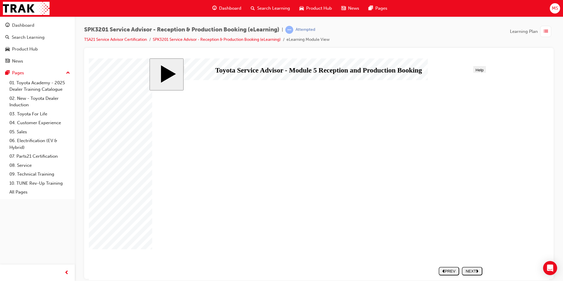
click at [466, 273] on button "NEXT" at bounding box center [472, 270] width 21 height 9
click at [466, 273] on section "SUBMIT NEXT PREV" at bounding box center [317, 270] width 336 height 13
drag, startPoint x: 196, startPoint y: 190, endPoint x: 205, endPoint y: 192, distance: 9.2
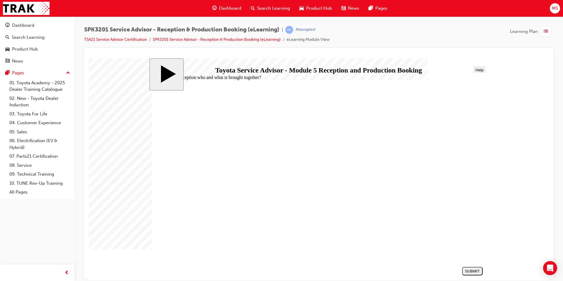
radio input "true"
click at [472, 270] on div "SUBMIT" at bounding box center [473, 270] width 16 height 4
radio input "true"
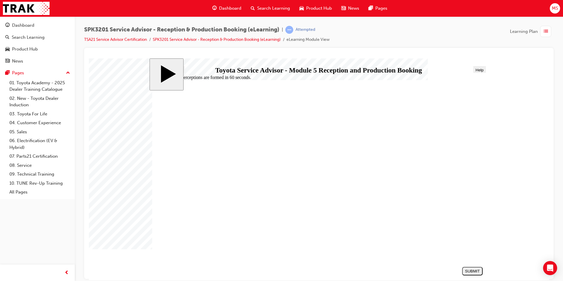
click at [467, 271] on div "SUBMIT" at bounding box center [473, 270] width 16 height 4
radio input "true"
click at [473, 273] on div "SUBMIT" at bounding box center [473, 270] width 16 height 4
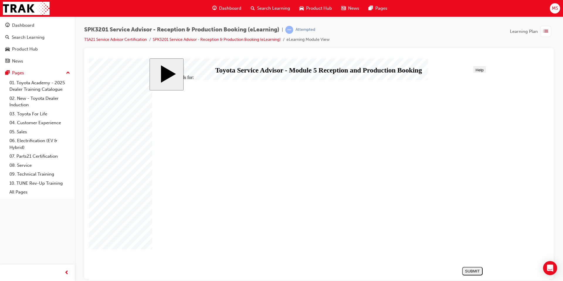
radio input "true"
click at [467, 273] on div "SUBMIT" at bounding box center [473, 270] width 16 height 4
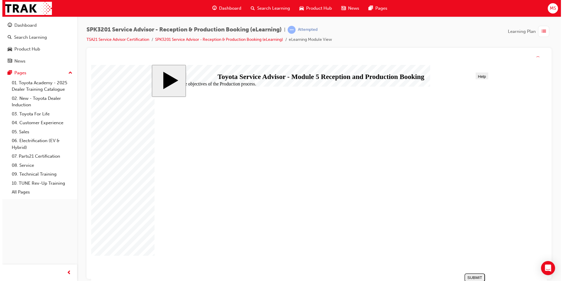
drag, startPoint x: 272, startPoint y: 230, endPoint x: 272, endPoint y: 236, distance: 6.5
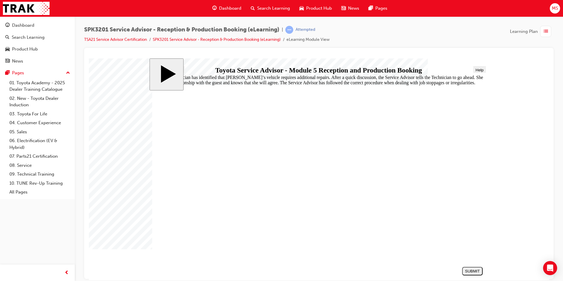
radio input "true"
click at [474, 268] on div "SUBMIT" at bounding box center [473, 270] width 16 height 4
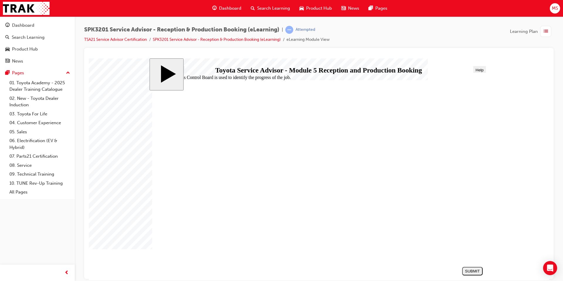
radio input "true"
click at [466, 269] on div "SUBMIT" at bounding box center [473, 270] width 16 height 4
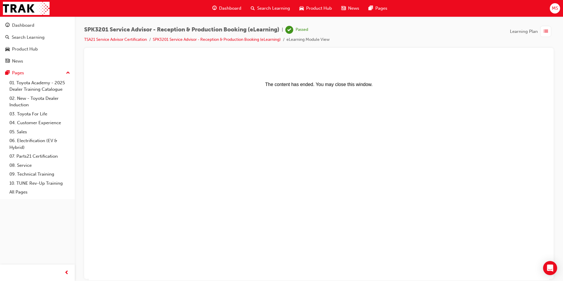
click at [272, 4] on div "Search Learning" at bounding box center [270, 8] width 49 height 12
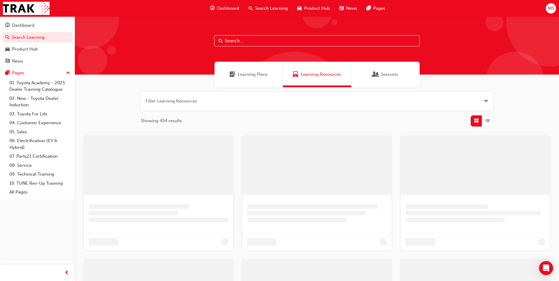
click at [226, 70] on div "Learning Plans" at bounding box center [248, 75] width 68 height 26
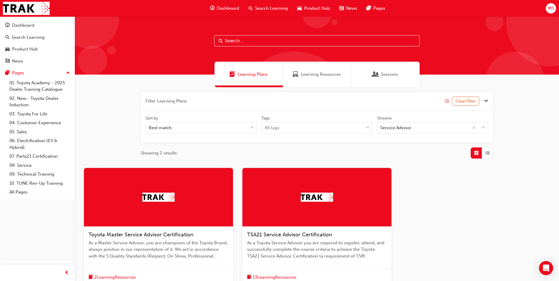
click at [343, 226] on div at bounding box center [316, 197] width 149 height 59
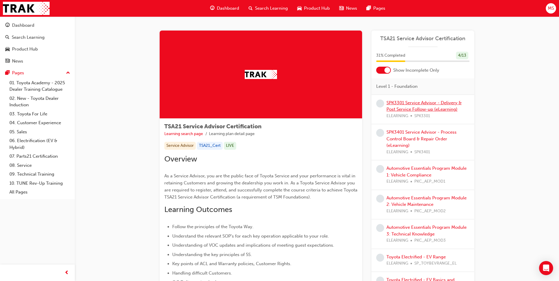
click at [409, 108] on link "SPK3301 Service Advisor - Delivery & Post Service Follow-up (eLearning)" at bounding box center [423, 106] width 75 height 12
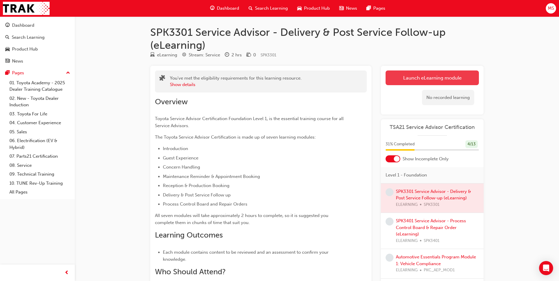
click at [410, 76] on link "Launch eLearning module" at bounding box center [431, 77] width 93 height 15
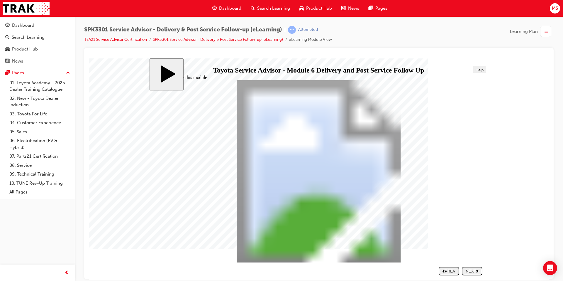
click at [469, 266] on button "NEXT" at bounding box center [472, 270] width 21 height 9
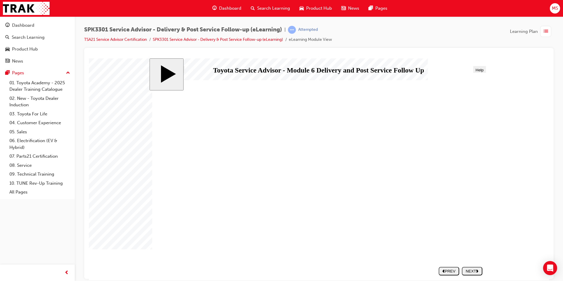
click at [469, 267] on button "NEXT" at bounding box center [472, 270] width 21 height 9
click at [469, 267] on nav "SUBMIT NEXT PREV" at bounding box center [459, 270] width 47 height 13
click at [469, 269] on nav "SUBMIT NEXT PREV" at bounding box center [459, 270] width 47 height 13
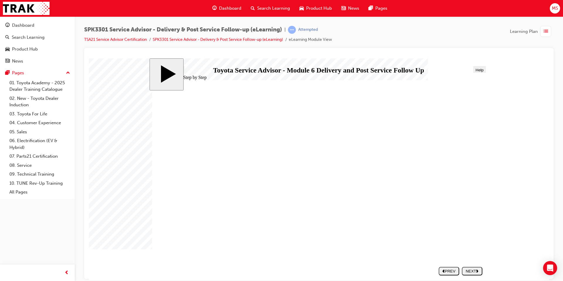
drag, startPoint x: 224, startPoint y: 235, endPoint x: 309, endPoint y: 223, distance: 86.5
drag, startPoint x: 295, startPoint y: 125, endPoint x: 315, endPoint y: 127, distance: 20.4
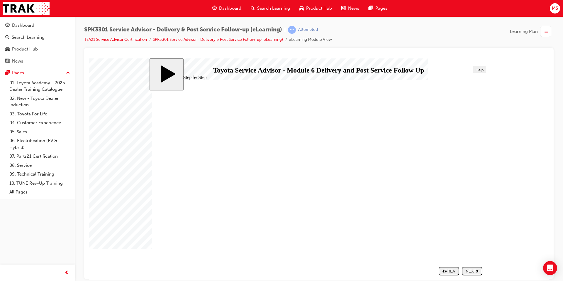
drag, startPoint x: 421, startPoint y: 121, endPoint x: 430, endPoint y: 192, distance: 71.6
click at [468, 270] on div "NEXT" at bounding box center [472, 270] width 16 height 4
click at [474, 269] on div "NEXT" at bounding box center [472, 270] width 16 height 4
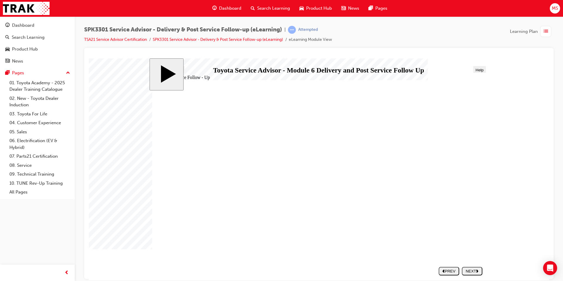
click at [474, 269] on div "NEXT" at bounding box center [472, 270] width 16 height 4
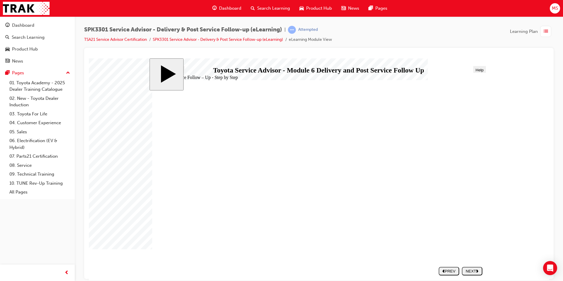
click at [474, 269] on div "NEXT" at bounding box center [472, 270] width 16 height 4
drag, startPoint x: 365, startPoint y: 178, endPoint x: 372, endPoint y: 190, distance: 14.2
drag, startPoint x: 377, startPoint y: 201, endPoint x: 384, endPoint y: 213, distance: 14.3
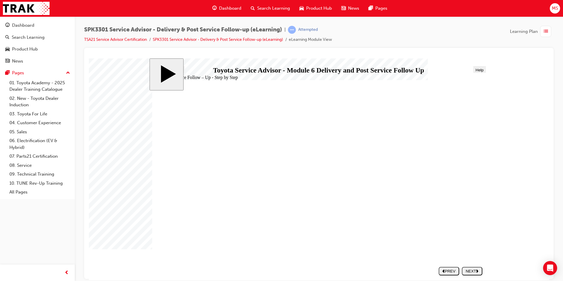
drag, startPoint x: 385, startPoint y: 216, endPoint x: 396, endPoint y: 232, distance: 18.7
drag, startPoint x: 397, startPoint y: 236, endPoint x: 440, endPoint y: 256, distance: 46.8
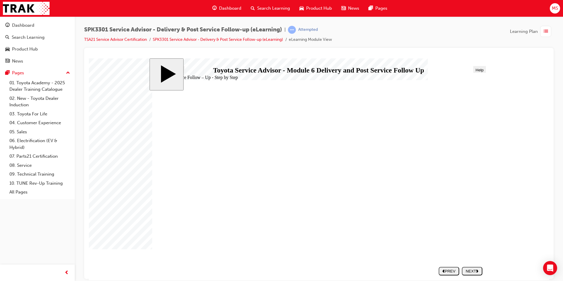
click at [469, 274] on button "NEXT" at bounding box center [472, 270] width 21 height 9
click at [469, 273] on div "NEXT" at bounding box center [472, 270] width 16 height 4
click at [89, 58] on div "SUBMIT" at bounding box center [89, 58] width 0 height 0
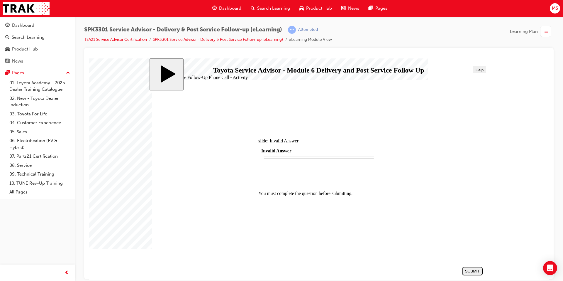
click at [469, 273] on div at bounding box center [315, 167] width 452 height 218
click at [469, 272] on div at bounding box center [315, 167] width 452 height 218
drag, startPoint x: 318, startPoint y: 178, endPoint x: 323, endPoint y: 186, distance: 9.5
click at [318, 225] on div at bounding box center [318, 225] width 121 height 0
drag, startPoint x: 258, startPoint y: 164, endPoint x: 424, endPoint y: 148, distance: 167.1
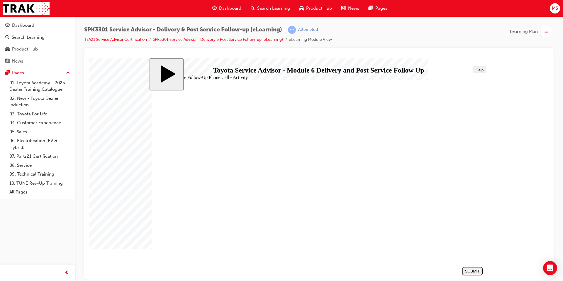
drag, startPoint x: 253, startPoint y: 165, endPoint x: 244, endPoint y: 158, distance: 11.9
drag, startPoint x: 329, startPoint y: 155, endPoint x: 419, endPoint y: 157, distance: 90.1
drag, startPoint x: 200, startPoint y: 174, endPoint x: 375, endPoint y: 145, distance: 176.6
drag, startPoint x: 236, startPoint y: 175, endPoint x: 407, endPoint y: 178, distance: 171.6
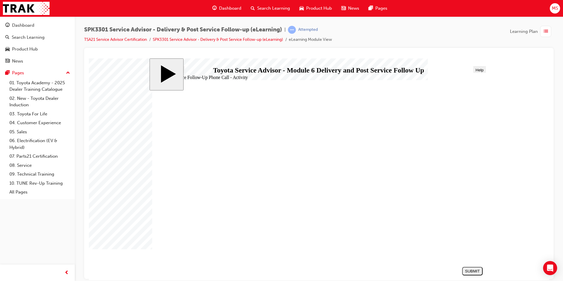
drag, startPoint x: 282, startPoint y: 175, endPoint x: 458, endPoint y: 197, distance: 177.4
drag, startPoint x: 260, startPoint y: 224, endPoint x: 390, endPoint y: 180, distance: 138.1
drag, startPoint x: 267, startPoint y: 226, endPoint x: 439, endPoint y: 207, distance: 172.9
drag, startPoint x: 255, startPoint y: 215, endPoint x: 416, endPoint y: 226, distance: 161.5
drag, startPoint x: 227, startPoint y: 189, endPoint x: 396, endPoint y: 224, distance: 172.3
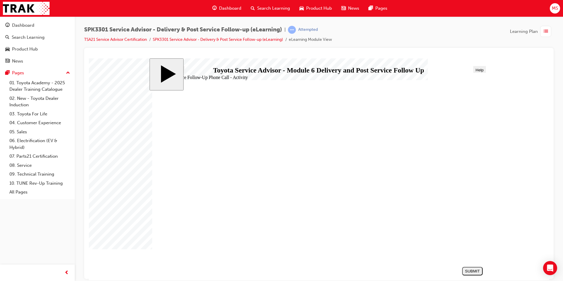
drag, startPoint x: 243, startPoint y: 201, endPoint x: 419, endPoint y: 143, distance: 185.0
drag, startPoint x: 343, startPoint y: 180, endPoint x: 422, endPoint y: 151, distance: 84.2
drag, startPoint x: 232, startPoint y: 202, endPoint x: 408, endPoint y: 180, distance: 177.2
click at [472, 269] on div "SUBMIT" at bounding box center [473, 270] width 16 height 4
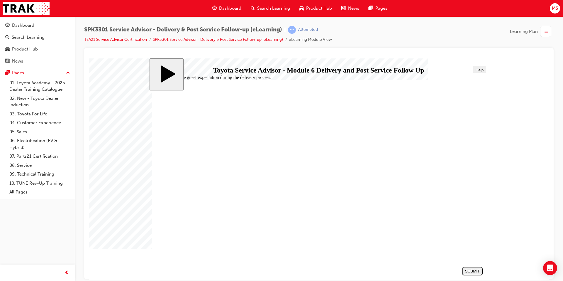
radio input "true"
click at [476, 271] on div "SUBMIT" at bounding box center [473, 270] width 16 height 4
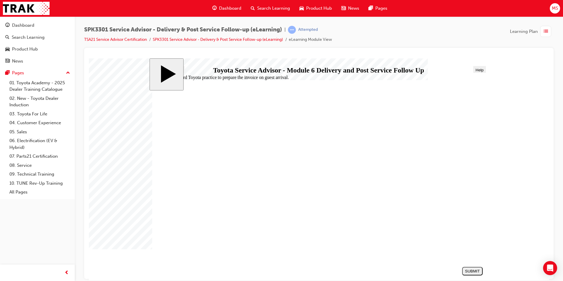
radio input "true"
click at [469, 268] on div "SUBMIT" at bounding box center [473, 270] width 16 height 4
radio input "true"
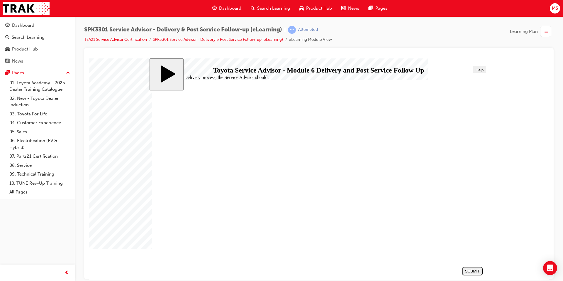
radio input "true"
click at [468, 267] on button "SUBMIT" at bounding box center [472, 270] width 21 height 9
drag, startPoint x: 200, startPoint y: 172, endPoint x: 207, endPoint y: 172, distance: 7.0
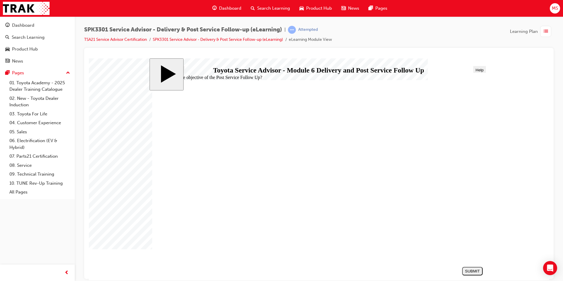
radio input "true"
click at [467, 268] on div "SUBMIT" at bounding box center [473, 270] width 16 height 4
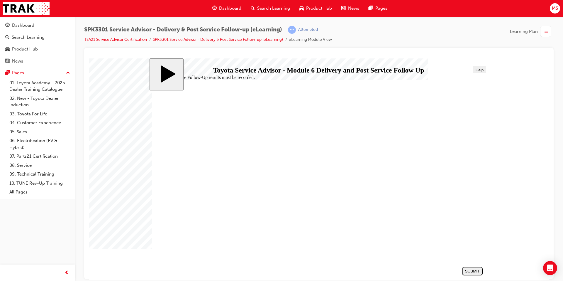
radio input "true"
click at [468, 267] on button "SUBMIT" at bounding box center [472, 270] width 21 height 9
checkbox input "true"
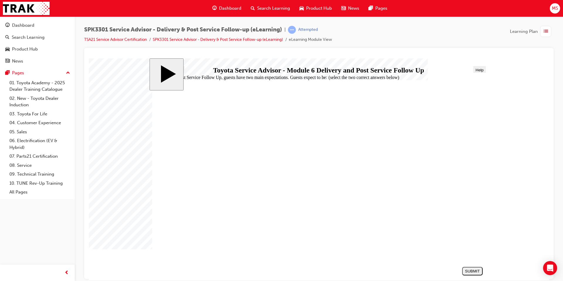
checkbox input "true"
click at [468, 268] on div "SUBMIT" at bounding box center [473, 270] width 16 height 4
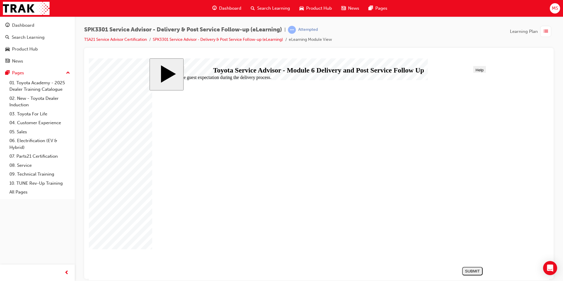
radio input "true"
click at [473, 275] on button "SUBMIT" at bounding box center [472, 270] width 21 height 9
radio input "true"
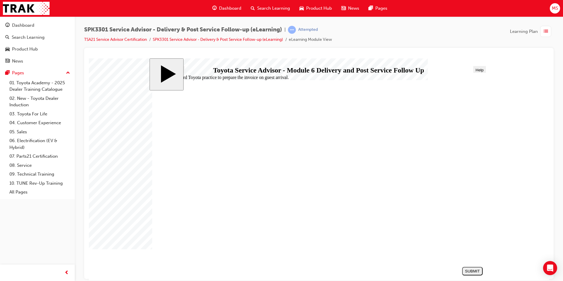
click at [475, 269] on div "SUBMIT" at bounding box center [473, 270] width 16 height 4
radio input "true"
click at [472, 266] on button "SUBMIT" at bounding box center [472, 270] width 21 height 9
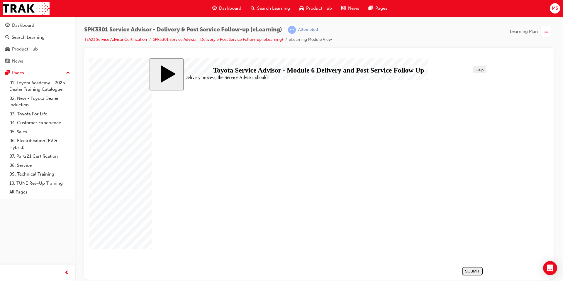
radio input "true"
click at [478, 267] on button "SUBMIT" at bounding box center [472, 270] width 21 height 9
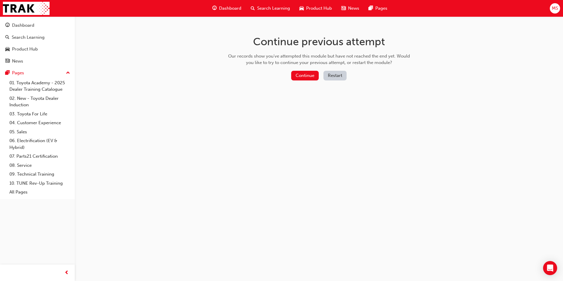
click at [332, 76] on button "Restart" at bounding box center [335, 76] width 23 height 10
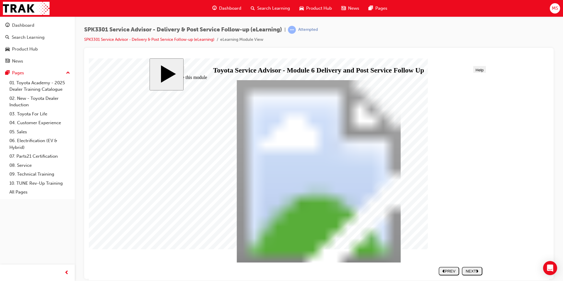
click at [469, 270] on div "NEXT" at bounding box center [472, 270] width 16 height 4
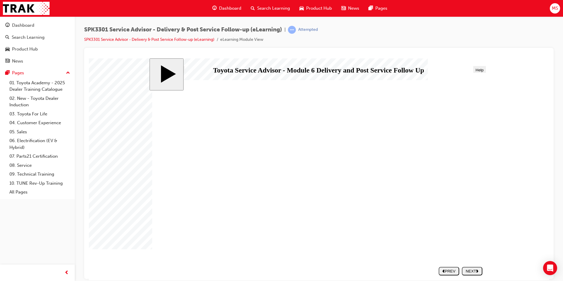
click at [469, 270] on div "NEXT" at bounding box center [472, 270] width 16 height 4
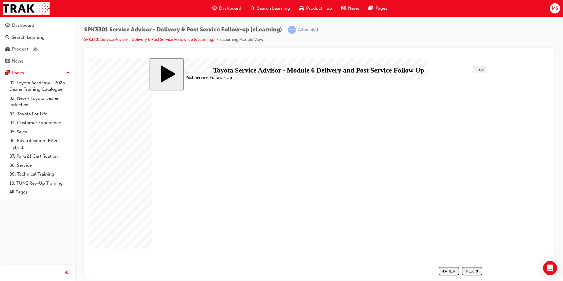
click at [469, 270] on div "NEXT" at bounding box center [472, 270] width 16 height 4
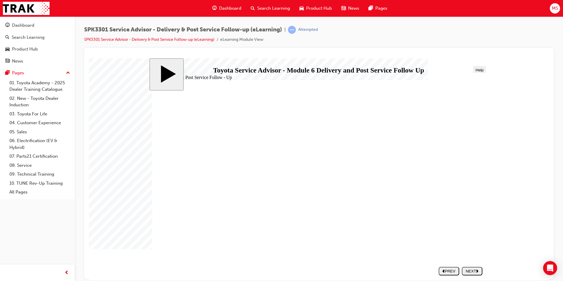
click at [469, 270] on div "NEXT" at bounding box center [472, 270] width 16 height 4
click at [469, 271] on nav "SUBMIT NEXT PREV" at bounding box center [459, 270] width 47 height 13
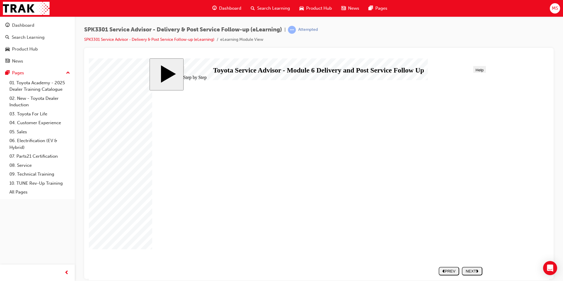
click at [469, 271] on nav "SUBMIT NEXT PREV" at bounding box center [459, 270] width 47 height 13
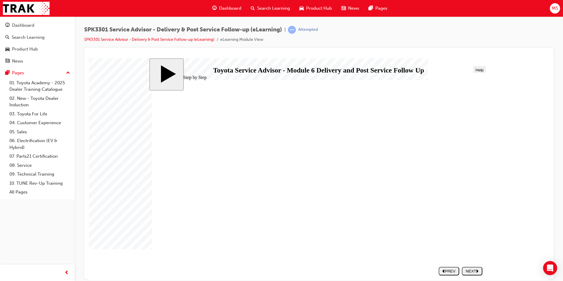
drag, startPoint x: 439, startPoint y: 234, endPoint x: 451, endPoint y: 248, distance: 18.9
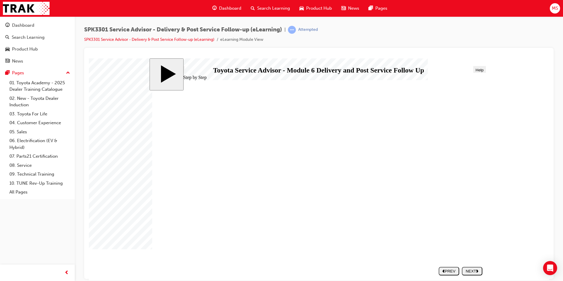
click at [475, 271] on div "NEXT" at bounding box center [472, 270] width 16 height 4
click at [475, 272] on div "NEXT" at bounding box center [472, 270] width 16 height 4
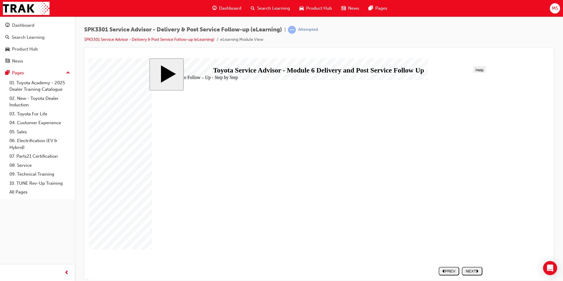
click at [475, 272] on div "NEXT" at bounding box center [472, 270] width 16 height 4
click at [476, 272] on div "SUBMIT" at bounding box center [473, 270] width 16 height 4
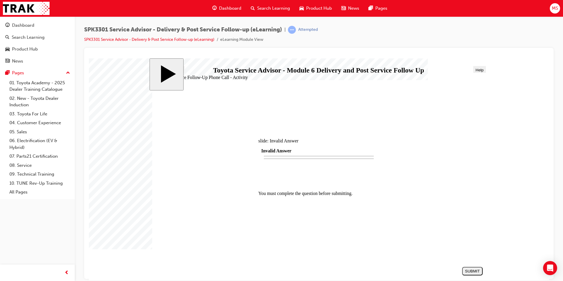
click at [476, 272] on div at bounding box center [315, 167] width 452 height 218
click at [312, 225] on div at bounding box center [318, 225] width 121 height 0
drag, startPoint x: 210, startPoint y: 160, endPoint x: 377, endPoint y: 160, distance: 166.9
drag, startPoint x: 200, startPoint y: 228, endPoint x: 366, endPoint y: 195, distance: 168.7
drag, startPoint x: 240, startPoint y: 229, endPoint x: 406, endPoint y: 177, distance: 173.7
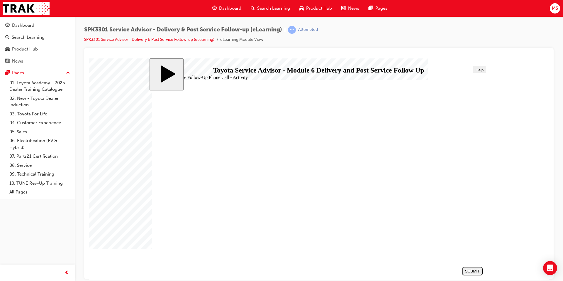
drag, startPoint x: 248, startPoint y: 226, endPoint x: 417, endPoint y: 207, distance: 170.3
drag, startPoint x: 196, startPoint y: 214, endPoint x: 364, endPoint y: 225, distance: 168.1
drag, startPoint x: 244, startPoint y: 218, endPoint x: 412, endPoint y: 197, distance: 169.3
drag, startPoint x: 247, startPoint y: 214, endPoint x: 412, endPoint y: 145, distance: 179.0
drag, startPoint x: 219, startPoint y: 174, endPoint x: 388, endPoint y: 195, distance: 170.3
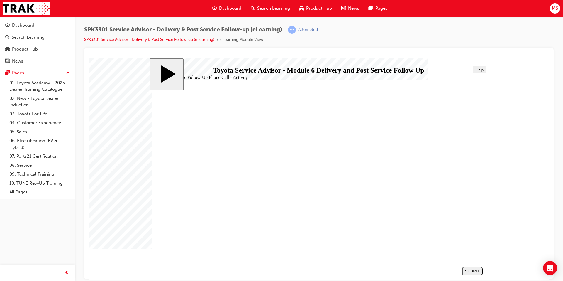
drag, startPoint x: 228, startPoint y: 202, endPoint x: 403, endPoint y: 178, distance: 177.4
drag, startPoint x: 268, startPoint y: 187, endPoint x: 428, endPoint y: 219, distance: 163.7
click at [468, 270] on div "SUBMIT" at bounding box center [473, 270] width 16 height 4
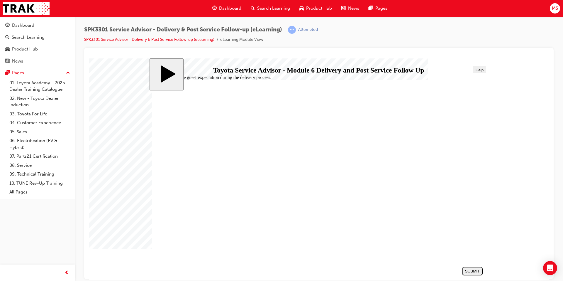
radio input "true"
click at [466, 271] on div "SUBMIT" at bounding box center [473, 270] width 16 height 4
radio input "true"
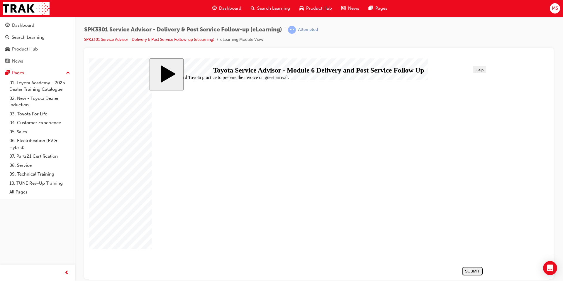
click at [474, 272] on div "SUBMIT" at bounding box center [473, 270] width 16 height 4
radio input "true"
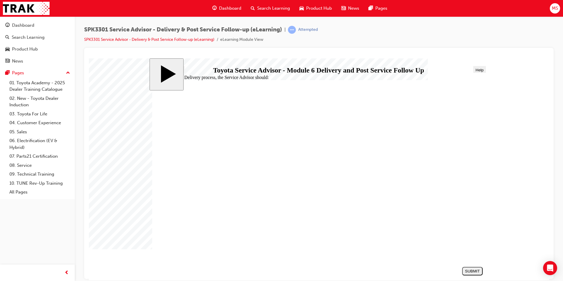
click at [475, 272] on div "SUBMIT" at bounding box center [473, 270] width 16 height 4
radio input "true"
click at [470, 272] on div "SUBMIT" at bounding box center [473, 270] width 16 height 4
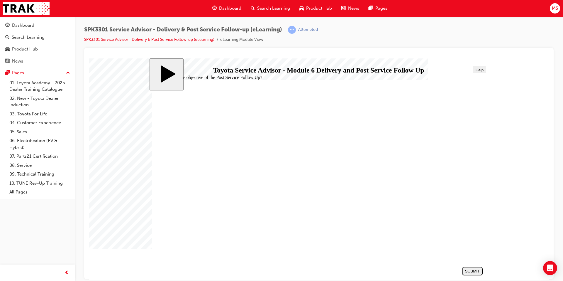
radio input "false"
radio input "true"
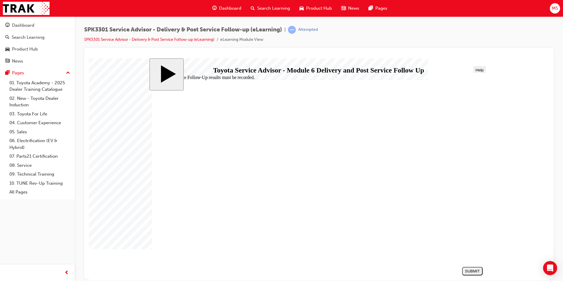
click at [468, 270] on div "SUBMIT" at bounding box center [473, 270] width 16 height 4
checkbox input "true"
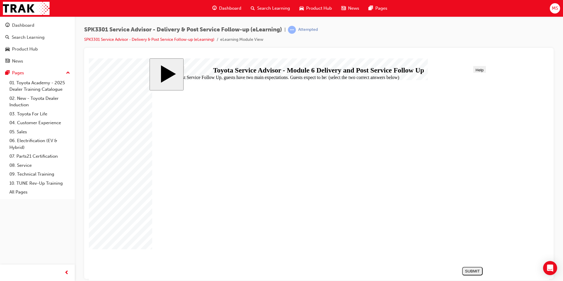
checkbox input "true"
click at [467, 274] on button "SUBMIT" at bounding box center [472, 270] width 21 height 9
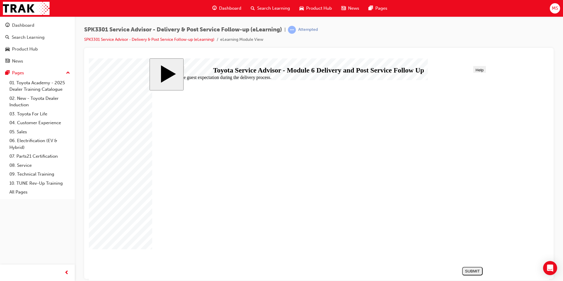
radio input "true"
click at [466, 268] on div "SUBMIT" at bounding box center [473, 270] width 16 height 4
radio input "true"
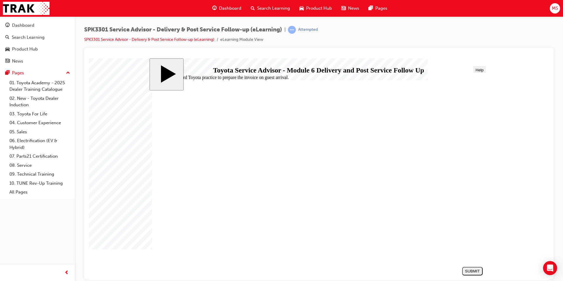
click at [478, 269] on div "SUBMIT" at bounding box center [473, 270] width 16 height 4
radio input "true"
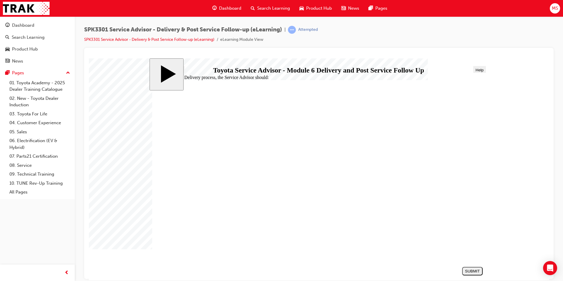
radio input "true"
click at [465, 268] on button "SUBMIT" at bounding box center [472, 270] width 21 height 9
radio input "true"
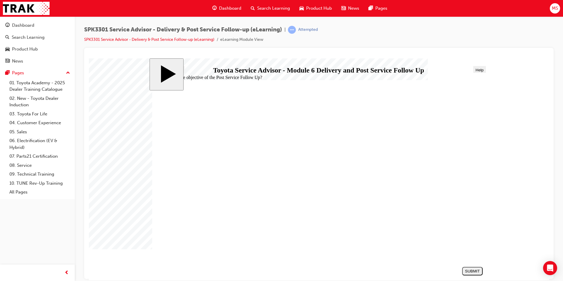
click at [468, 268] on button "SUBMIT" at bounding box center [472, 270] width 21 height 9
radio input "true"
click at [473, 267] on button "SUBMIT" at bounding box center [472, 270] width 21 height 9
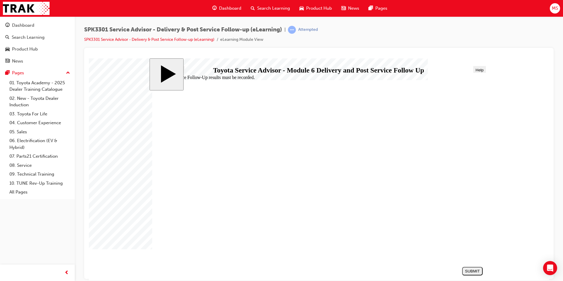
checkbox input "true"
drag, startPoint x: 213, startPoint y: 187, endPoint x: 219, endPoint y: 194, distance: 9.8
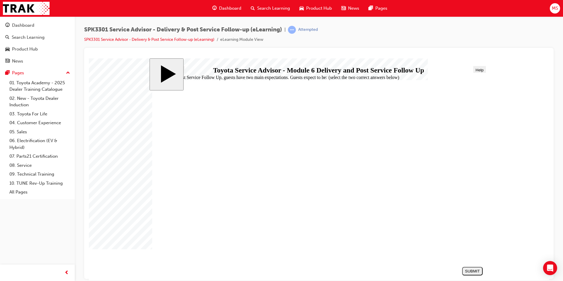
checkbox input "true"
click at [478, 273] on div "SUBMIT" at bounding box center [473, 270] width 16 height 4
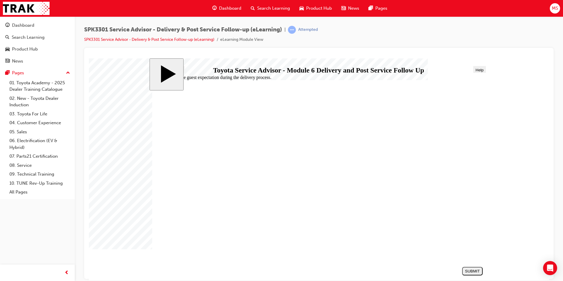
radio input "true"
click at [468, 269] on div "SUBMIT" at bounding box center [473, 270] width 16 height 4
radio input "true"
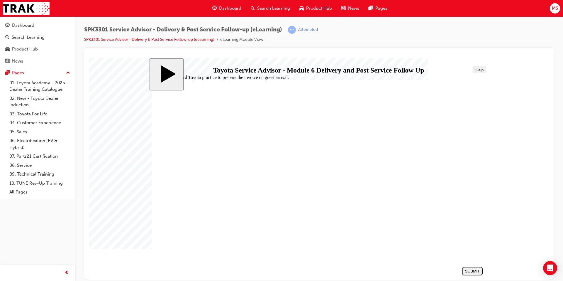
click at [473, 269] on div "SUBMIT" at bounding box center [473, 270] width 16 height 4
radio input "true"
click at [468, 272] on div "SUBMIT" at bounding box center [473, 270] width 16 height 4
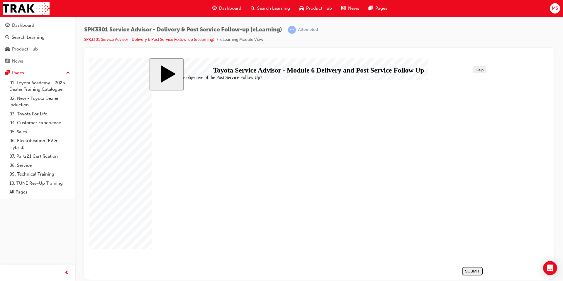
radio input "true"
click at [466, 272] on div "SUBMIT" at bounding box center [473, 270] width 16 height 4
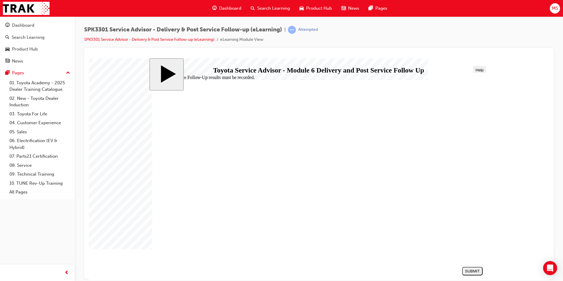
radio input "true"
click at [481, 268] on button "SUBMIT" at bounding box center [472, 270] width 21 height 9
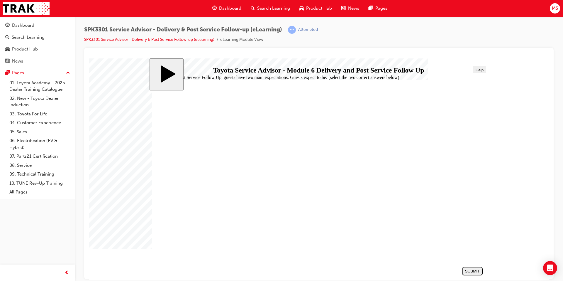
checkbox input "true"
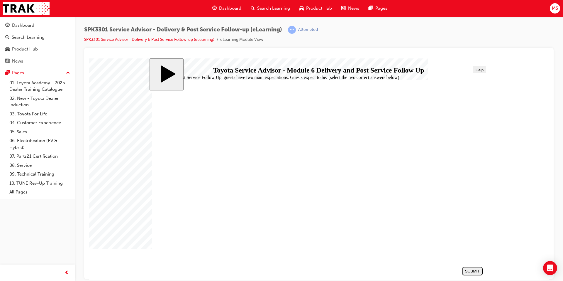
click at [469, 270] on div "SUBMIT" at bounding box center [473, 270] width 16 height 4
drag, startPoint x: 205, startPoint y: 160, endPoint x: 217, endPoint y: 167, distance: 14.3
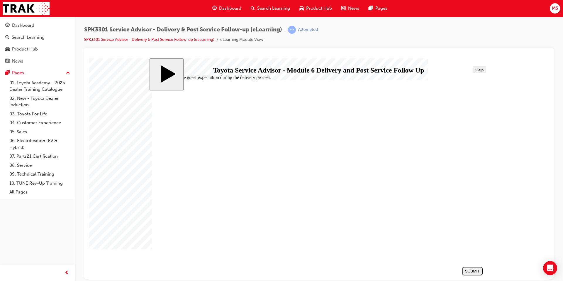
radio input "true"
click at [470, 270] on div "SUBMIT" at bounding box center [473, 270] width 16 height 4
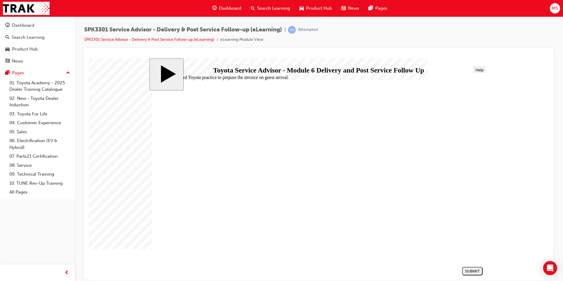
radio input "true"
click at [476, 266] on nav "SUBMIT NEXT PREV" at bounding box center [470, 270] width 23 height 13
click at [475, 268] on div "SUBMIT" at bounding box center [473, 270] width 16 height 4
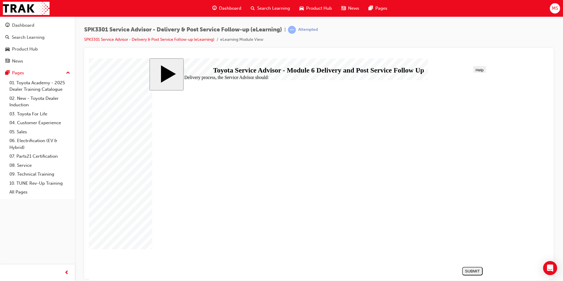
radio input "true"
click at [467, 271] on div "SUBMIT" at bounding box center [473, 270] width 16 height 4
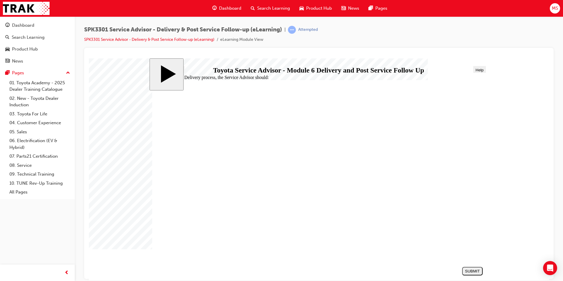
radio input "true"
click at [470, 269] on div "SUBMIT" at bounding box center [473, 270] width 16 height 4
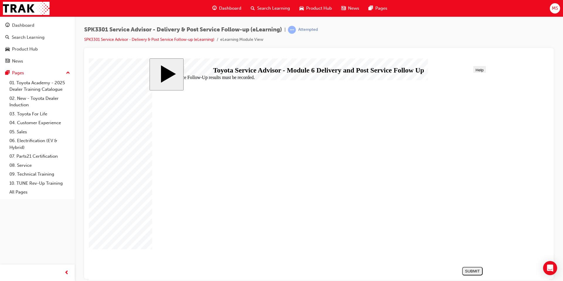
radio input "true"
click at [472, 268] on button "SUBMIT" at bounding box center [472, 270] width 21 height 9
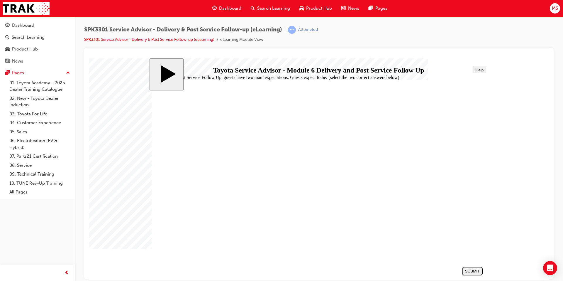
checkbox input "true"
click at [470, 269] on div "SUBMIT" at bounding box center [473, 270] width 16 height 4
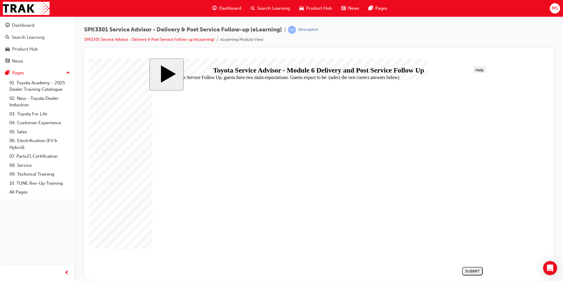
radio input "true"
click at [466, 269] on div "SUBMIT" at bounding box center [473, 270] width 16 height 4
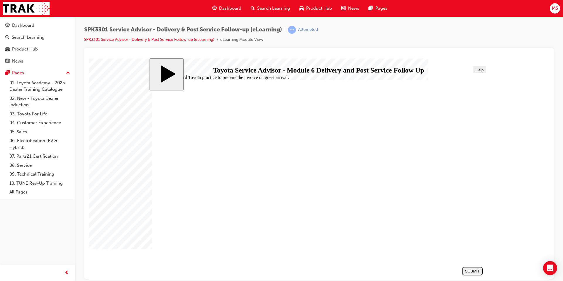
drag, startPoint x: 193, startPoint y: 170, endPoint x: 204, endPoint y: 171, distance: 10.6
radio input "true"
click at [474, 272] on div "SUBMIT" at bounding box center [473, 270] width 16 height 4
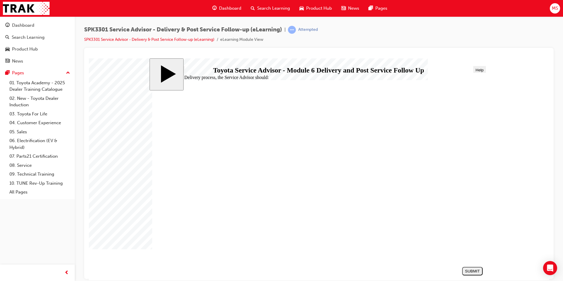
radio input "true"
click at [467, 269] on div "SUBMIT" at bounding box center [473, 270] width 16 height 4
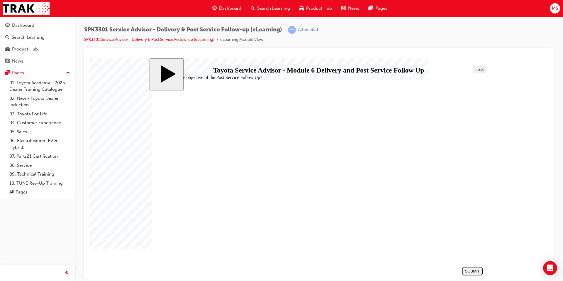
radio input "true"
click at [469, 268] on button "SUBMIT" at bounding box center [472, 270] width 21 height 9
radio input "true"
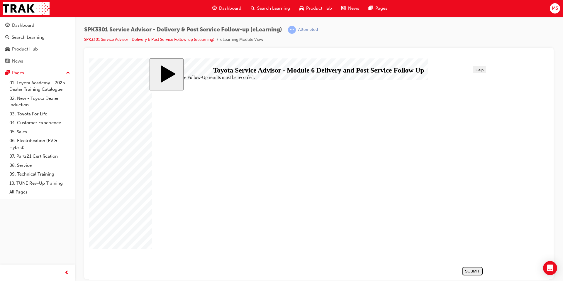
click at [465, 272] on div "SUBMIT" at bounding box center [473, 270] width 16 height 4
checkbox input "true"
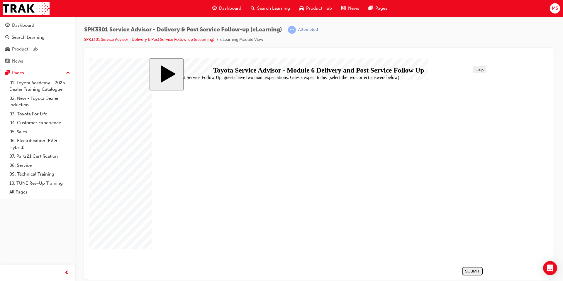
checkbox input "true"
click at [473, 270] on div "SUBMIT" at bounding box center [473, 270] width 16 height 4
drag, startPoint x: 258, startPoint y: 10, endPoint x: 257, endPoint y: 16, distance: 6.3
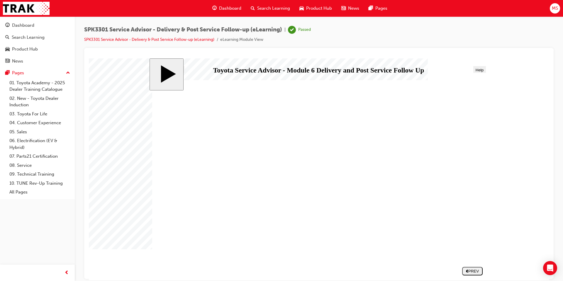
click at [258, 10] on span "Search Learning" at bounding box center [273, 8] width 33 height 7
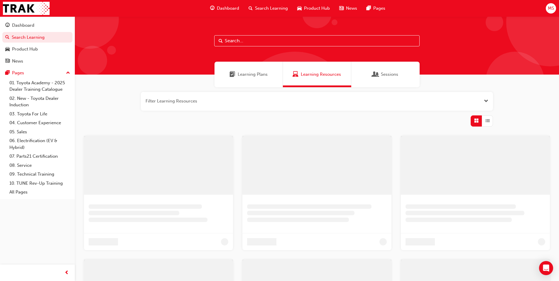
click at [241, 77] on span "Learning Plans" at bounding box center [253, 74] width 30 height 7
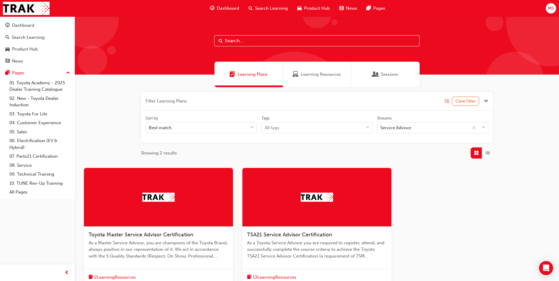
click at [551, 7] on span "MS" at bounding box center [551, 8] width 6 height 7
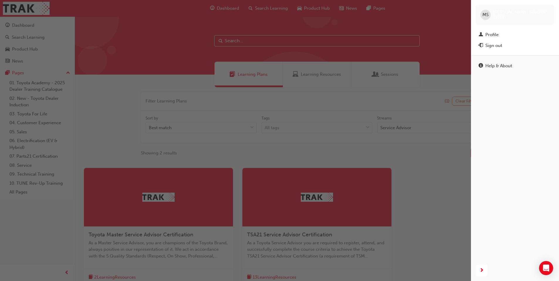
drag, startPoint x: 451, startPoint y: 162, endPoint x: 431, endPoint y: 165, distance: 20.0
click at [451, 162] on div "button" at bounding box center [235, 140] width 471 height 281
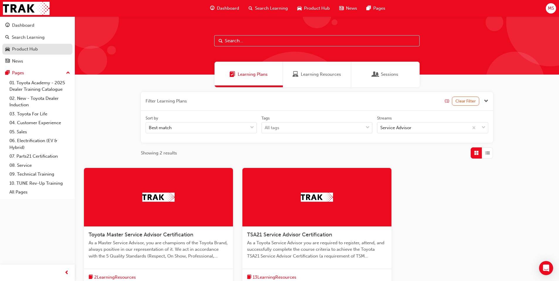
click at [32, 49] on div "Product Hub" at bounding box center [25, 49] width 26 height 7
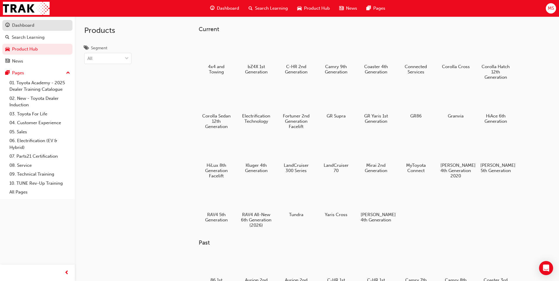
click at [29, 26] on div "Dashboard" at bounding box center [23, 25] width 22 height 7
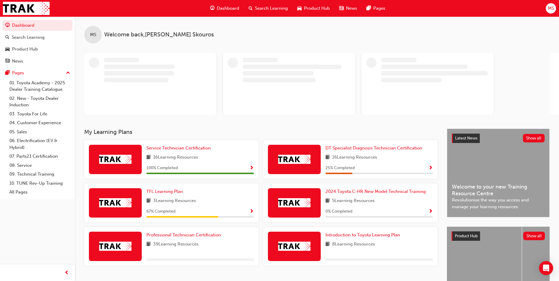
click at [549, 6] on span "MS" at bounding box center [551, 8] width 6 height 7
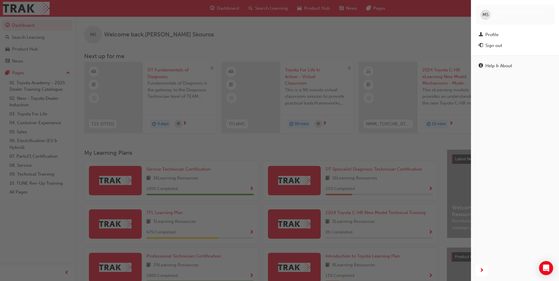
click at [410, 149] on div "button" at bounding box center [235, 140] width 471 height 281
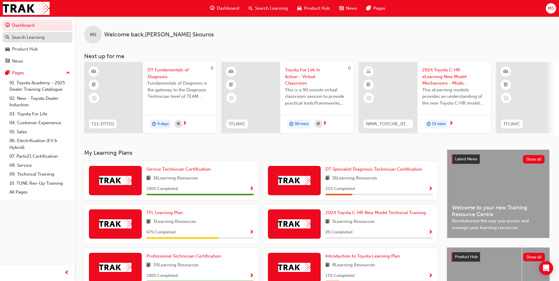
click at [27, 37] on div "Search Learning" at bounding box center [28, 37] width 33 height 7
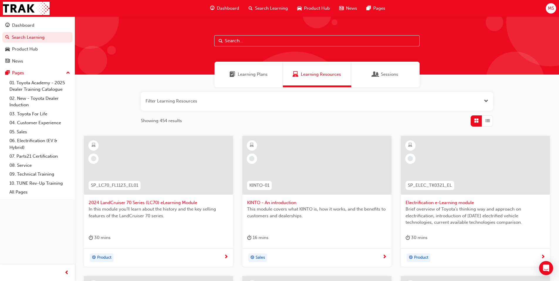
click at [269, 10] on span "Search Learning" at bounding box center [271, 8] width 33 height 7
click at [250, 79] on div "Learning Plans" at bounding box center [248, 75] width 68 height 26
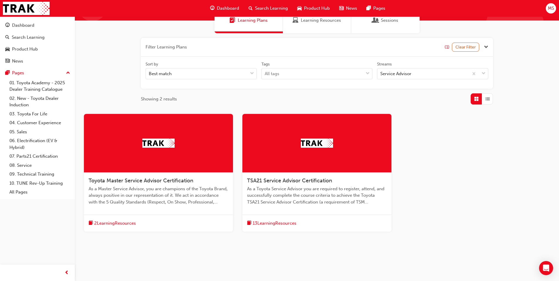
scroll to position [59, 0]
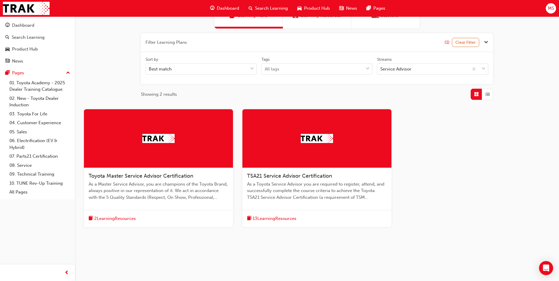
click at [283, 176] on span "TSA21 Service Advisor Certification" at bounding box center [289, 175] width 85 height 6
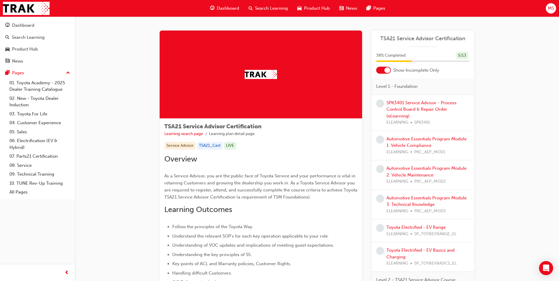
click at [402, 106] on div "SPK3401 Service Advisor - Process Control Board & Repair Order (eLearning) ELEA…" at bounding box center [427, 112] width 83 height 26
click at [395, 104] on link "SPK3401 Service Advisor - Process Control Board & Repair Order (eLearning)" at bounding box center [421, 109] width 70 height 18
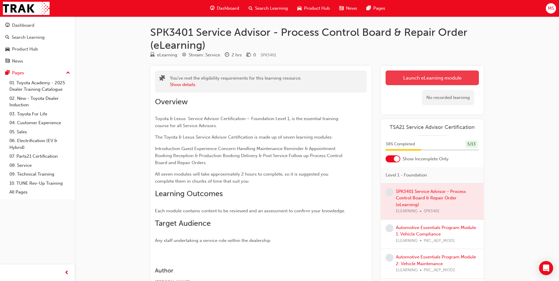
click at [408, 81] on link "Launch eLearning module" at bounding box center [431, 77] width 93 height 15
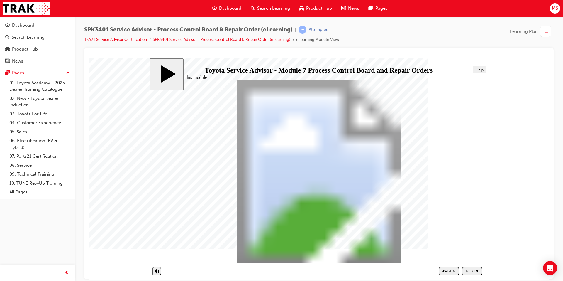
click at [465, 275] on button "NEXT" at bounding box center [472, 270] width 21 height 9
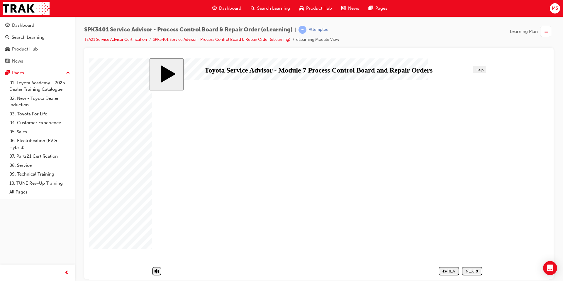
click at [465, 275] on button "NEXT" at bounding box center [472, 270] width 21 height 9
click at [465, 274] on button "NEXT" at bounding box center [472, 270] width 21 height 9
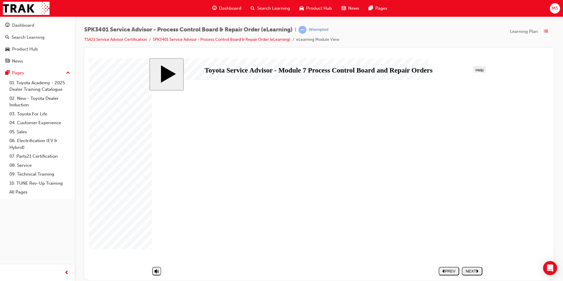
click at [465, 274] on button "NEXT" at bounding box center [472, 270] width 21 height 9
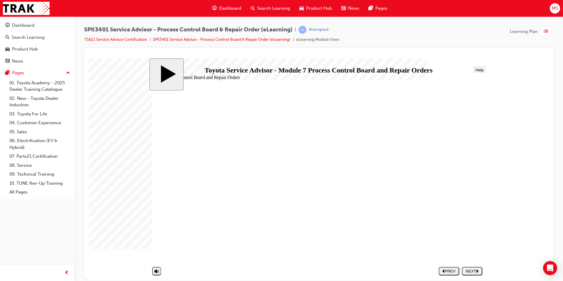
click at [465, 274] on button "NEXT" at bounding box center [472, 270] width 21 height 9
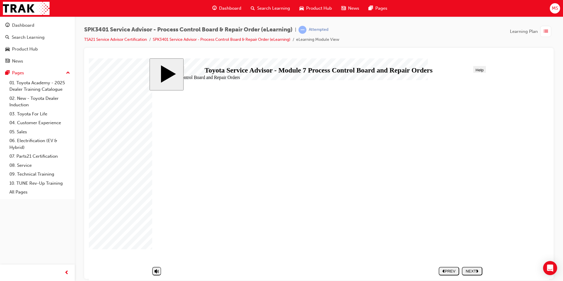
click at [465, 274] on button "NEXT" at bounding box center [472, 270] width 21 height 9
click at [465, 270] on div "NEXT" at bounding box center [472, 270] width 16 height 4
drag, startPoint x: 467, startPoint y: 271, endPoint x: 471, endPoint y: 274, distance: 4.4
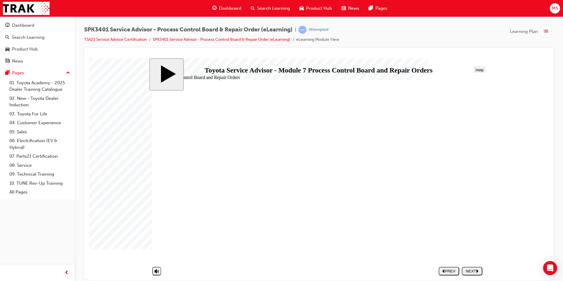
click at [468, 272] on div "NEXT" at bounding box center [472, 270] width 16 height 4
drag, startPoint x: 466, startPoint y: 271, endPoint x: 468, endPoint y: 273, distance: 3.5
click at [466, 271] on div "NEXT" at bounding box center [472, 270] width 16 height 4
click at [468, 273] on div "NEXT" at bounding box center [472, 270] width 16 height 4
click at [467, 270] on nav "SUBMIT NEXT PREV" at bounding box center [459, 270] width 47 height 13
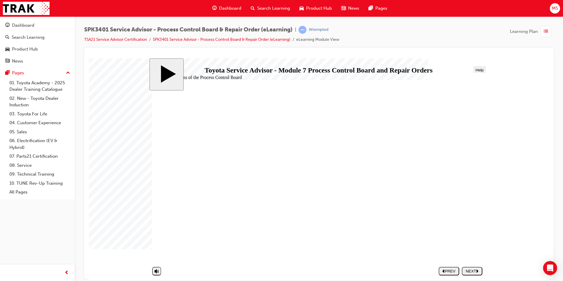
click at [468, 272] on div "NEXT" at bounding box center [472, 270] width 16 height 4
click at [89, 58] on div "SUBMIT" at bounding box center [89, 58] width 0 height 0
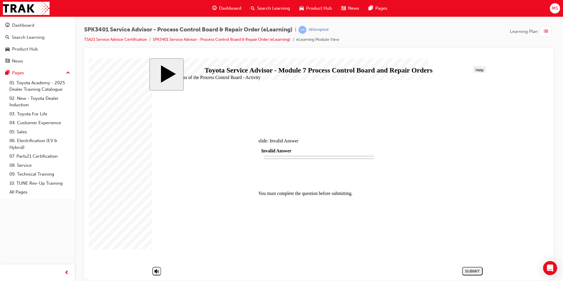
click at [468, 272] on div at bounding box center [315, 167] width 452 height 218
drag, startPoint x: 199, startPoint y: 203, endPoint x: 371, endPoint y: 146, distance: 181.7
drag, startPoint x: 227, startPoint y: 188, endPoint x: 398, endPoint y: 147, distance: 176.5
drag, startPoint x: 202, startPoint y: 173, endPoint x: 379, endPoint y: 161, distance: 177.0
drag, startPoint x: 255, startPoint y: 161, endPoint x: 413, endPoint y: 161, distance: 158.1
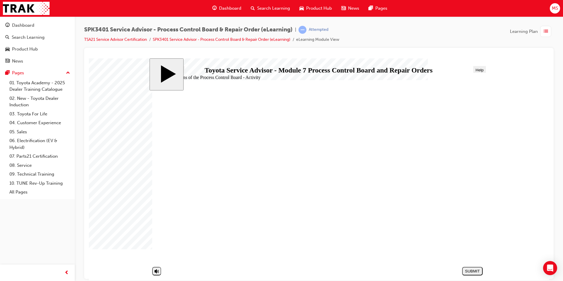
drag, startPoint x: 211, startPoint y: 202, endPoint x: 387, endPoint y: 164, distance: 180.1
drag, startPoint x: 211, startPoint y: 239, endPoint x: 381, endPoint y: 159, distance: 187.9
drag, startPoint x: 209, startPoint y: 228, endPoint x: 377, endPoint y: 161, distance: 181.7
drag, startPoint x: 214, startPoint y: 158, endPoint x: 386, endPoint y: 159, distance: 172.2
drag, startPoint x: 267, startPoint y: 172, endPoint x: 437, endPoint y: 159, distance: 170.3
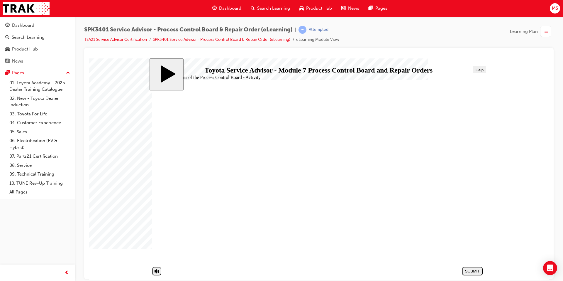
drag, startPoint x: 216, startPoint y: 201, endPoint x: 382, endPoint y: 178, distance: 167.0
drag, startPoint x: 184, startPoint y: 215, endPoint x: 353, endPoint y: 243, distance: 171.5
drag, startPoint x: 215, startPoint y: 213, endPoint x: 388, endPoint y: 162, distance: 180.5
drag, startPoint x: 236, startPoint y: 170, endPoint x: 401, endPoint y: 173, distance: 165.8
drag, startPoint x: 227, startPoint y: 159, endPoint x: 400, endPoint y: 194, distance: 176.3
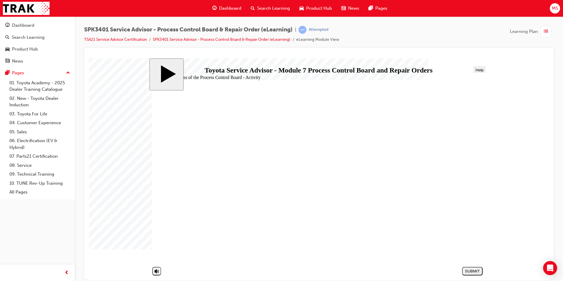
drag, startPoint x: 247, startPoint y: 203, endPoint x: 417, endPoint y: 196, distance: 170.3
drag, startPoint x: 257, startPoint y: 160, endPoint x: 427, endPoint y: 210, distance: 177.4
drag, startPoint x: 277, startPoint y: 237, endPoint x: 449, endPoint y: 209, distance: 173.8
drag, startPoint x: 253, startPoint y: 223, endPoint x: 426, endPoint y: 222, distance: 172.5
drag, startPoint x: 232, startPoint y: 162, endPoint x: 406, endPoint y: 228, distance: 186.2
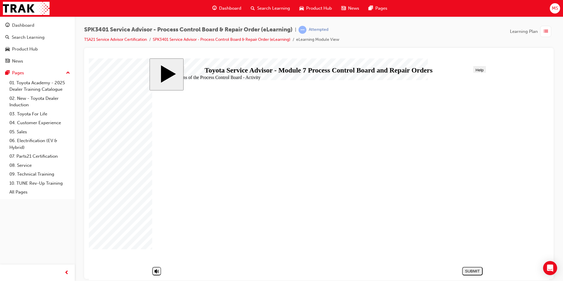
drag, startPoint x: 274, startPoint y: 226, endPoint x: 444, endPoint y: 243, distance: 170.6
click at [469, 269] on div "SUBMIT" at bounding box center [473, 270] width 16 height 4
click at [468, 267] on button "NEXT" at bounding box center [472, 270] width 21 height 9
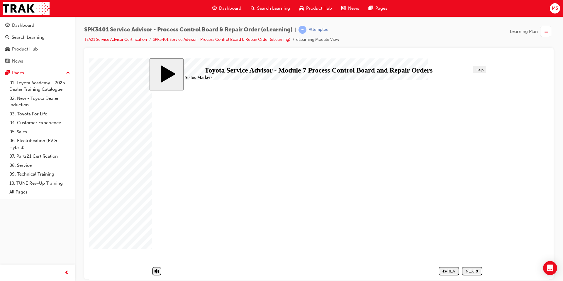
click at [468, 267] on button "NEXT" at bounding box center [472, 270] width 21 height 9
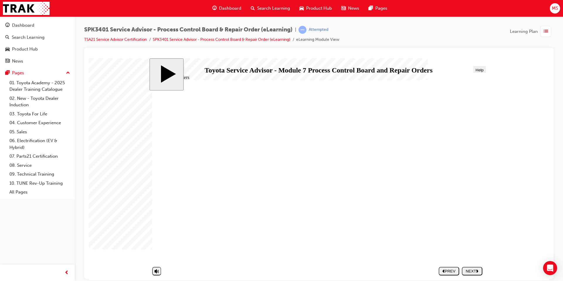
click at [468, 267] on button "NEXT" at bounding box center [472, 270] width 21 height 9
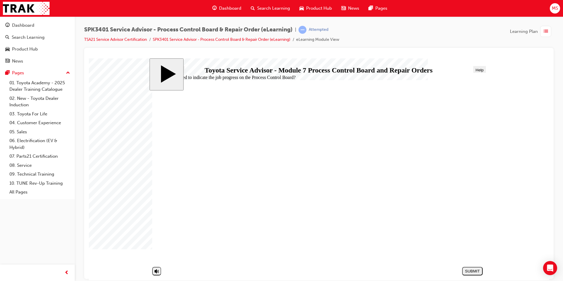
radio input "true"
click at [468, 269] on div "SUBMIT" at bounding box center [473, 270] width 16 height 4
radio input "true"
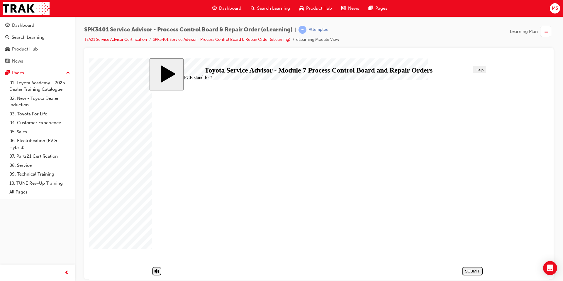
click at [471, 269] on div "SUBMIT" at bounding box center [473, 270] width 16 height 4
